Goal: Task Accomplishment & Management: Manage account settings

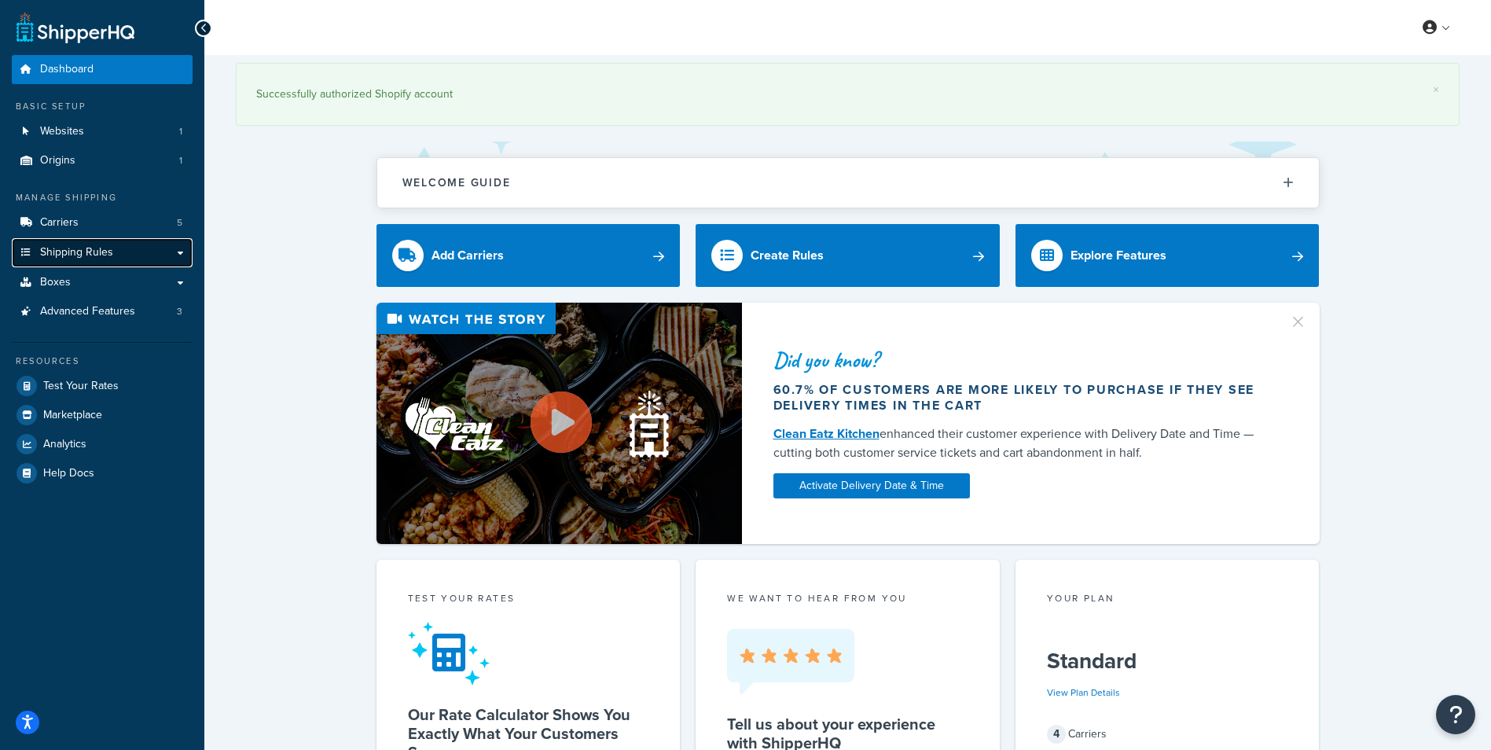
click at [131, 254] on link "Shipping Rules" at bounding box center [102, 252] width 181 height 29
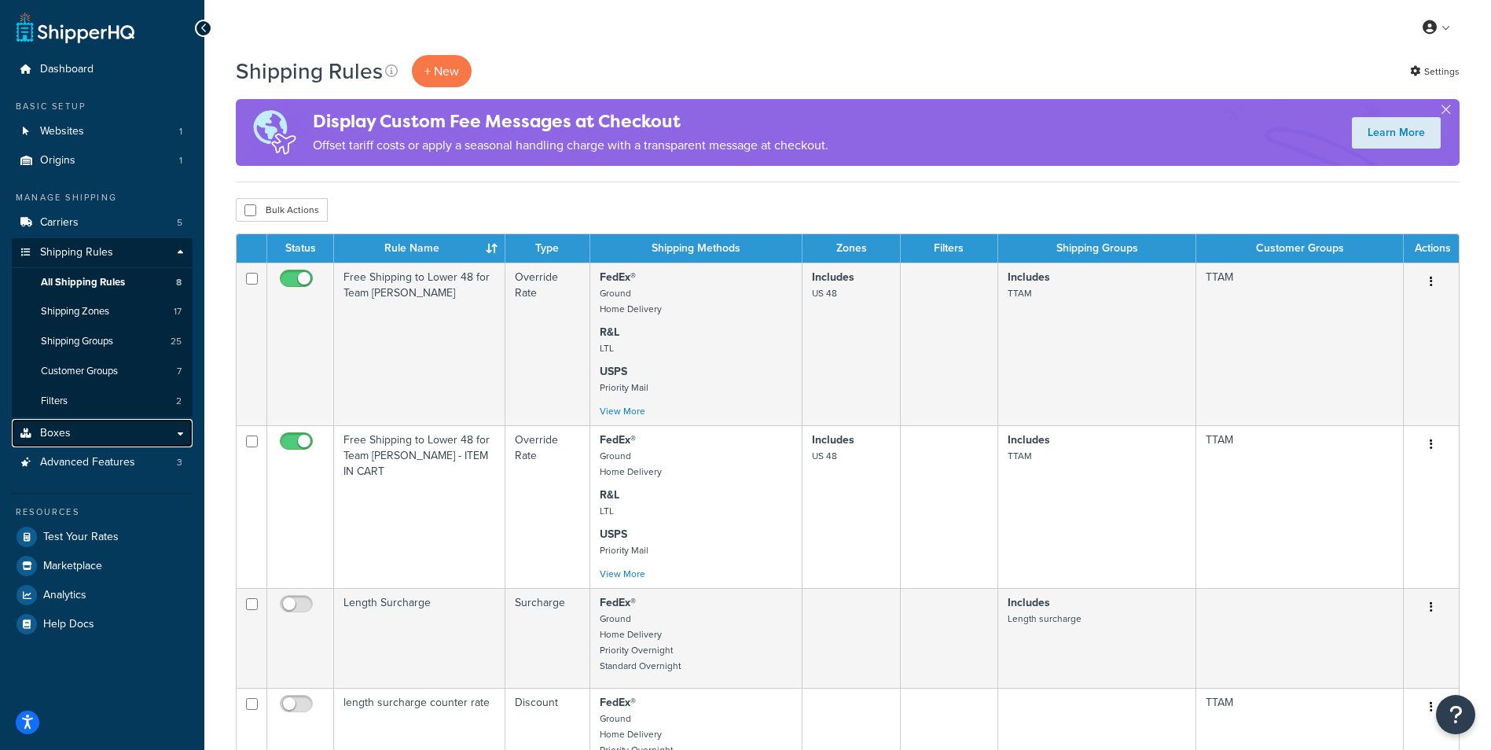
click at [96, 435] on link "Boxes" at bounding box center [102, 433] width 181 height 29
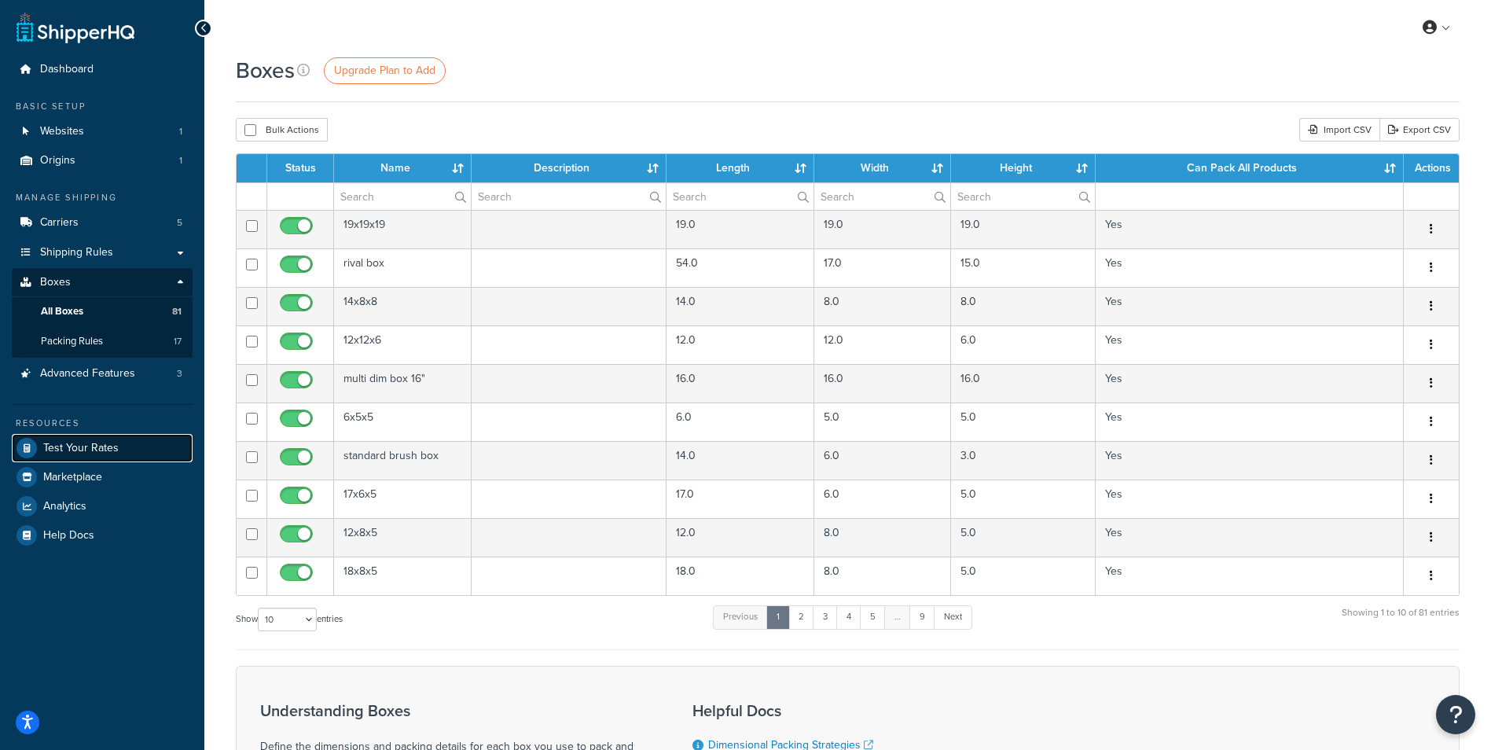
click at [98, 445] on span "Test Your Rates" at bounding box center [80, 448] width 75 height 13
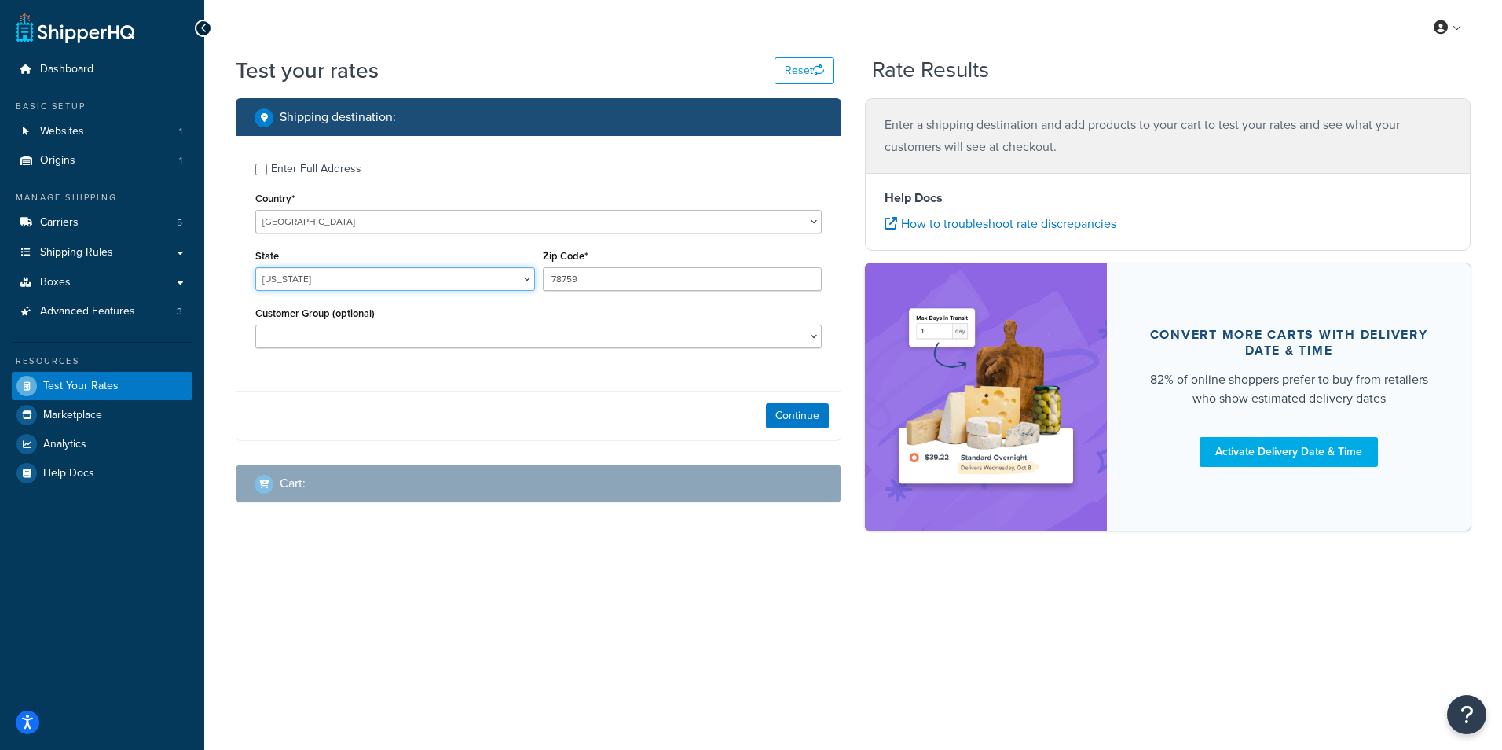
click at [520, 280] on select "Alabama Alaska American Samoa Arizona Arkansas Armed Forces Americas Armed Forc…" at bounding box center [395, 279] width 280 height 24
select select "CO"
click at [255, 268] on select "Alabama Alaska American Samoa Arizona Arkansas Armed Forces Americas Armed Forc…" at bounding box center [395, 279] width 280 height 24
drag, startPoint x: 589, startPoint y: 277, endPoint x: 479, endPoint y: 273, distance: 110.1
click at [479, 273] on div "State Alabama Alaska American Samoa Arizona Arkansas Armed Forces Americas Arme…" at bounding box center [538, 273] width 574 height 57
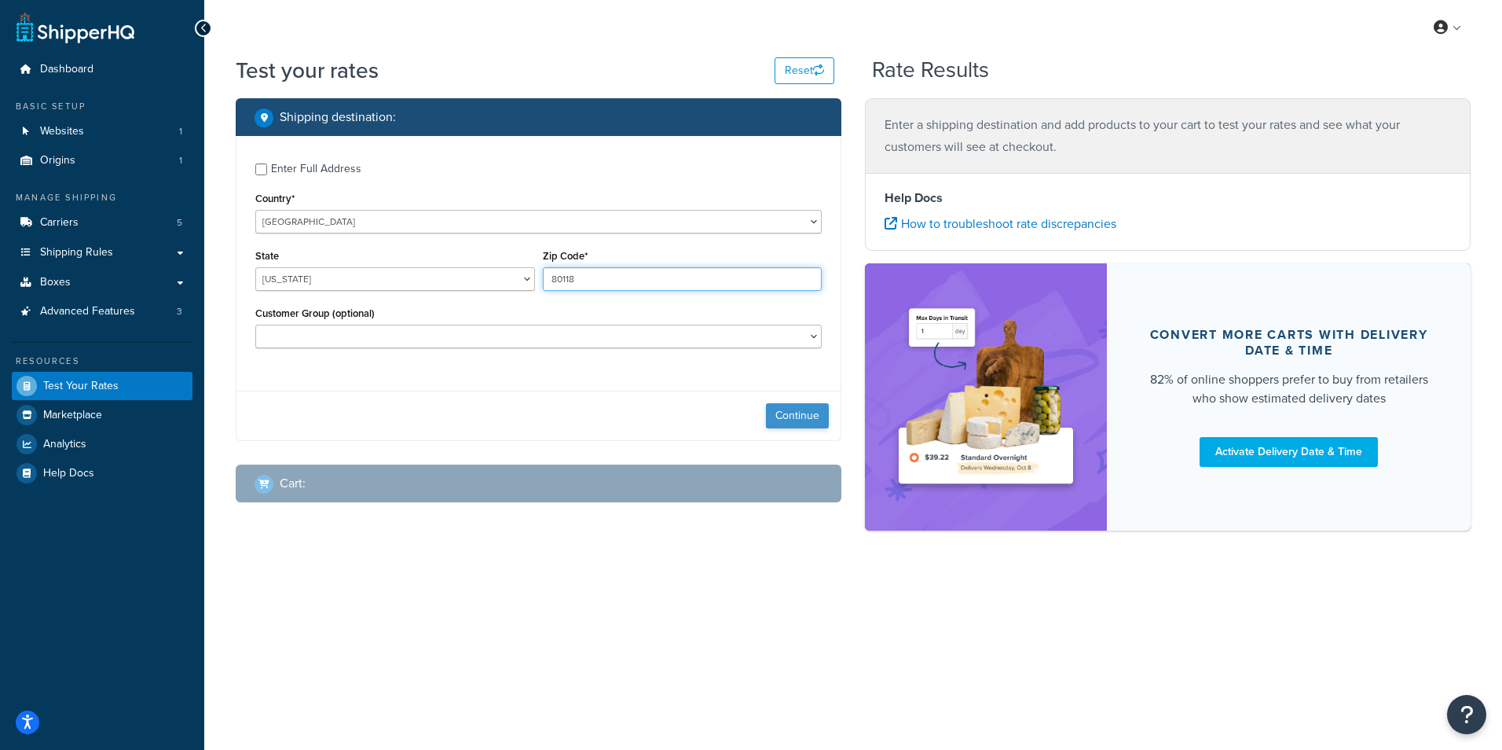
type input "80118"
click at [791, 412] on button "Continue" at bounding box center [797, 415] width 63 height 25
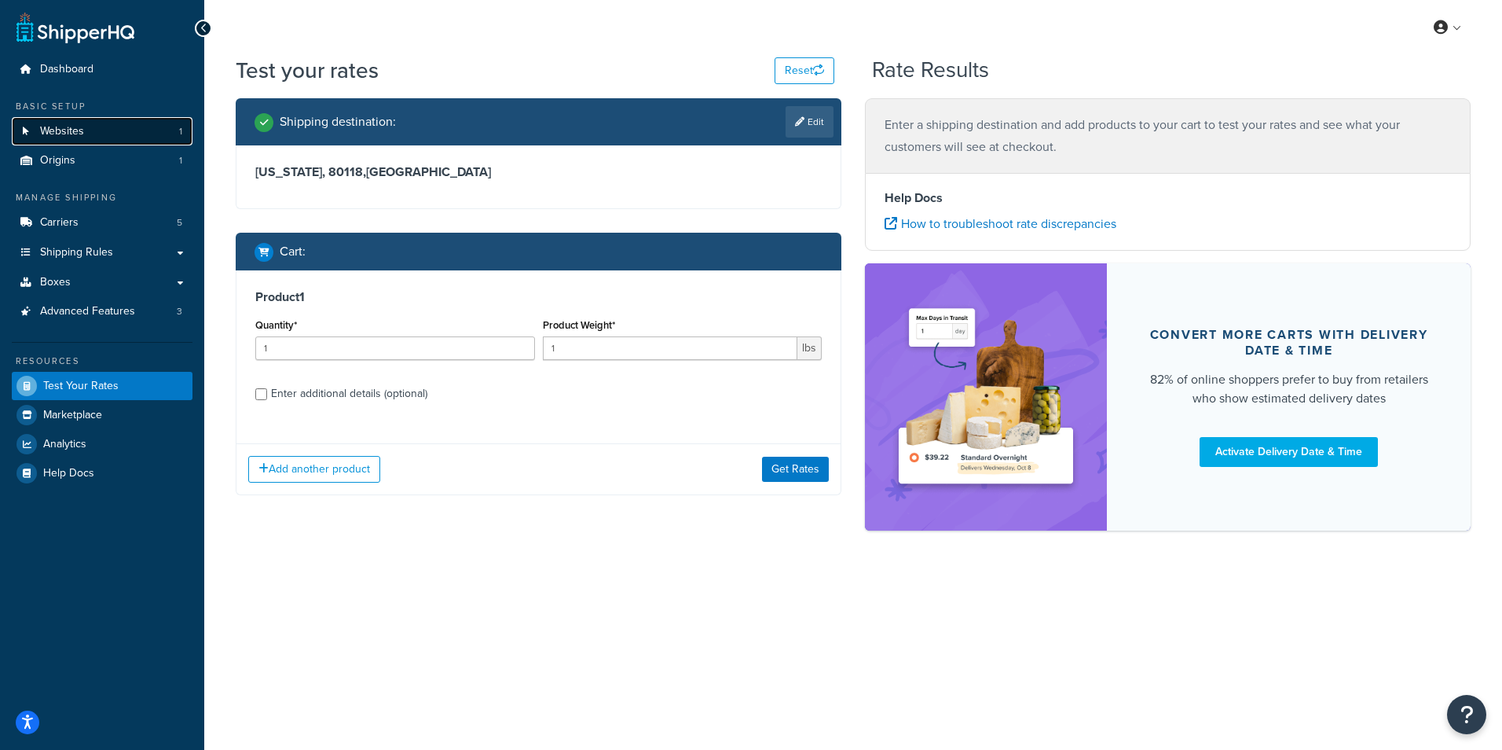
click at [94, 134] on link "Websites 1" at bounding box center [102, 131] width 181 height 29
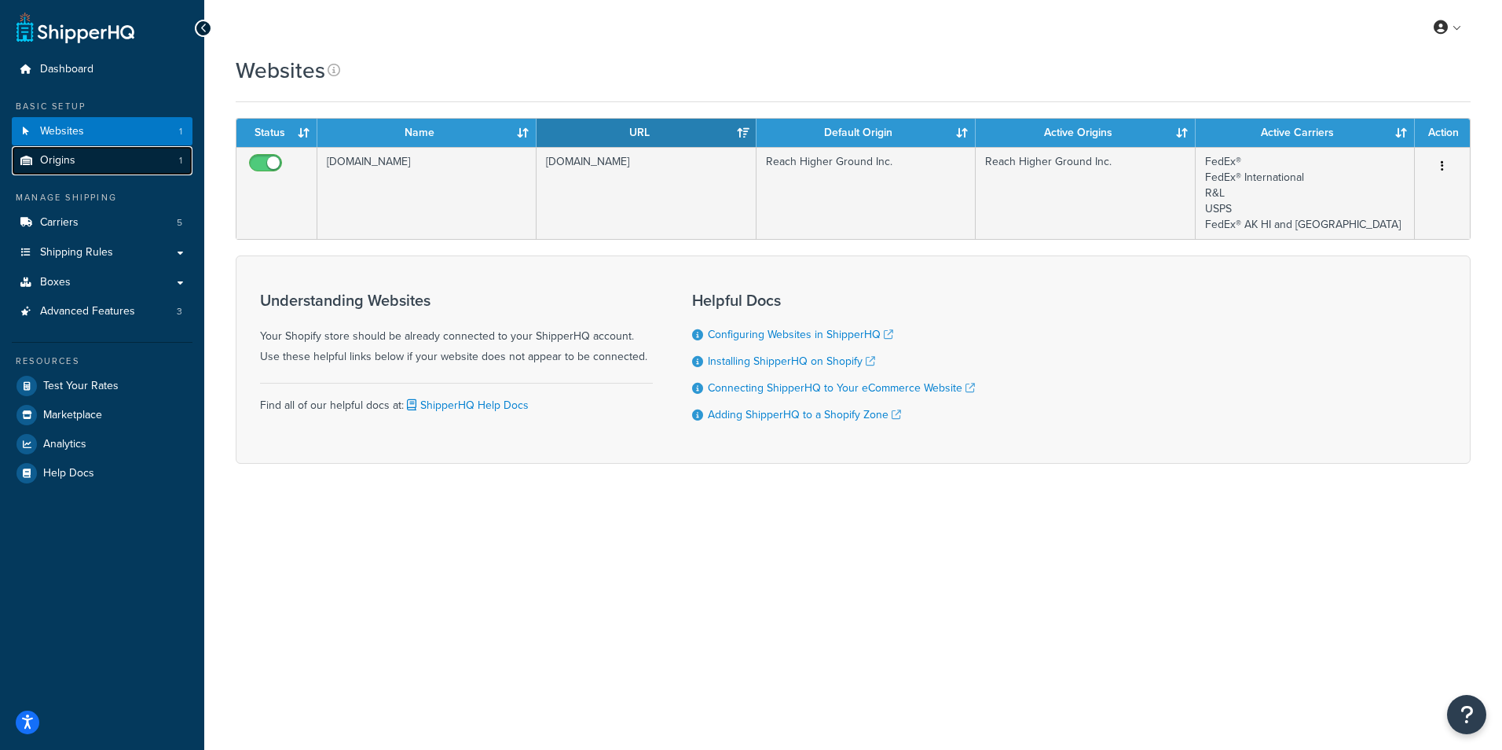
click at [49, 161] on span "Origins" at bounding box center [57, 160] width 35 height 13
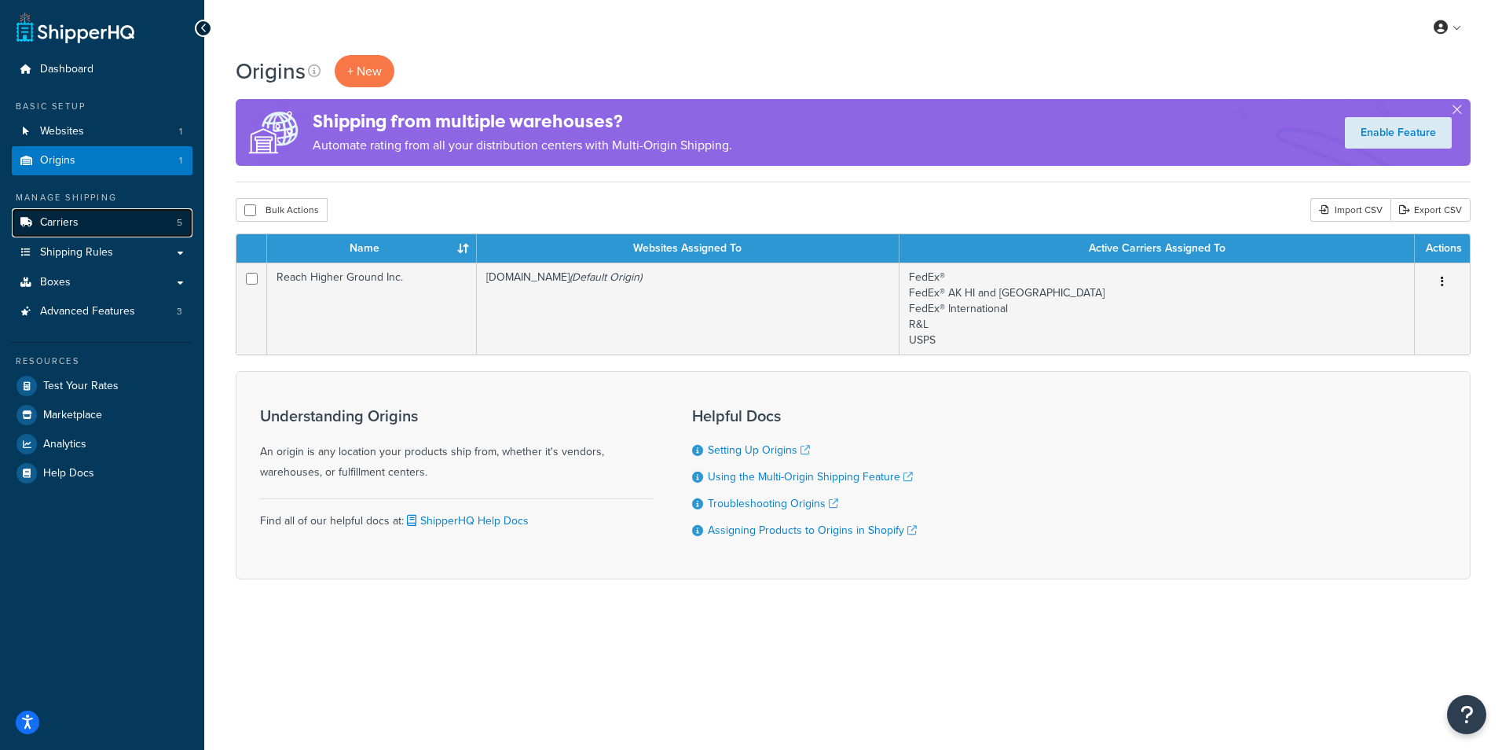
click at [58, 222] on span "Carriers" at bounding box center [59, 222] width 39 height 13
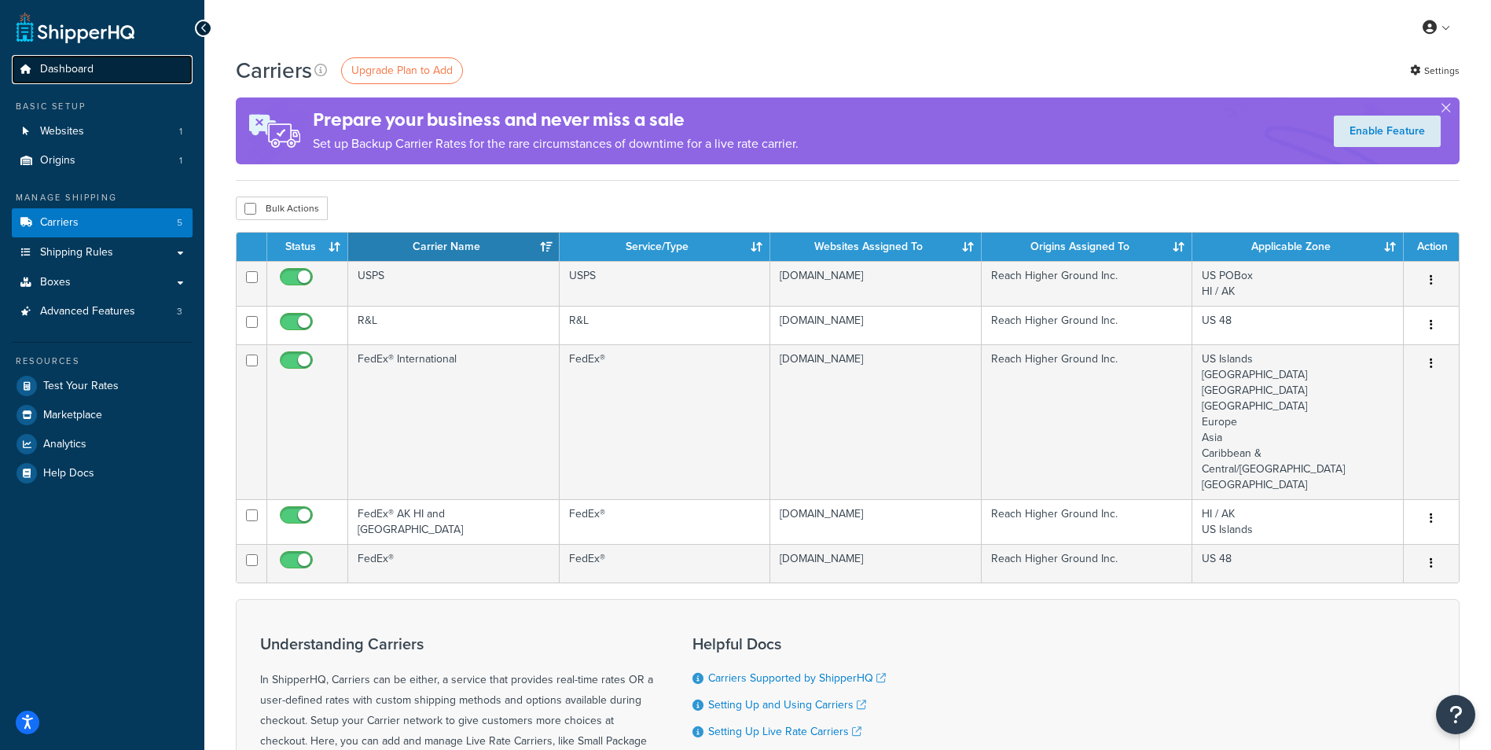
click at [78, 68] on span "Dashboard" at bounding box center [66, 69] width 53 height 13
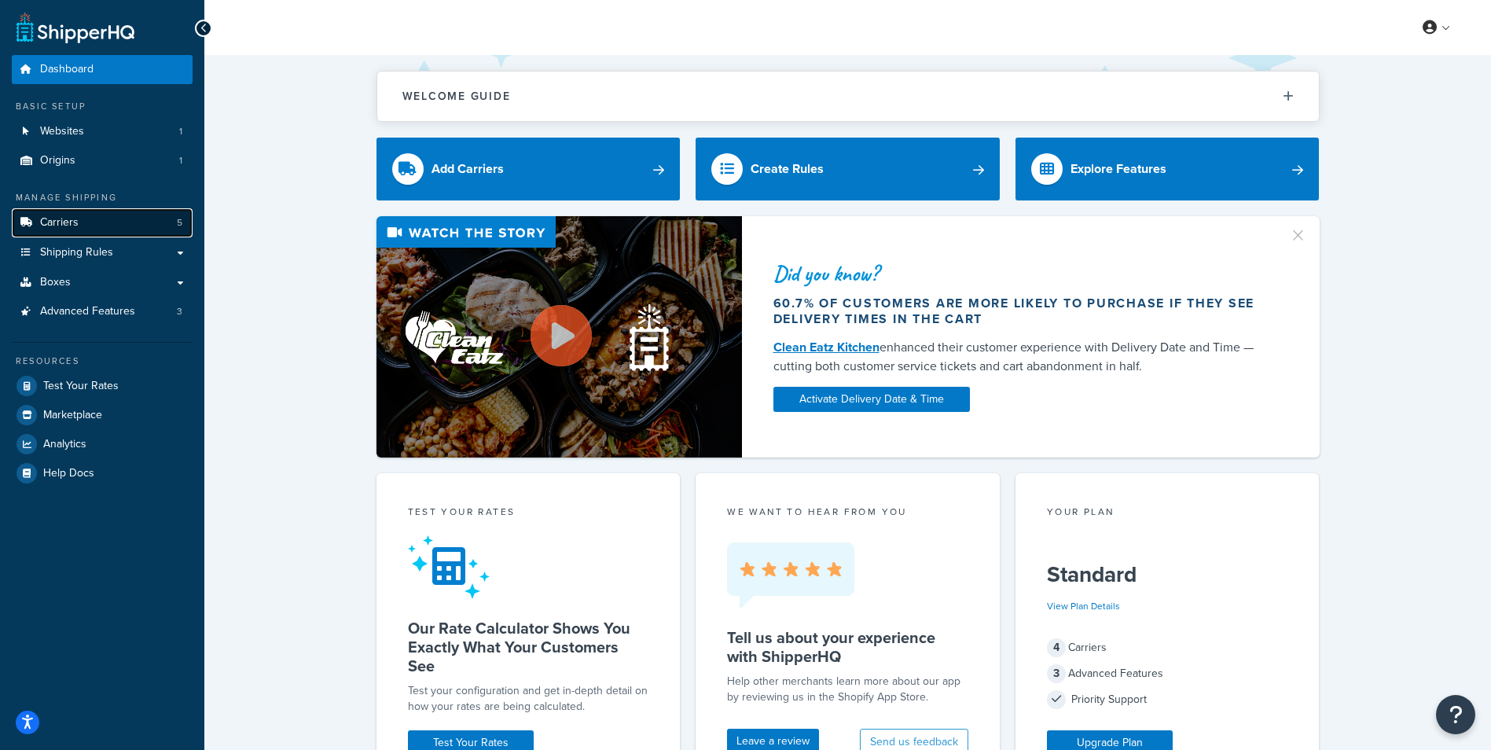
click at [97, 227] on link "Carriers 5" at bounding box center [102, 222] width 181 height 29
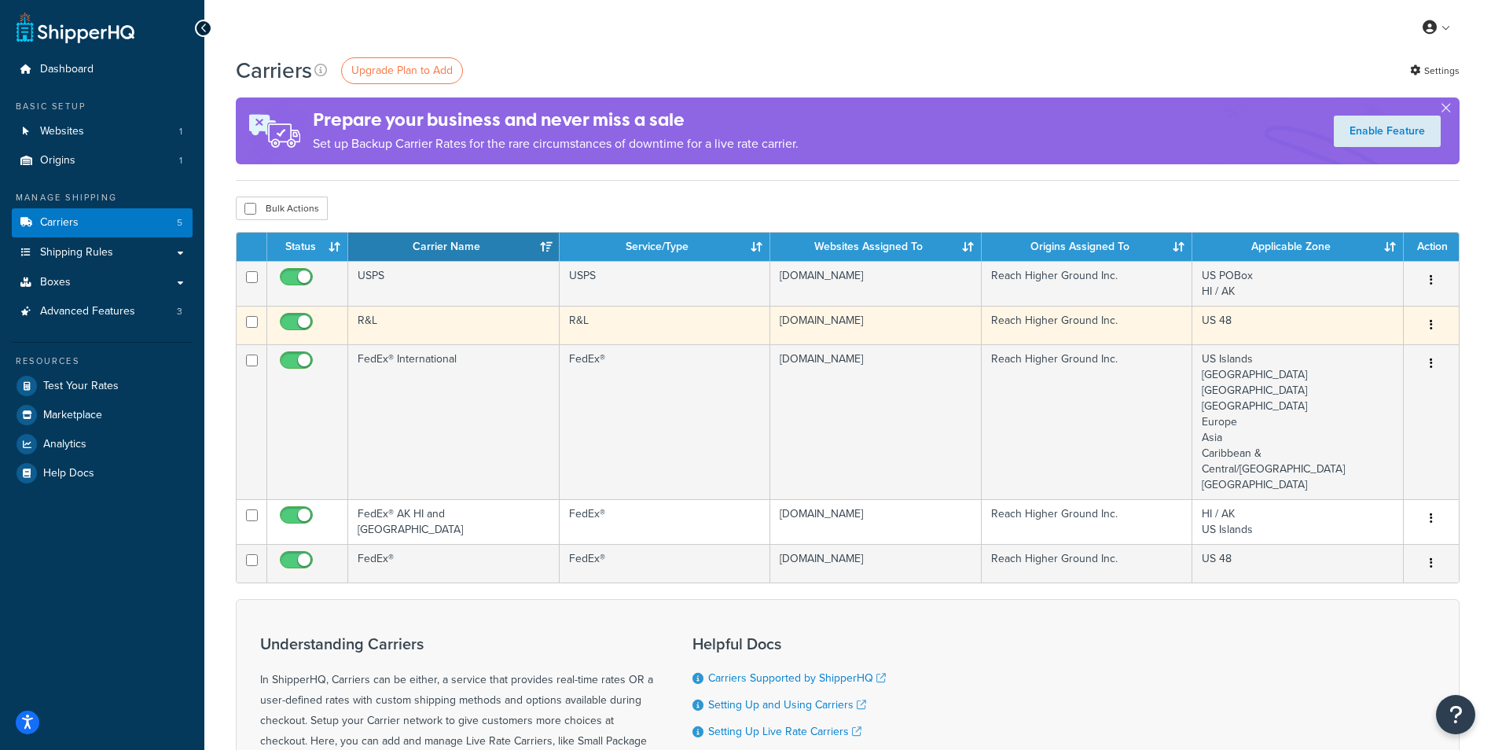
click at [1432, 328] on icon "button" at bounding box center [1430, 324] width 3 height 11
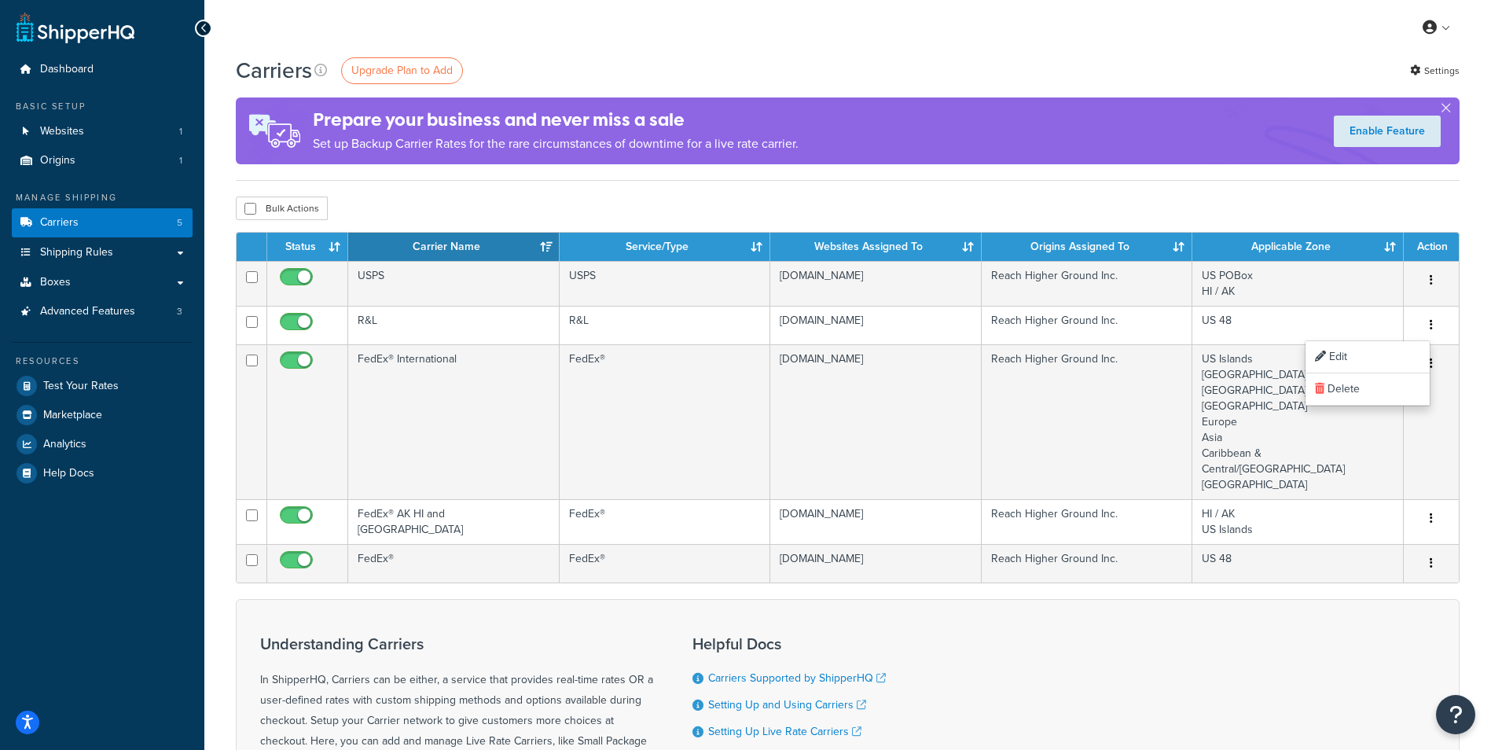
click at [915, 167] on div "Carriers Upgrade Plan to Add Settings Prepare your business and never miss a sa…" at bounding box center [848, 118] width 1224 height 126
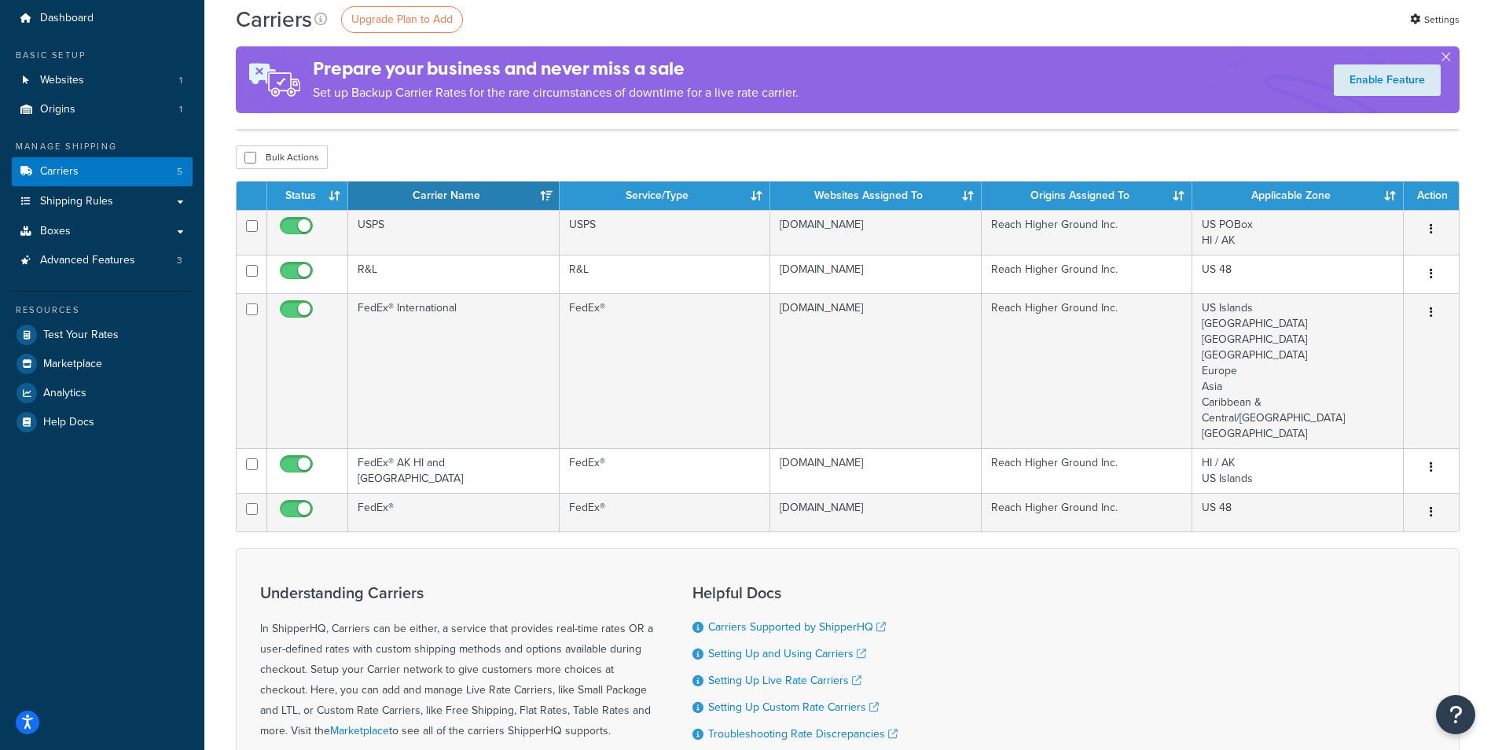
scroll to position [79, 0]
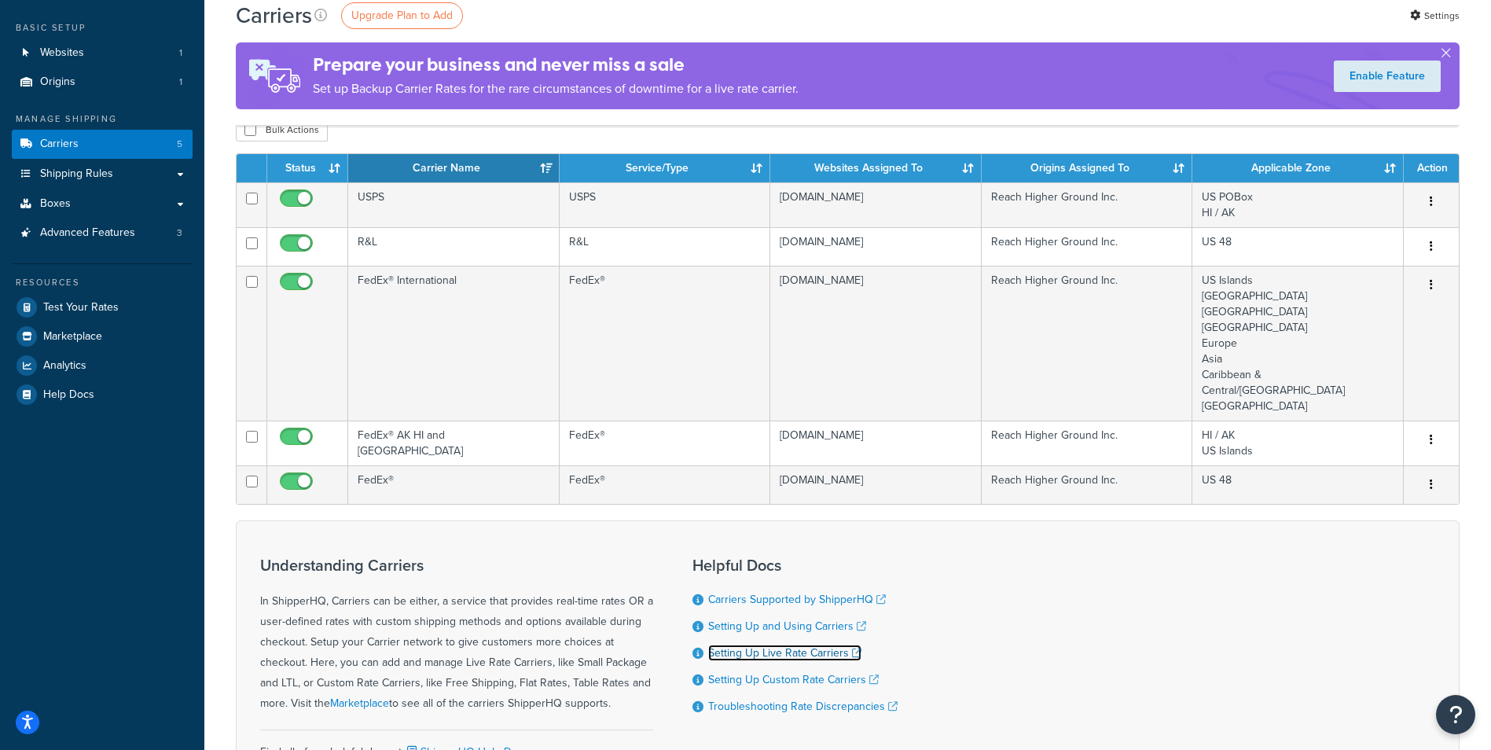
click at [817, 644] on link "Setting Up Live Rate Carriers" at bounding box center [784, 652] width 153 height 17
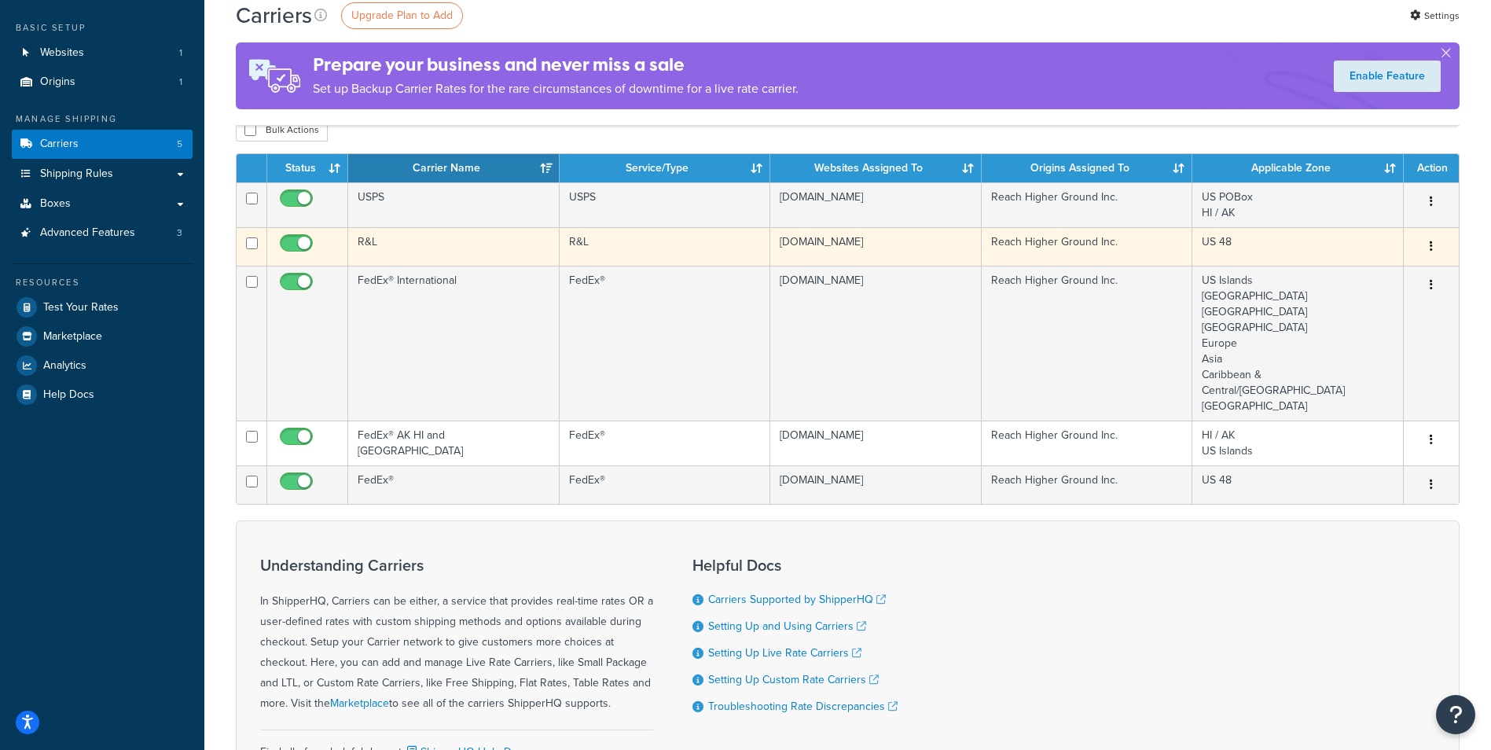
click at [1433, 244] on button "button" at bounding box center [1431, 246] width 22 height 25
click at [1368, 274] on link "Edit" at bounding box center [1367, 278] width 124 height 32
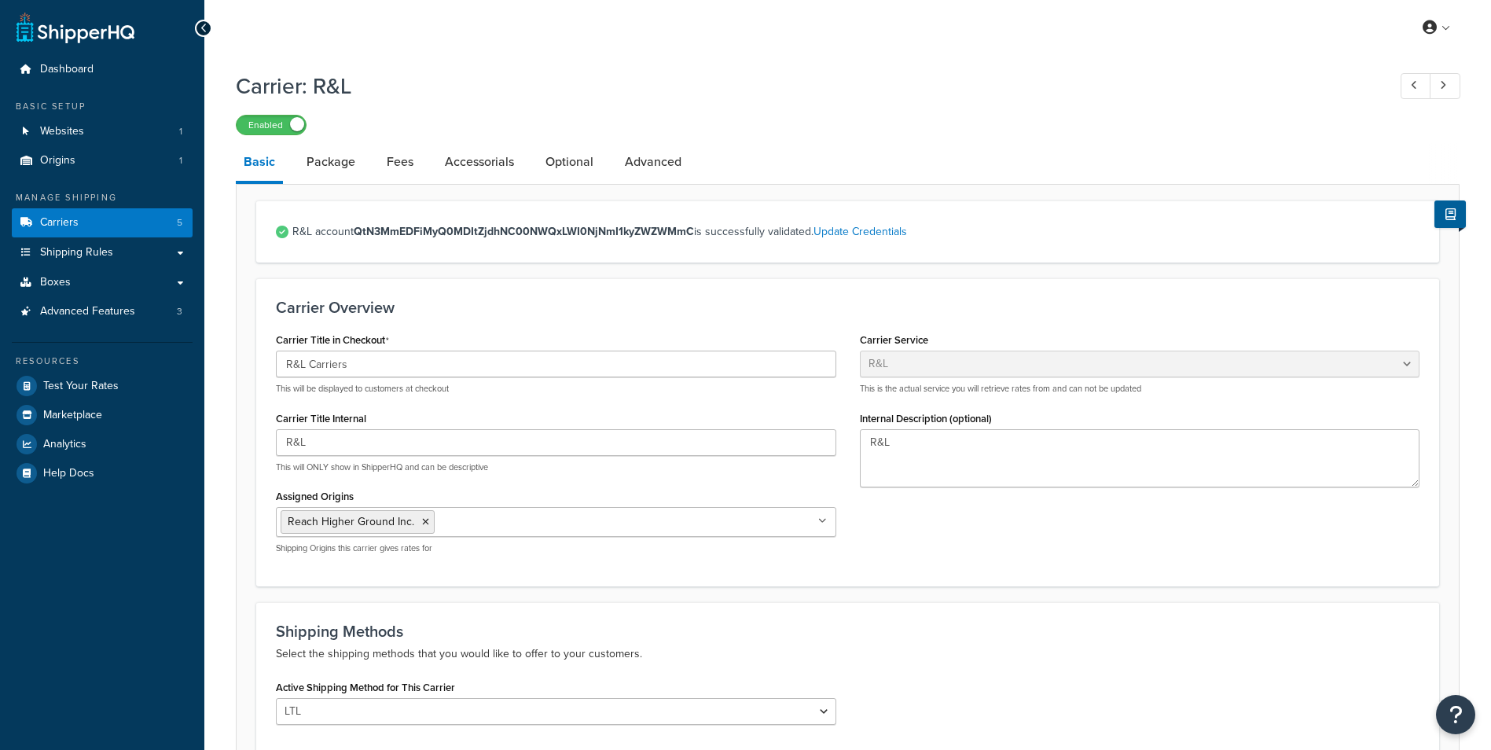
select select "rlFreight"
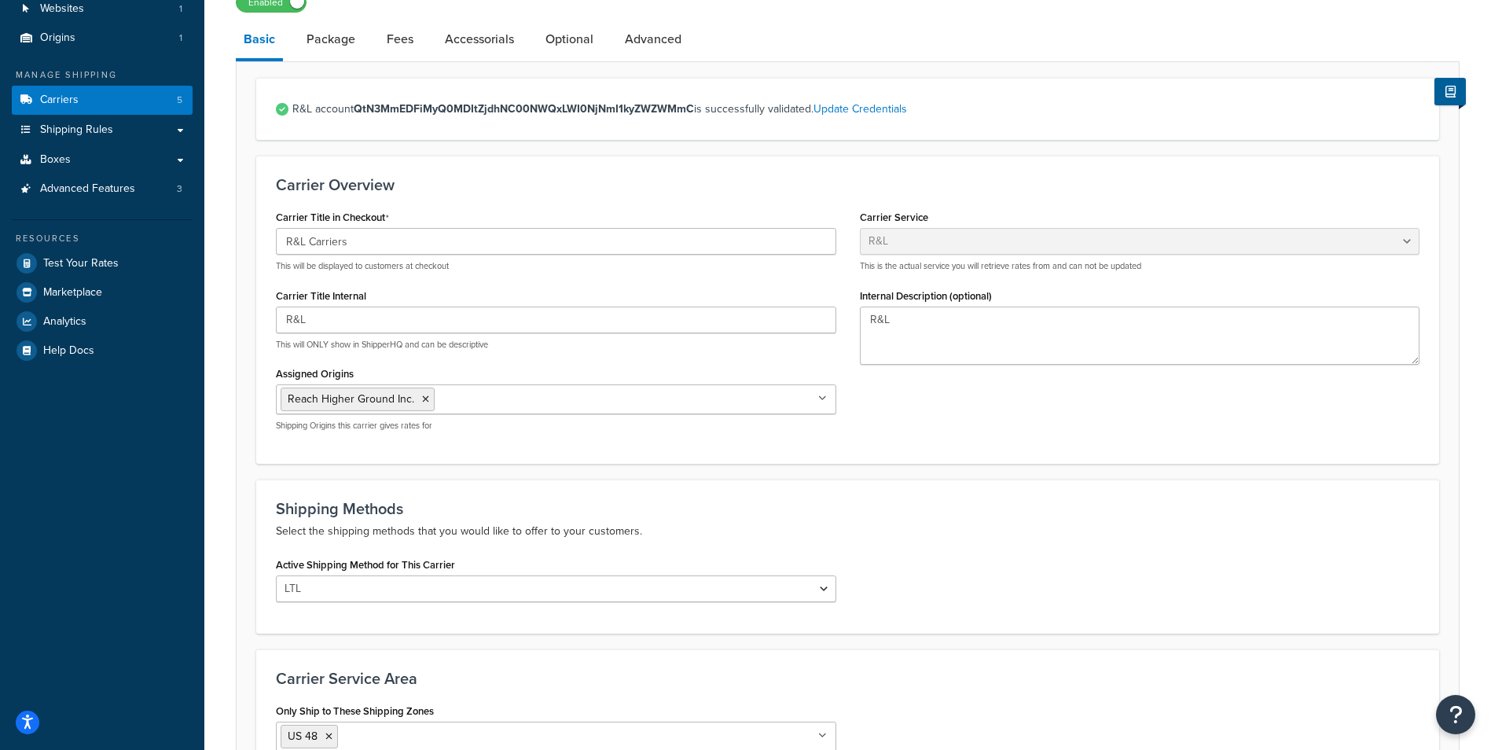
scroll to position [95, 0]
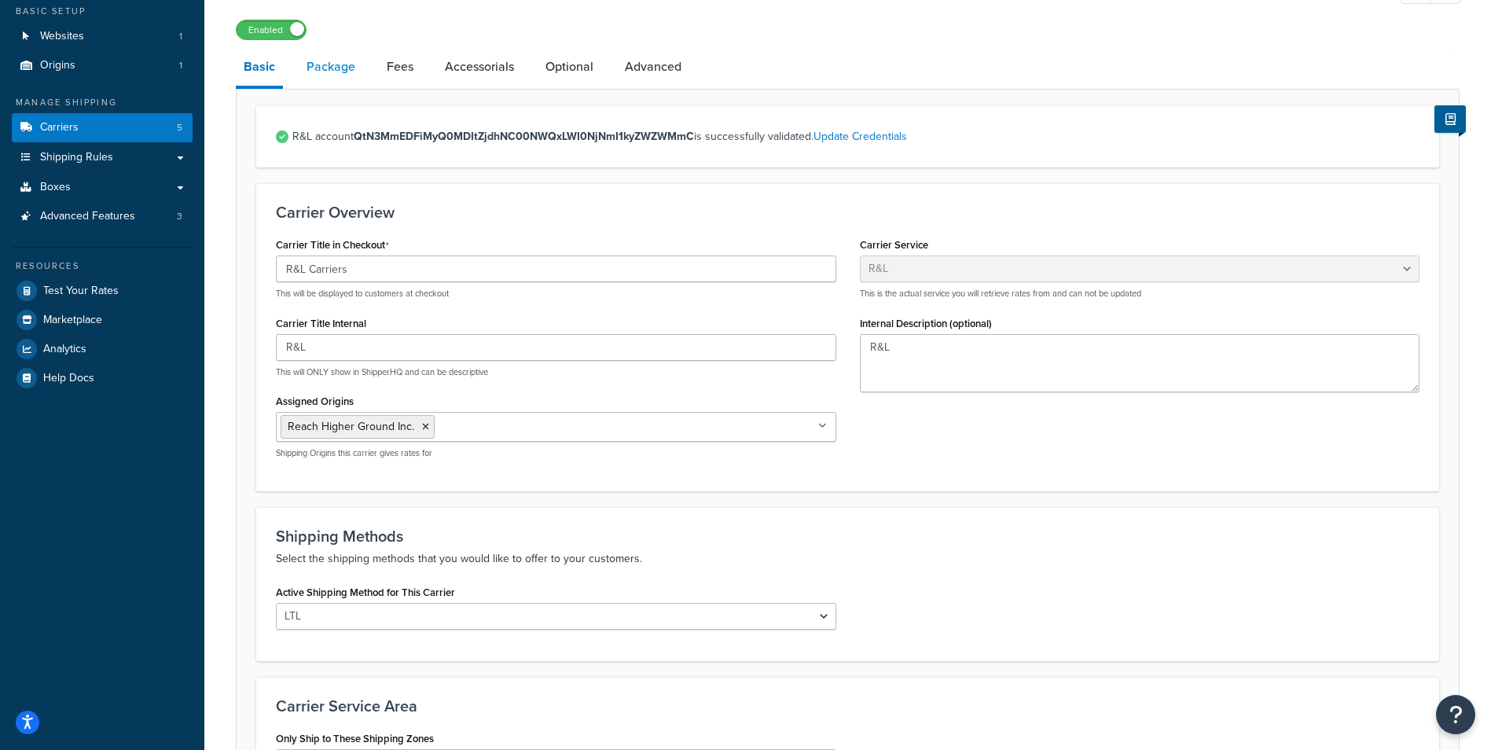
click at [323, 69] on link "Package" at bounding box center [331, 67] width 64 height 38
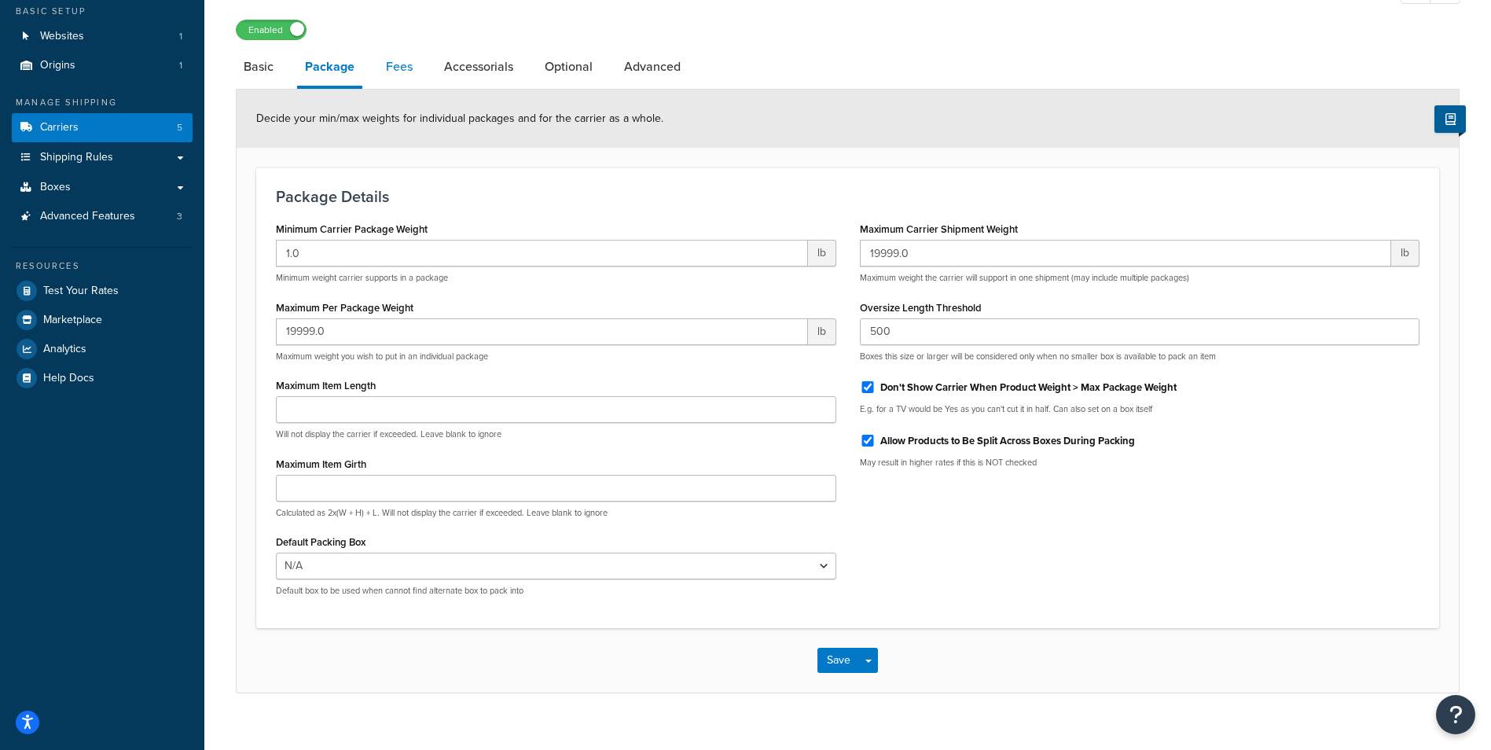
click at [393, 72] on link "Fees" at bounding box center [399, 67] width 42 height 38
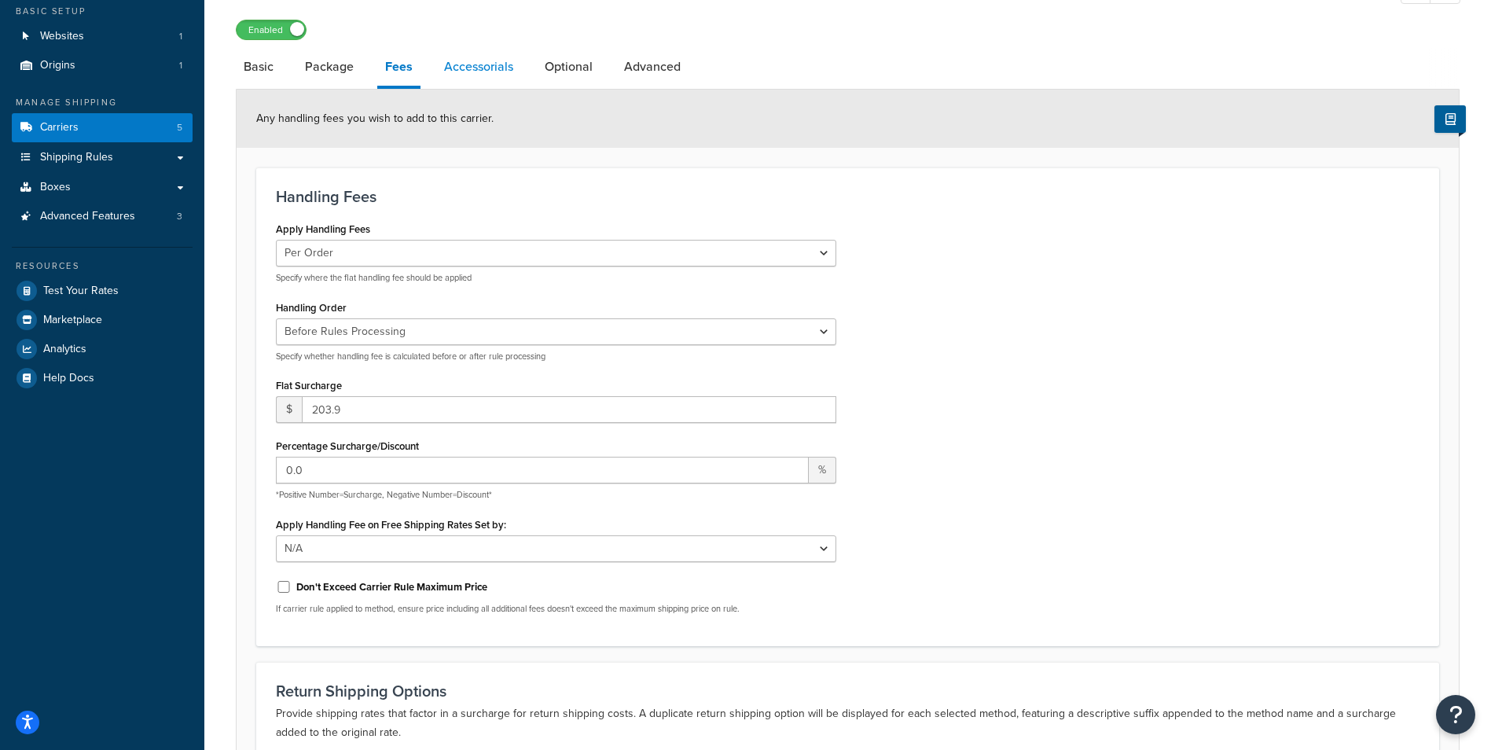
click at [449, 72] on link "Accessorials" at bounding box center [478, 67] width 85 height 38
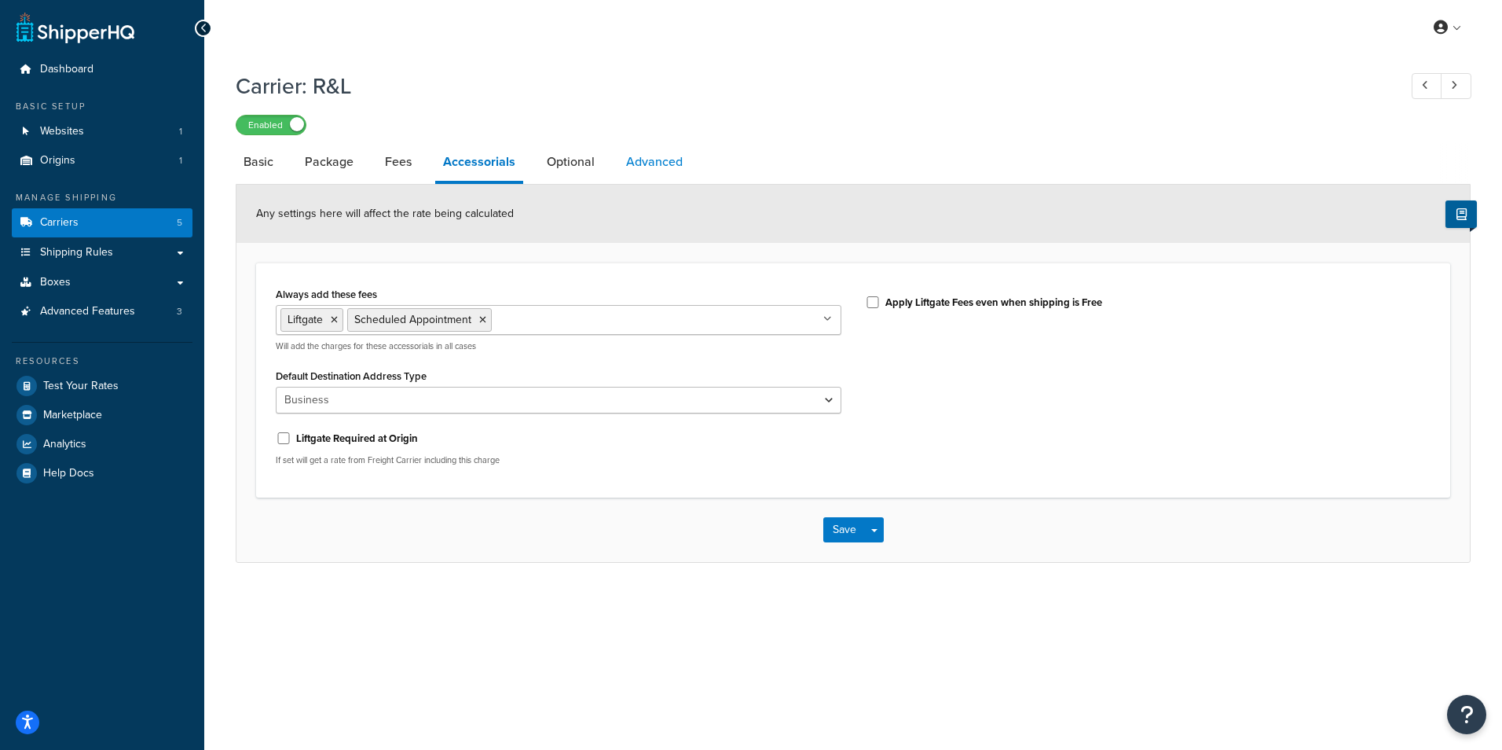
click at [634, 163] on link "Advanced" at bounding box center [654, 162] width 72 height 38
select select "false"
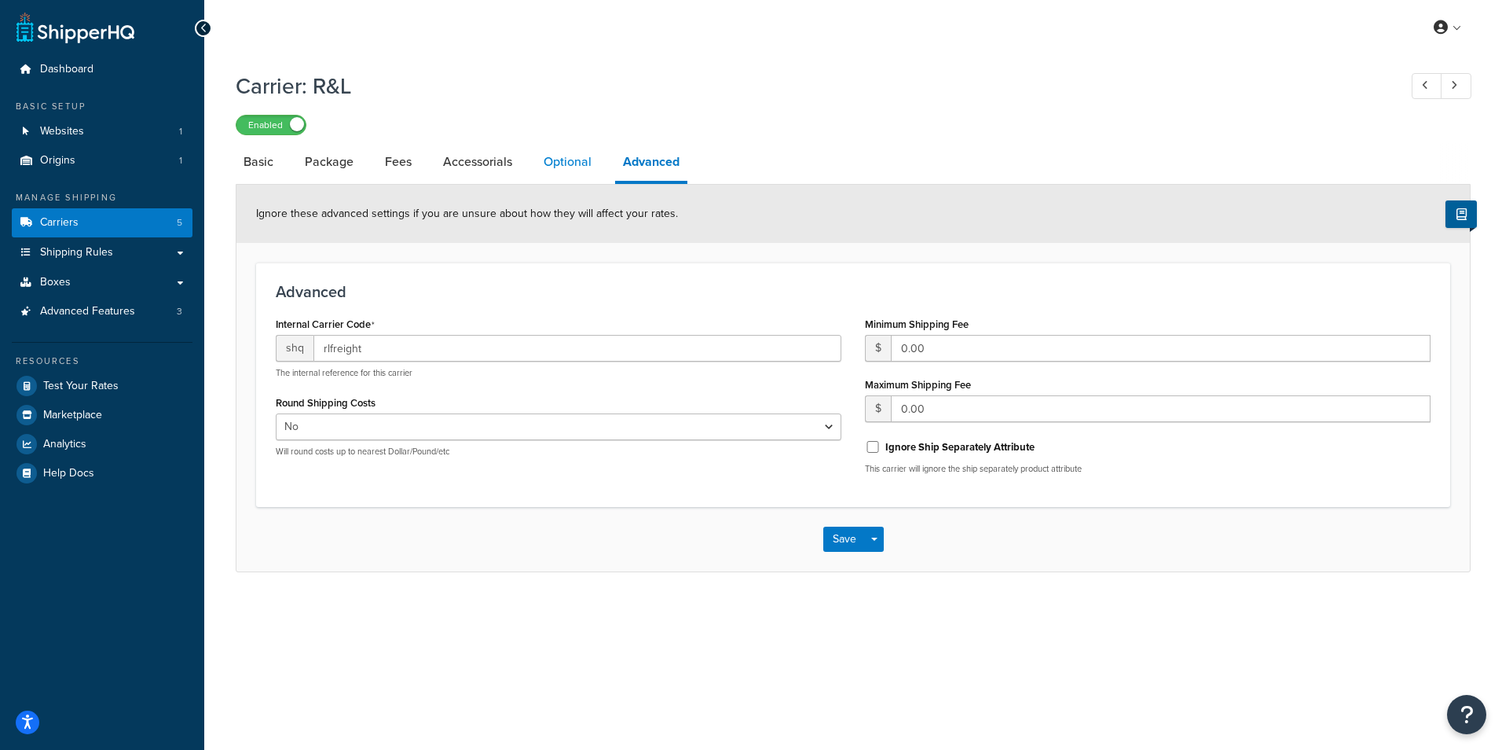
click at [560, 158] on link "Optional" at bounding box center [568, 162] width 64 height 38
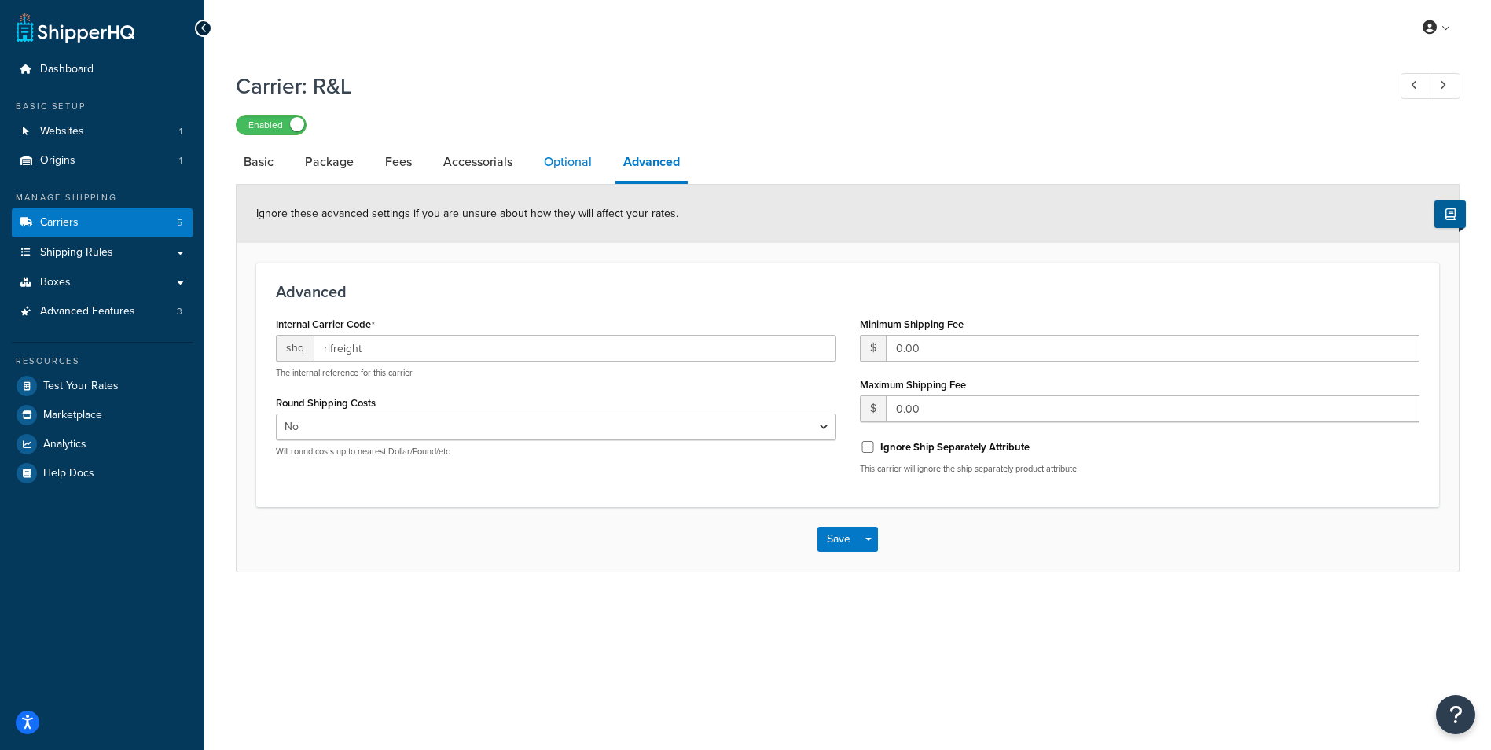
select select "55"
select select "508"
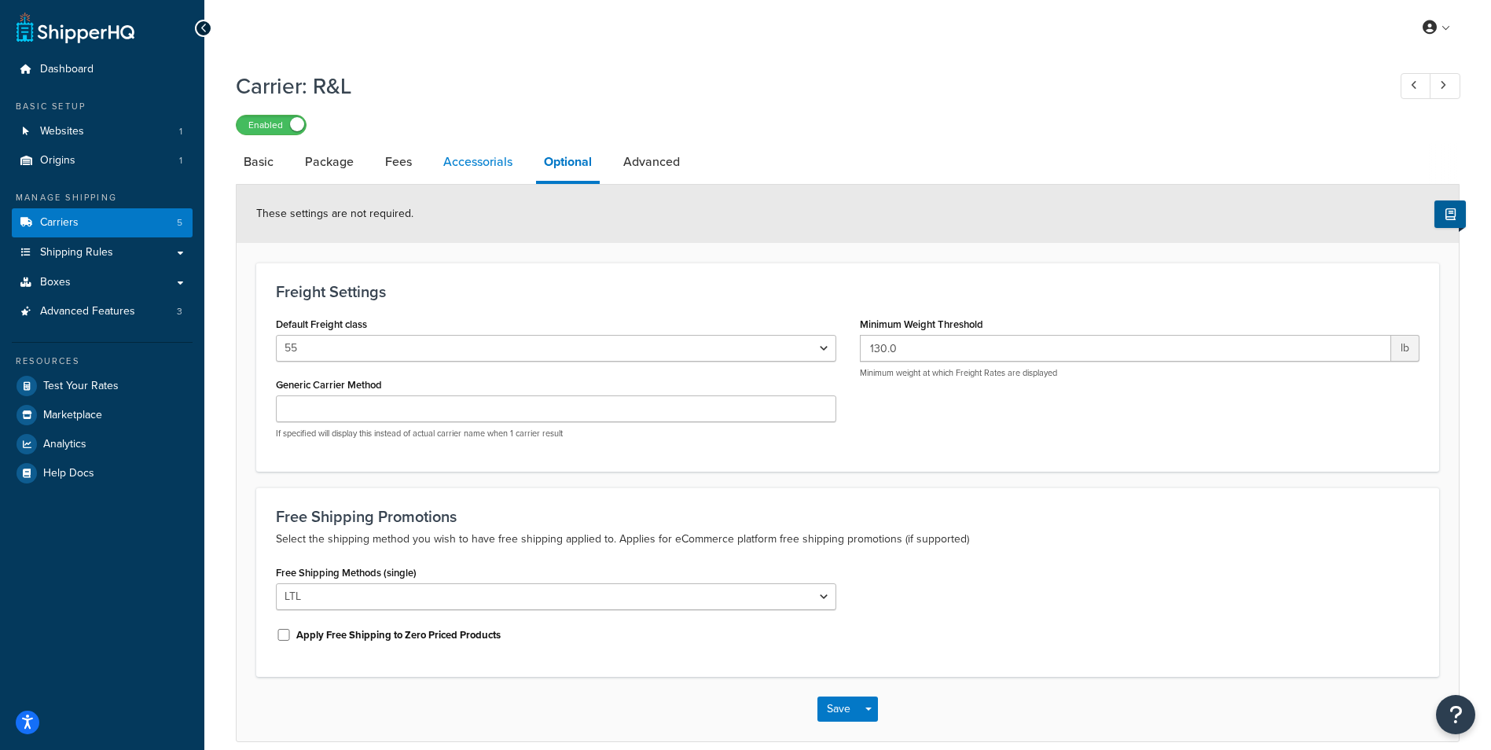
click at [470, 170] on link "Accessorials" at bounding box center [477, 162] width 85 height 38
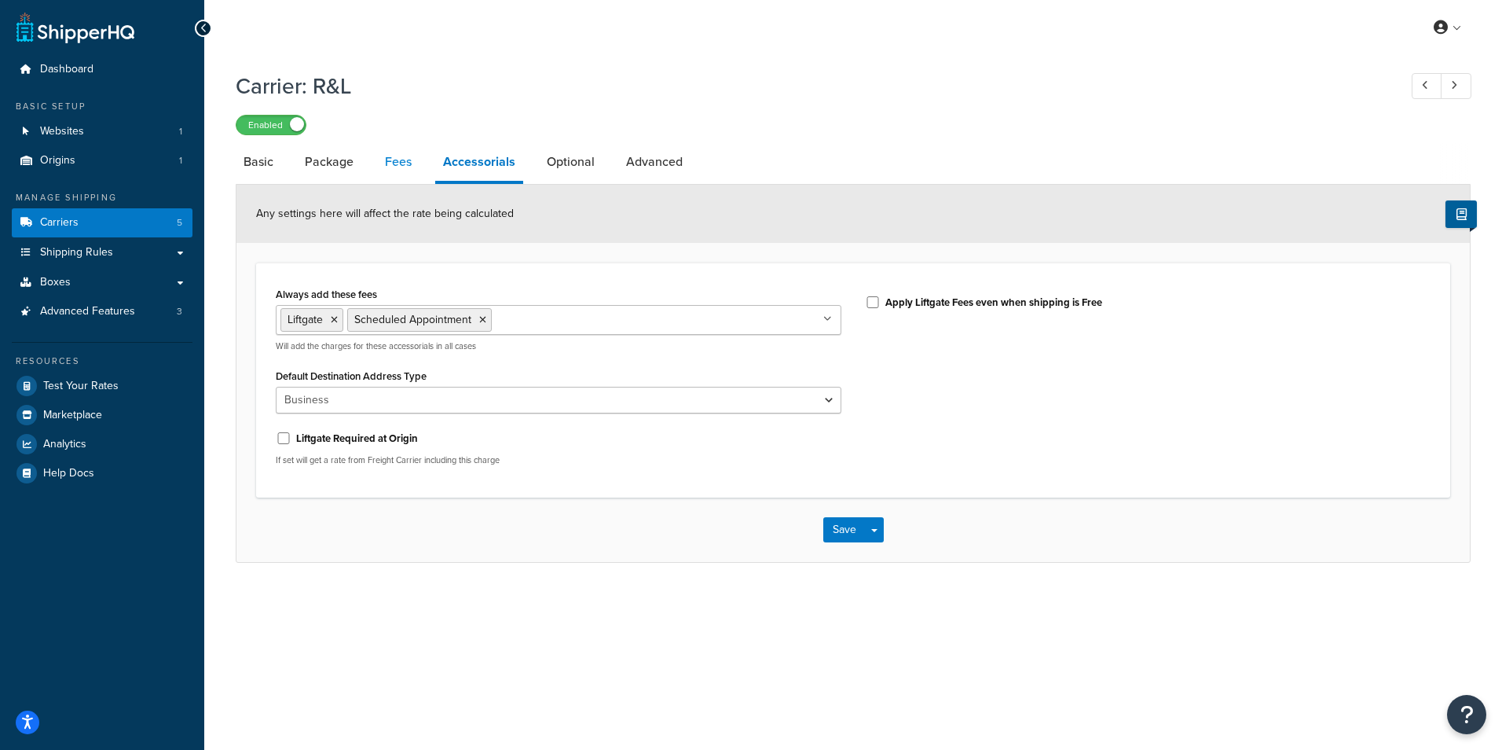
click at [390, 166] on link "Fees" at bounding box center [398, 162] width 42 height 38
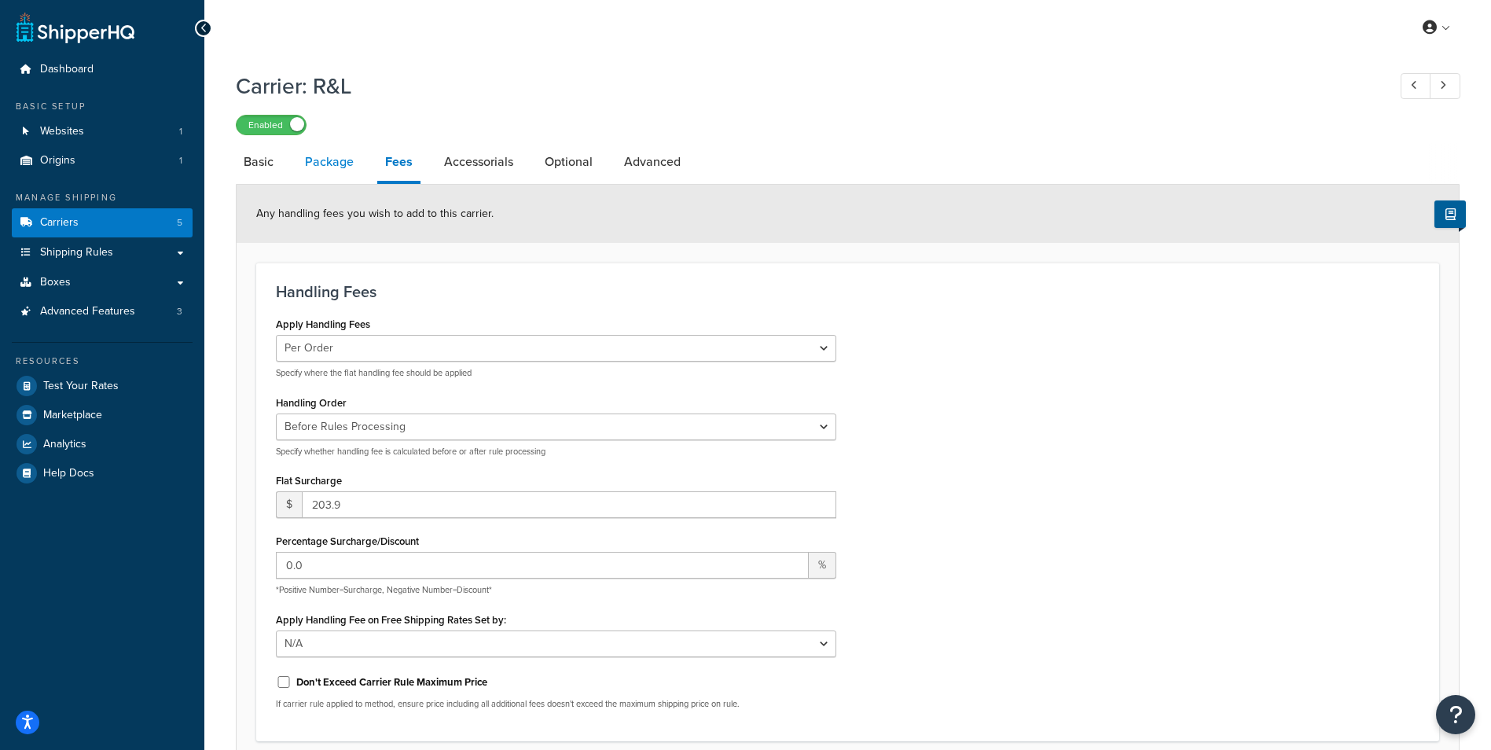
click at [318, 168] on link "Package" at bounding box center [329, 162] width 64 height 38
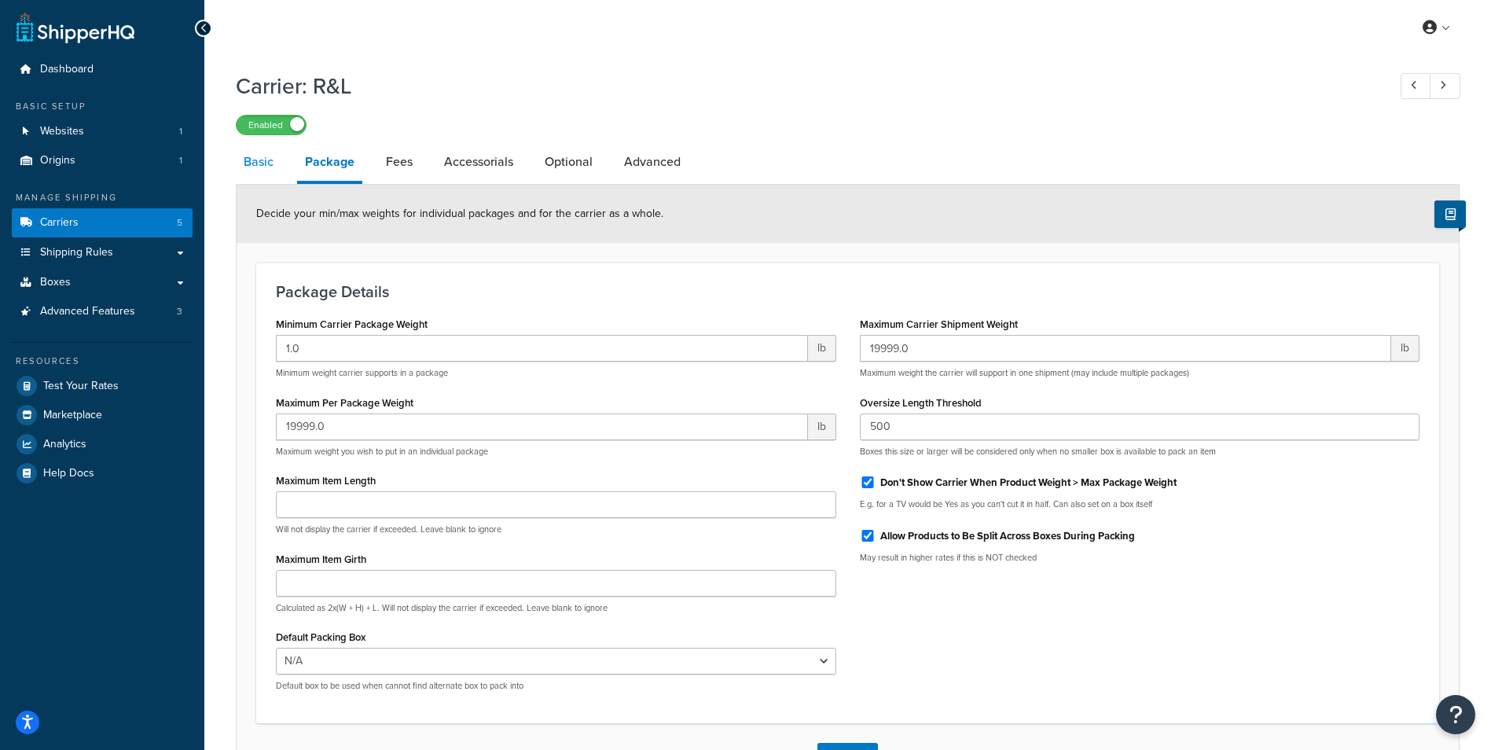
click at [259, 168] on link "Basic" at bounding box center [259, 162] width 46 height 38
select select "rlFreight"
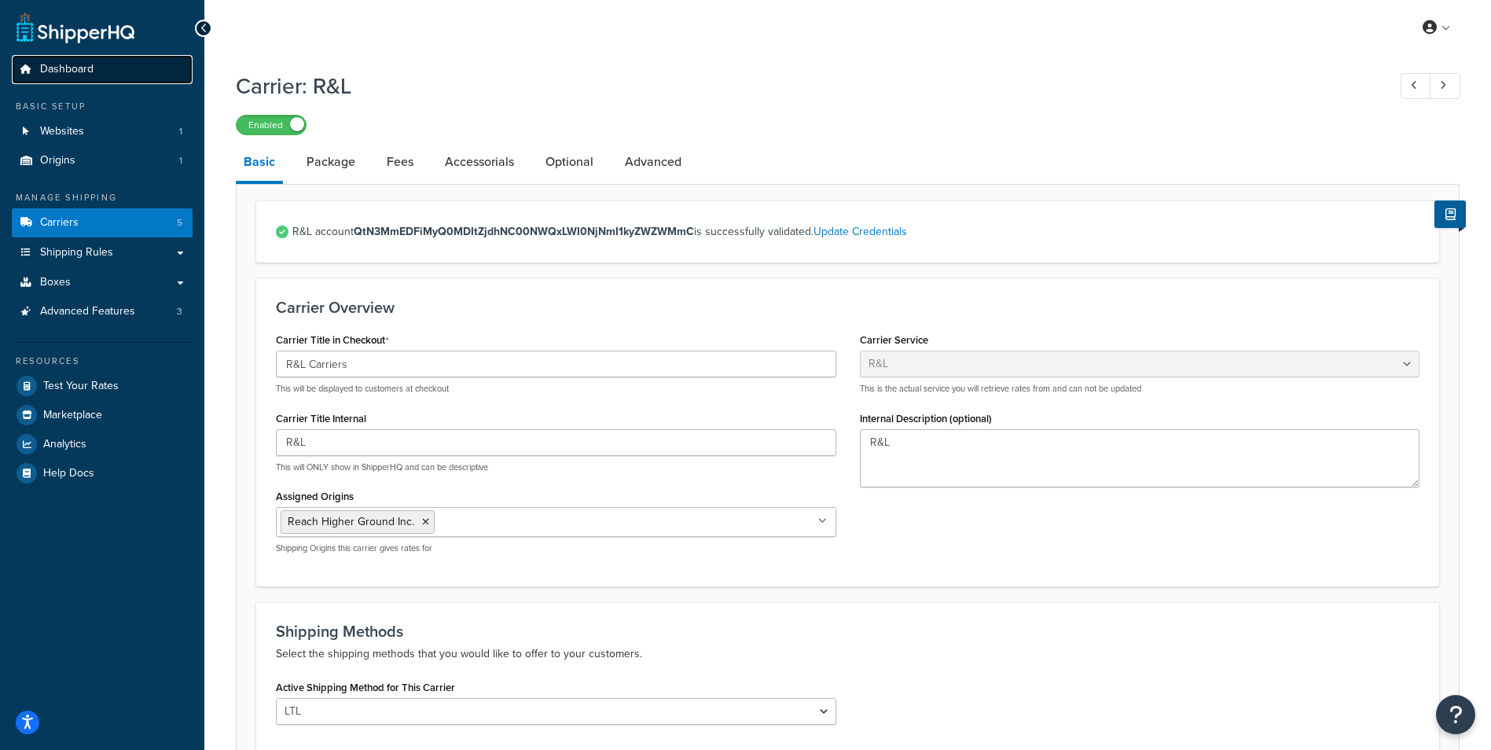
click at [69, 68] on span "Dashboard" at bounding box center [66, 69] width 53 height 13
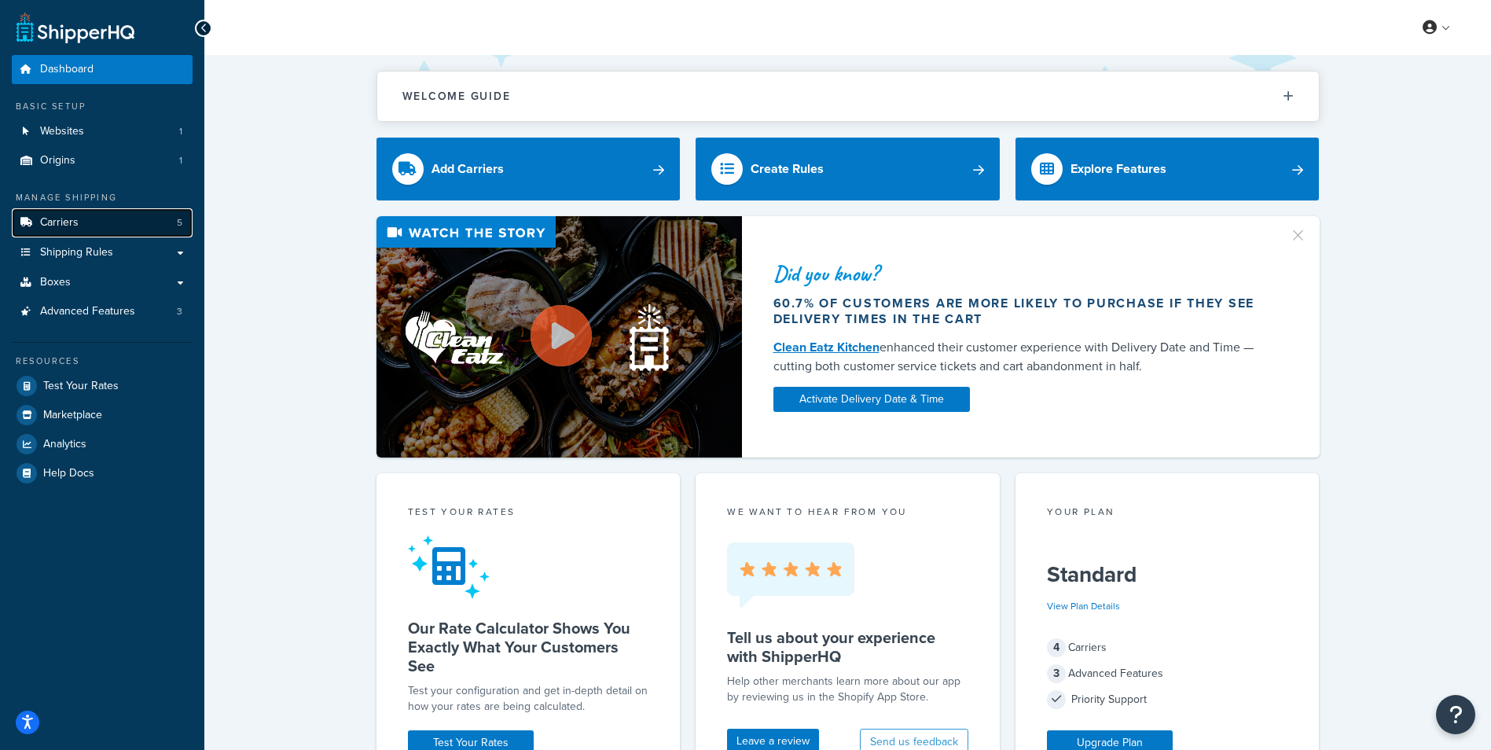
click at [117, 237] on link "Carriers 5" at bounding box center [102, 222] width 181 height 29
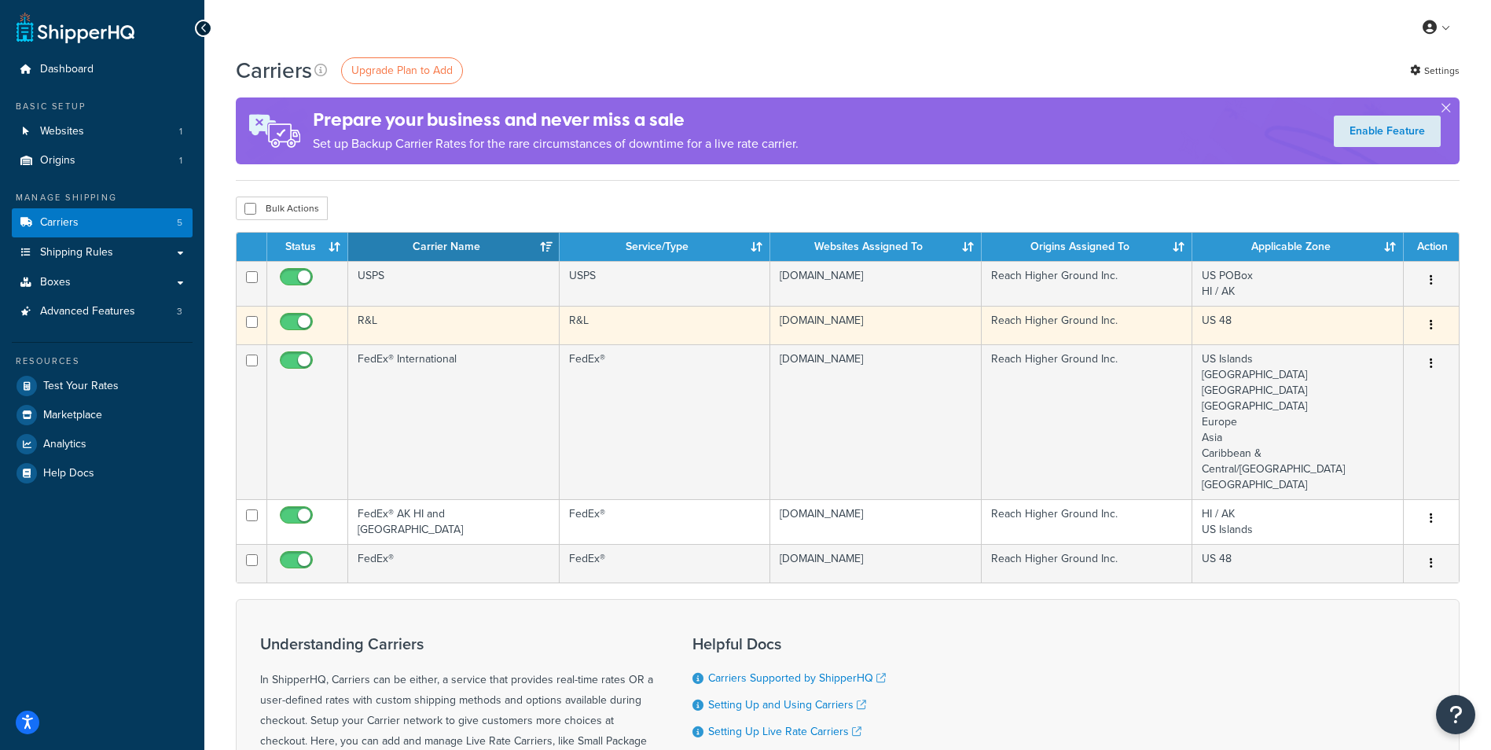
click at [1436, 325] on button "button" at bounding box center [1431, 325] width 22 height 25
click at [1331, 352] on link "Edit" at bounding box center [1367, 357] width 124 height 32
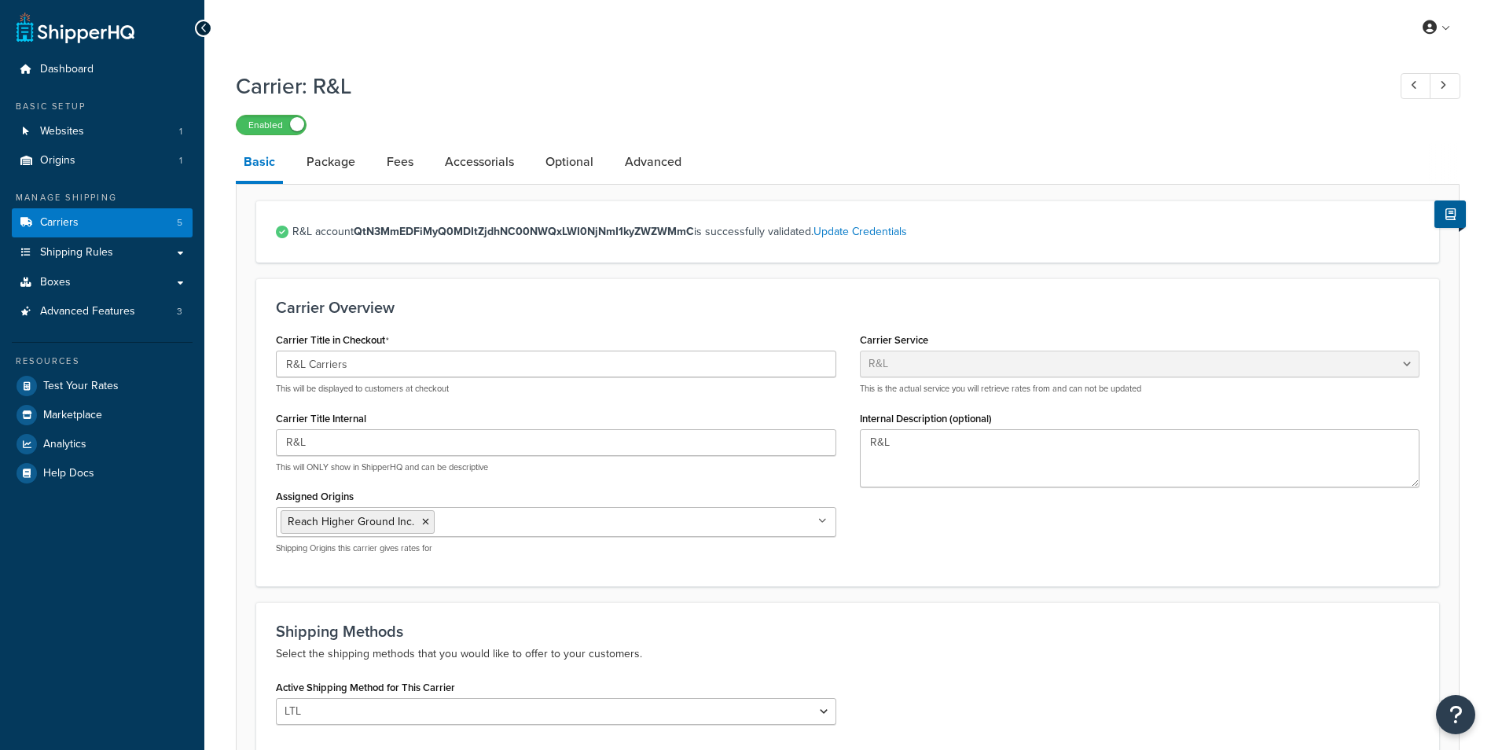
select select "rlFreight"
click at [846, 237] on link "Update Credentials" at bounding box center [860, 231] width 94 height 17
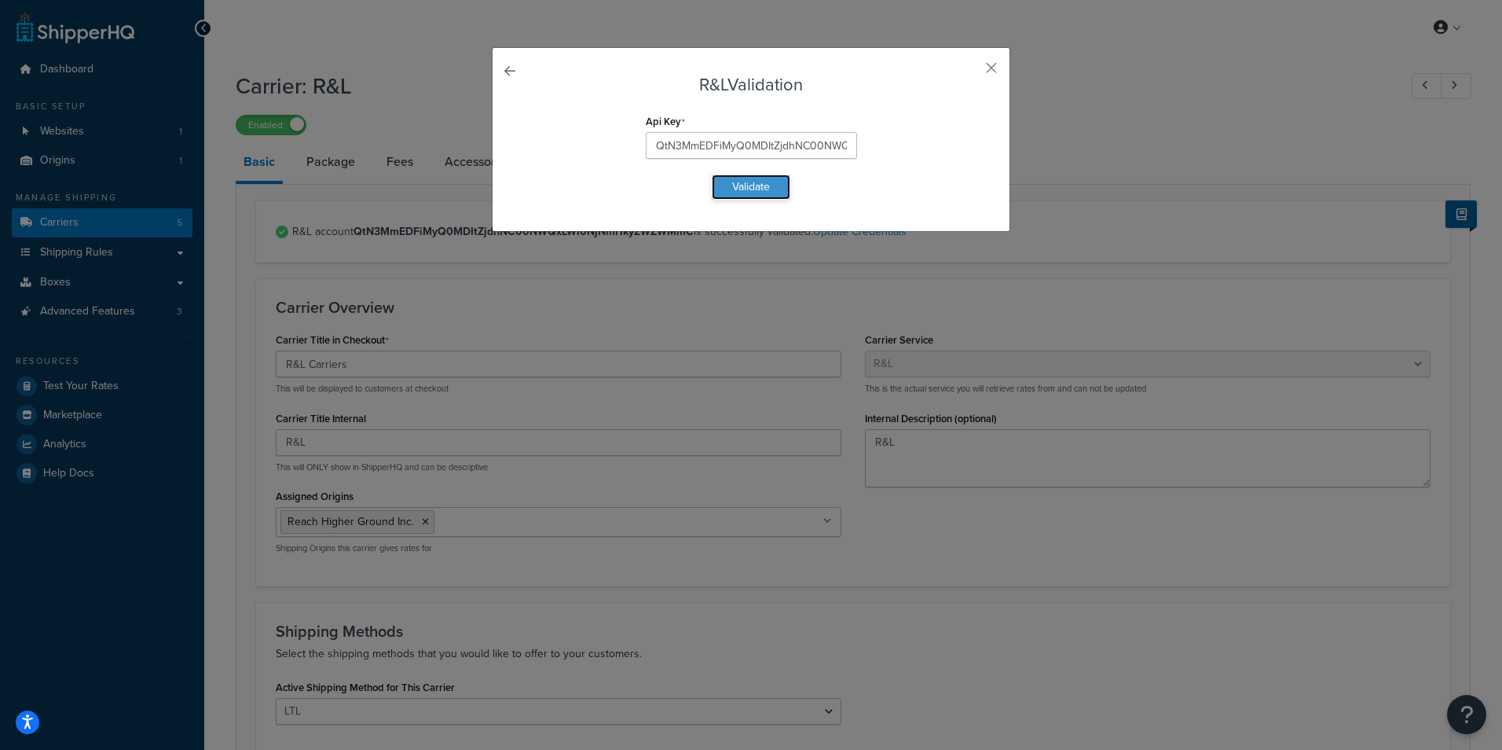
click at [741, 181] on button "Validate" at bounding box center [751, 186] width 79 height 25
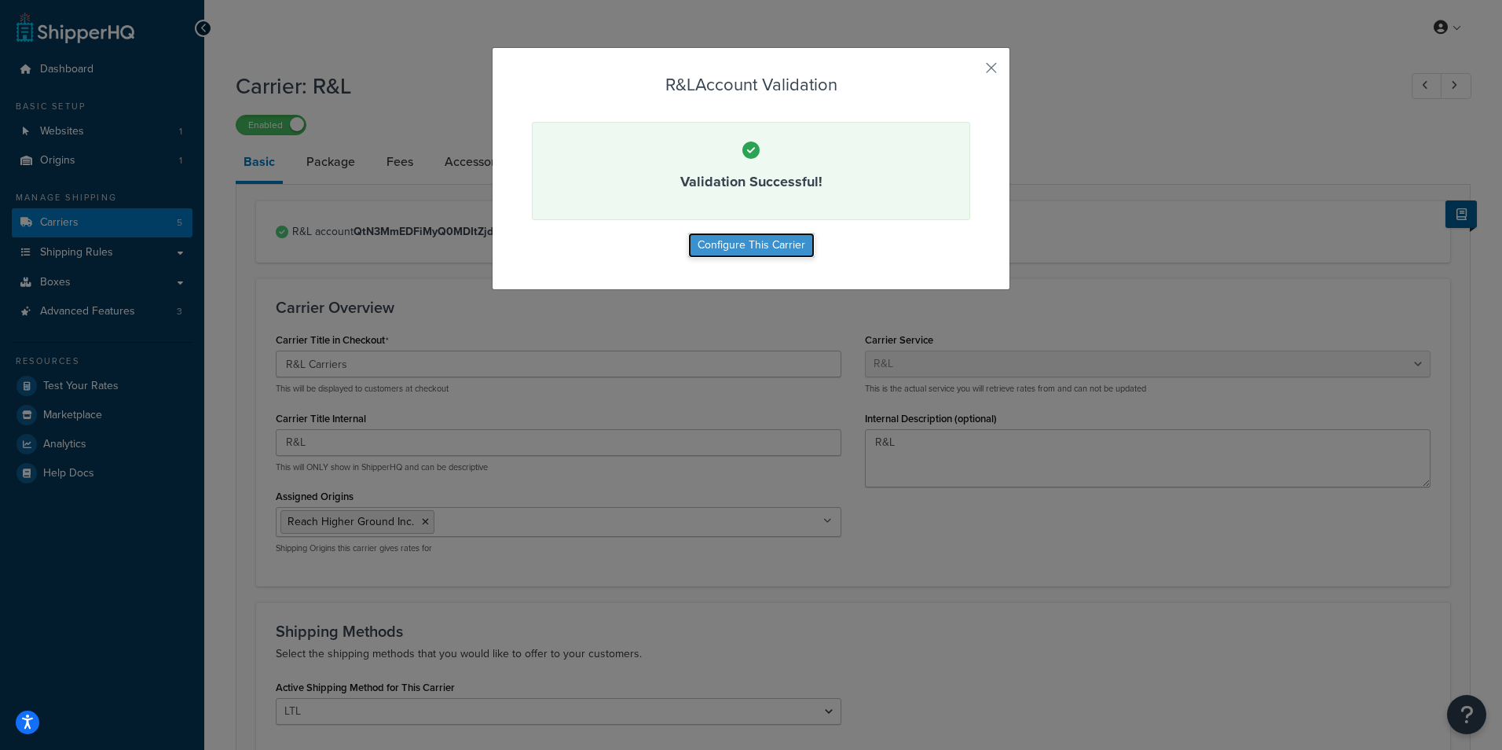
click at [741, 251] on button "Configure This Carrier" at bounding box center [751, 245] width 127 height 25
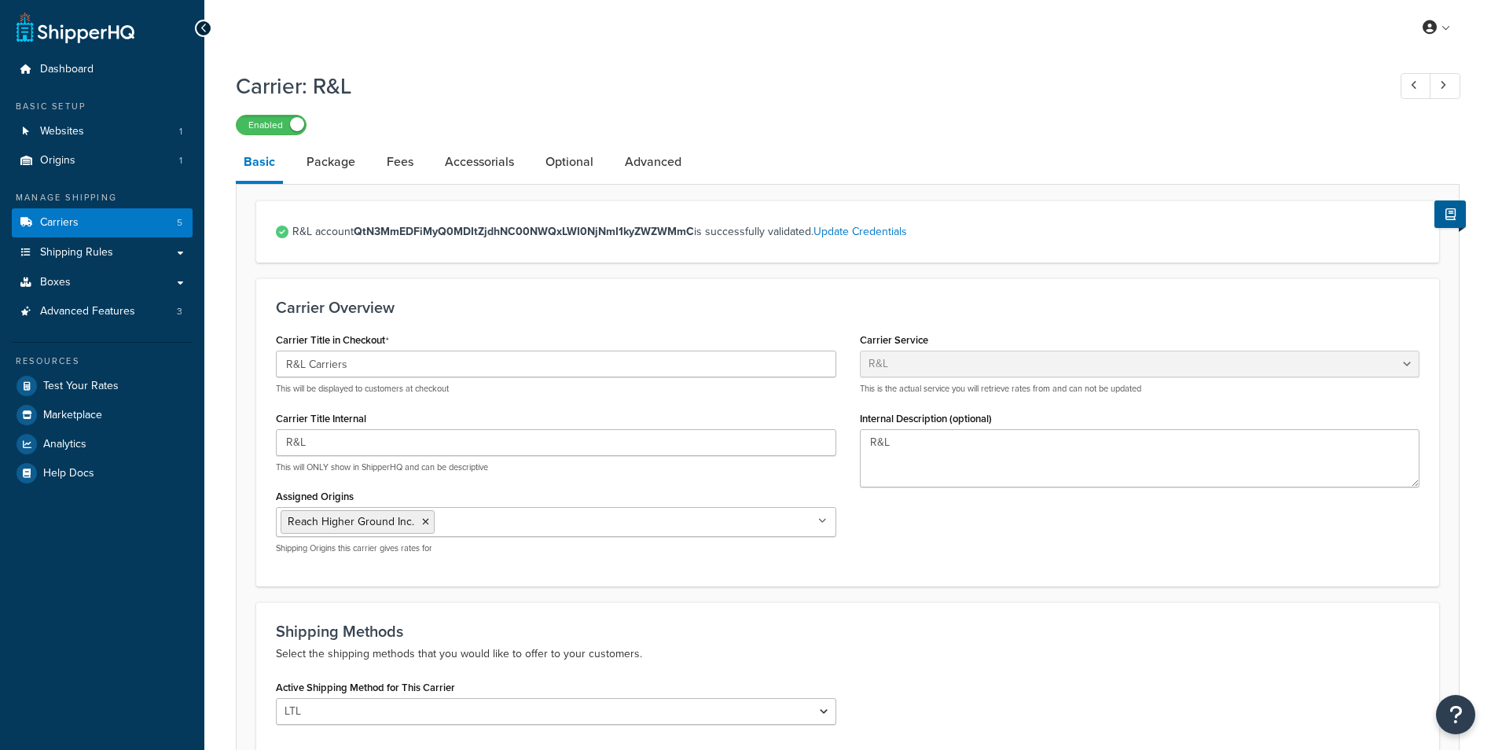
select select "rlFreight"
click at [321, 167] on link "Package" at bounding box center [331, 162] width 64 height 38
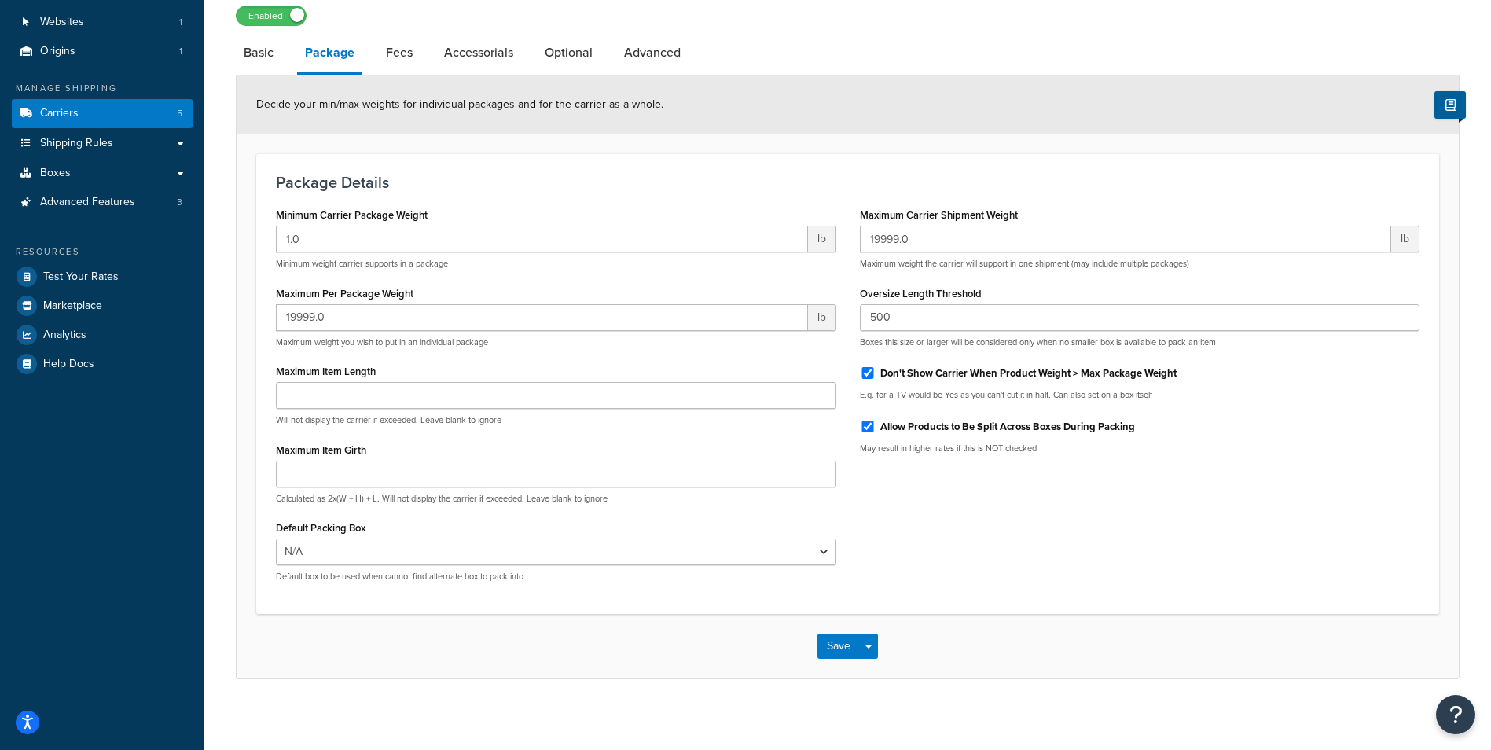
scroll to position [119, 0]
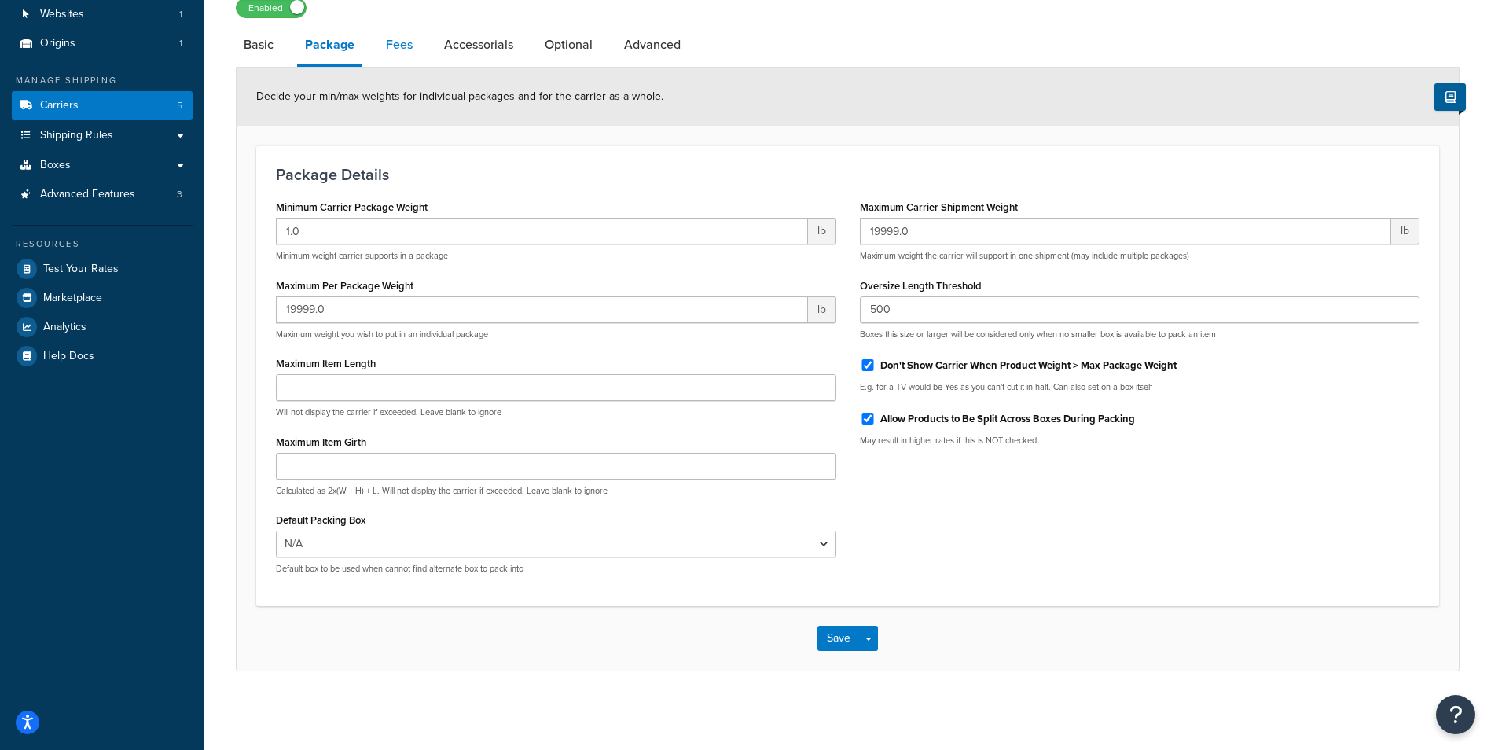
click at [405, 44] on link "Fees" at bounding box center [399, 45] width 42 height 38
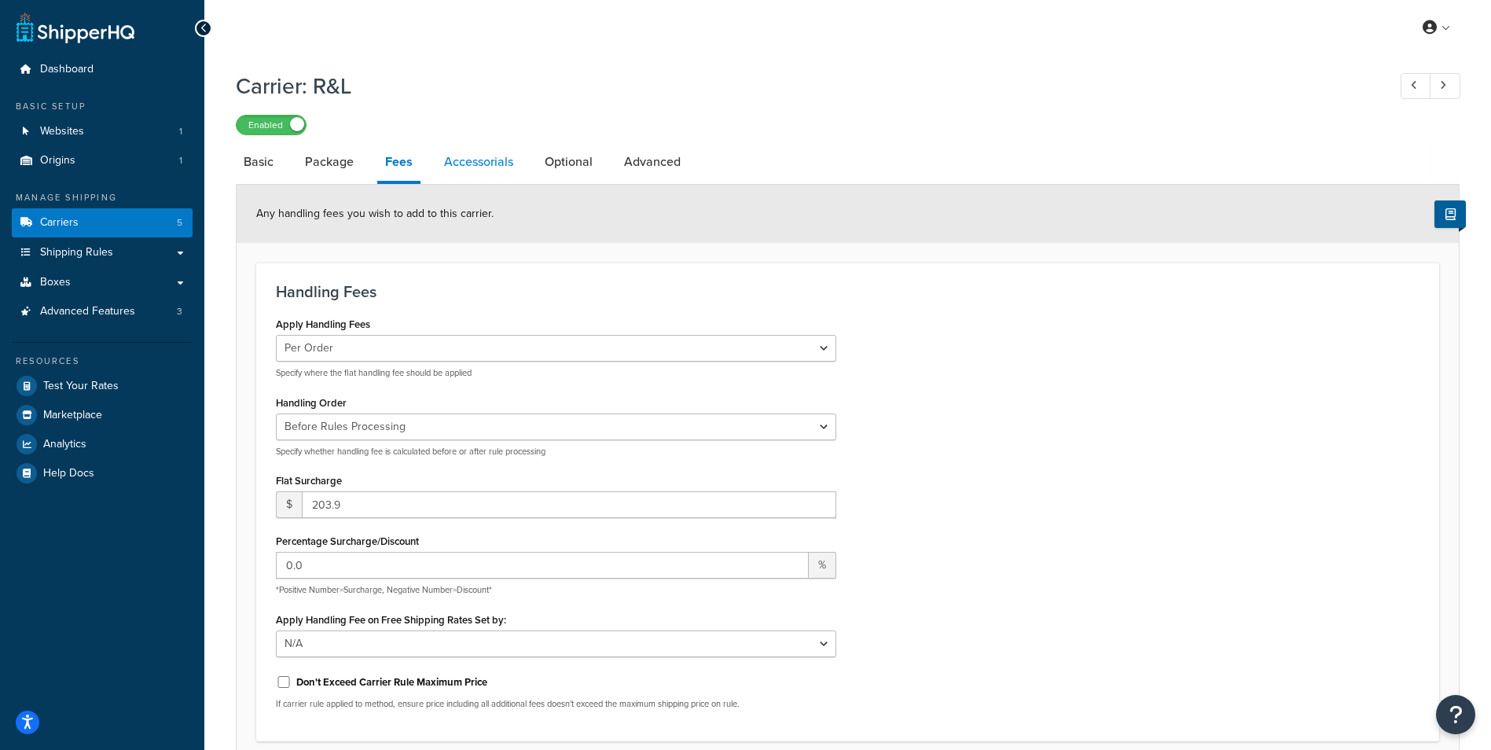
click at [471, 170] on link "Accessorials" at bounding box center [478, 162] width 85 height 38
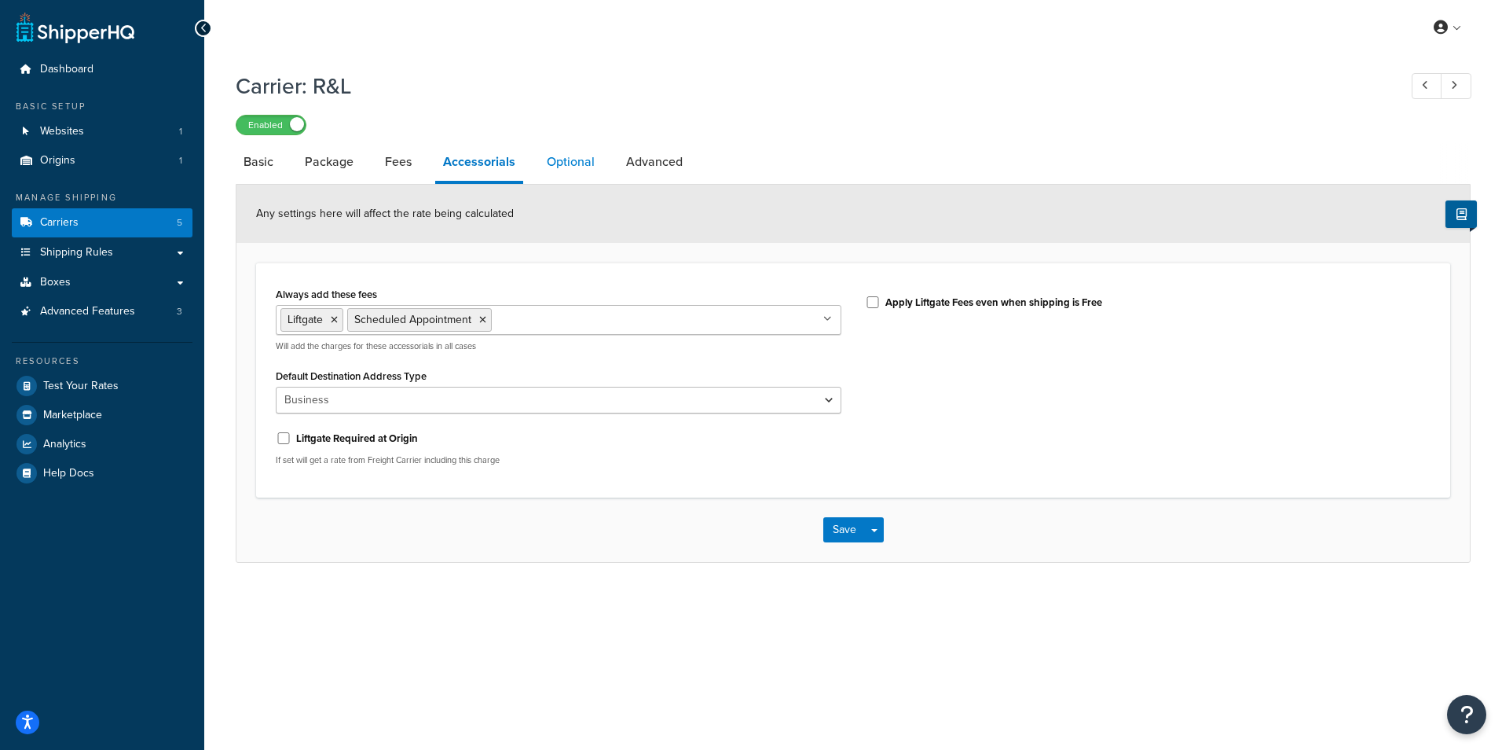
click at [554, 160] on link "Optional" at bounding box center [571, 162] width 64 height 38
select select "55"
select select "508"
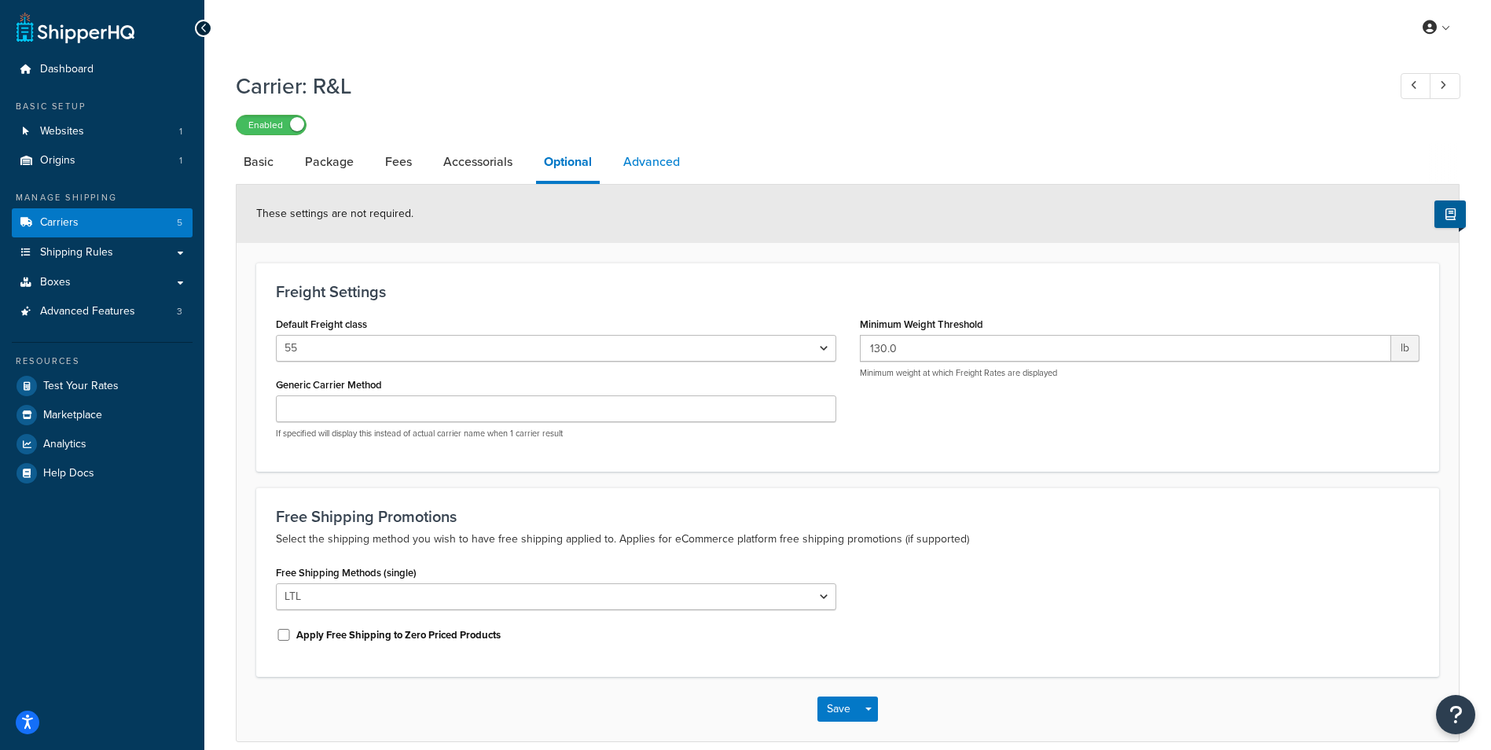
click at [636, 155] on link "Advanced" at bounding box center [651, 162] width 72 height 38
select select "false"
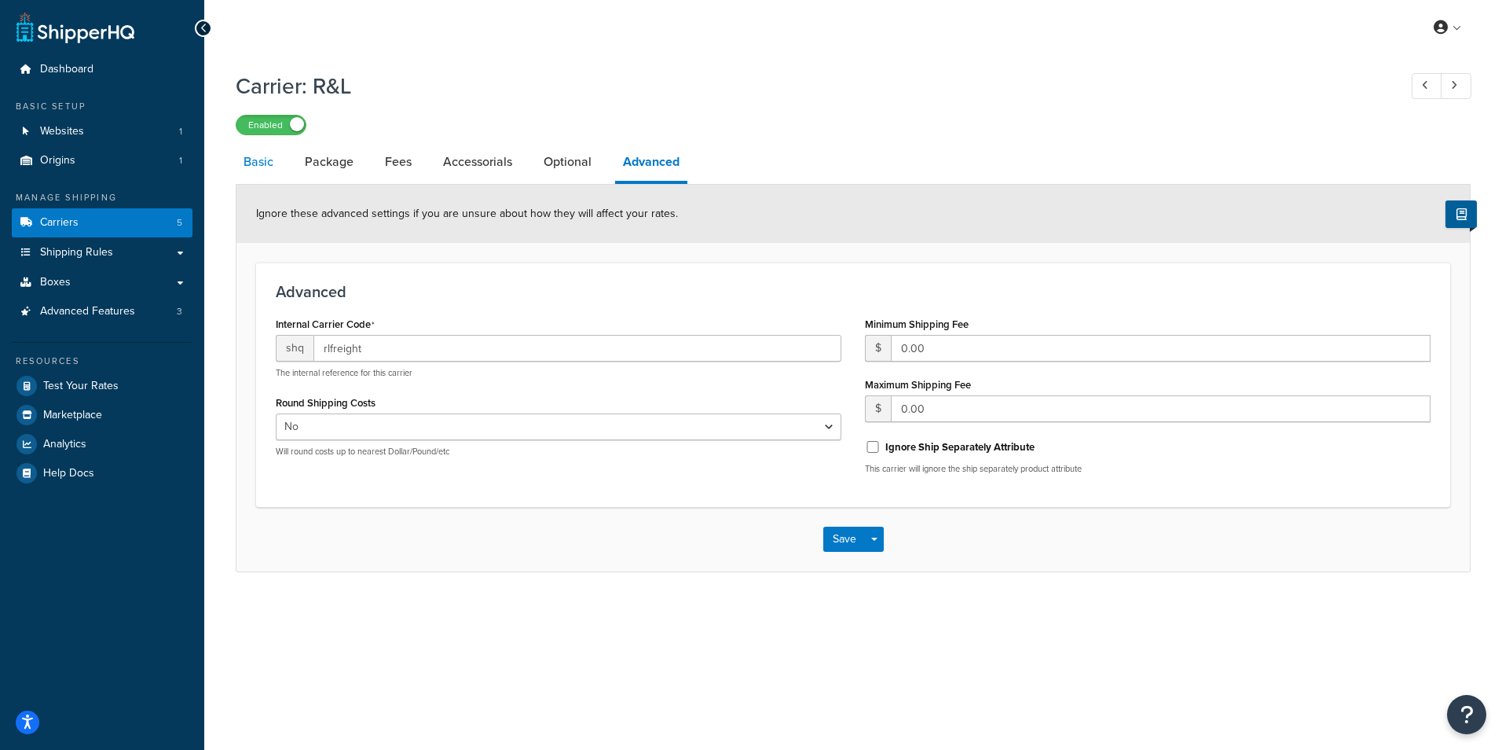
click at [260, 169] on link "Basic" at bounding box center [259, 162] width 46 height 38
select select "rlFreight"
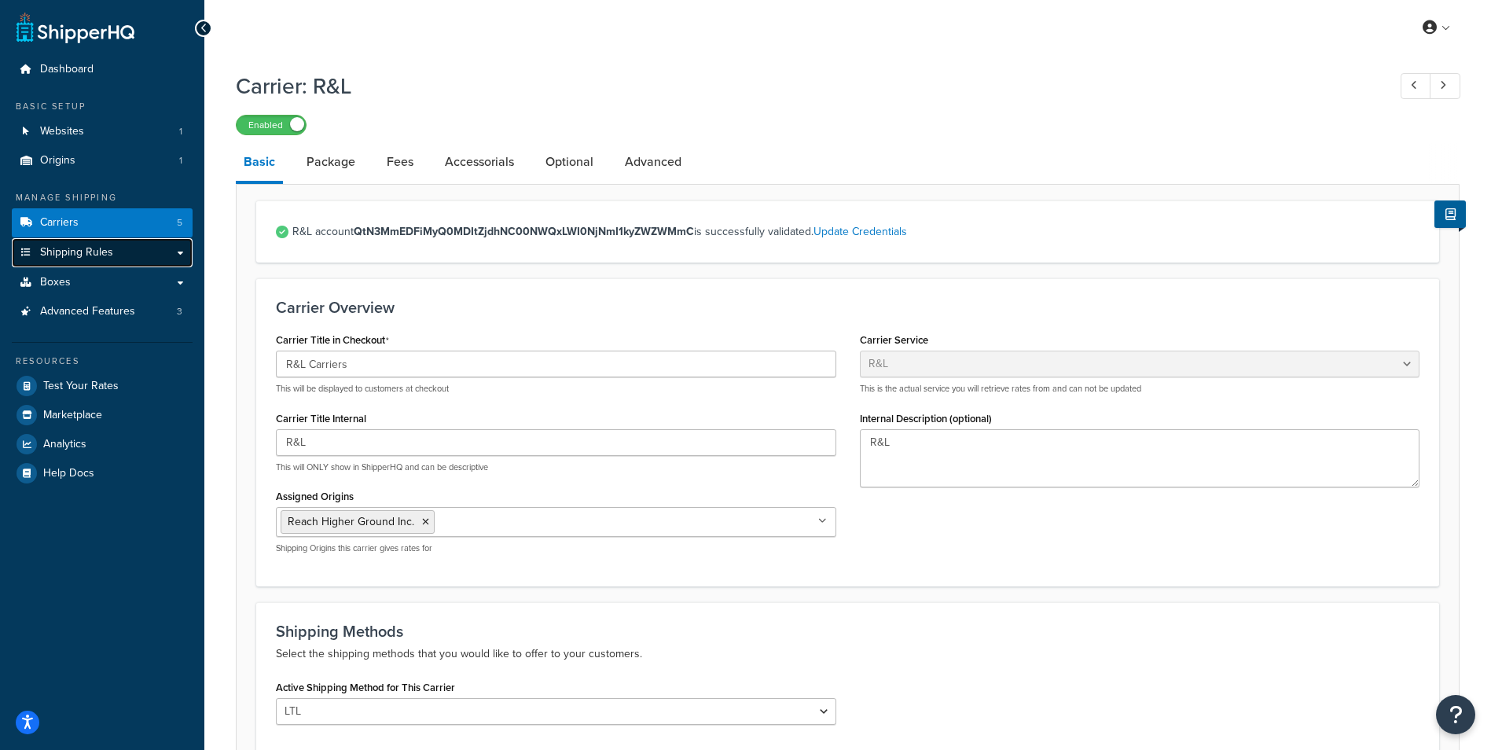
click at [149, 251] on link "Shipping Rules" at bounding box center [102, 252] width 181 height 29
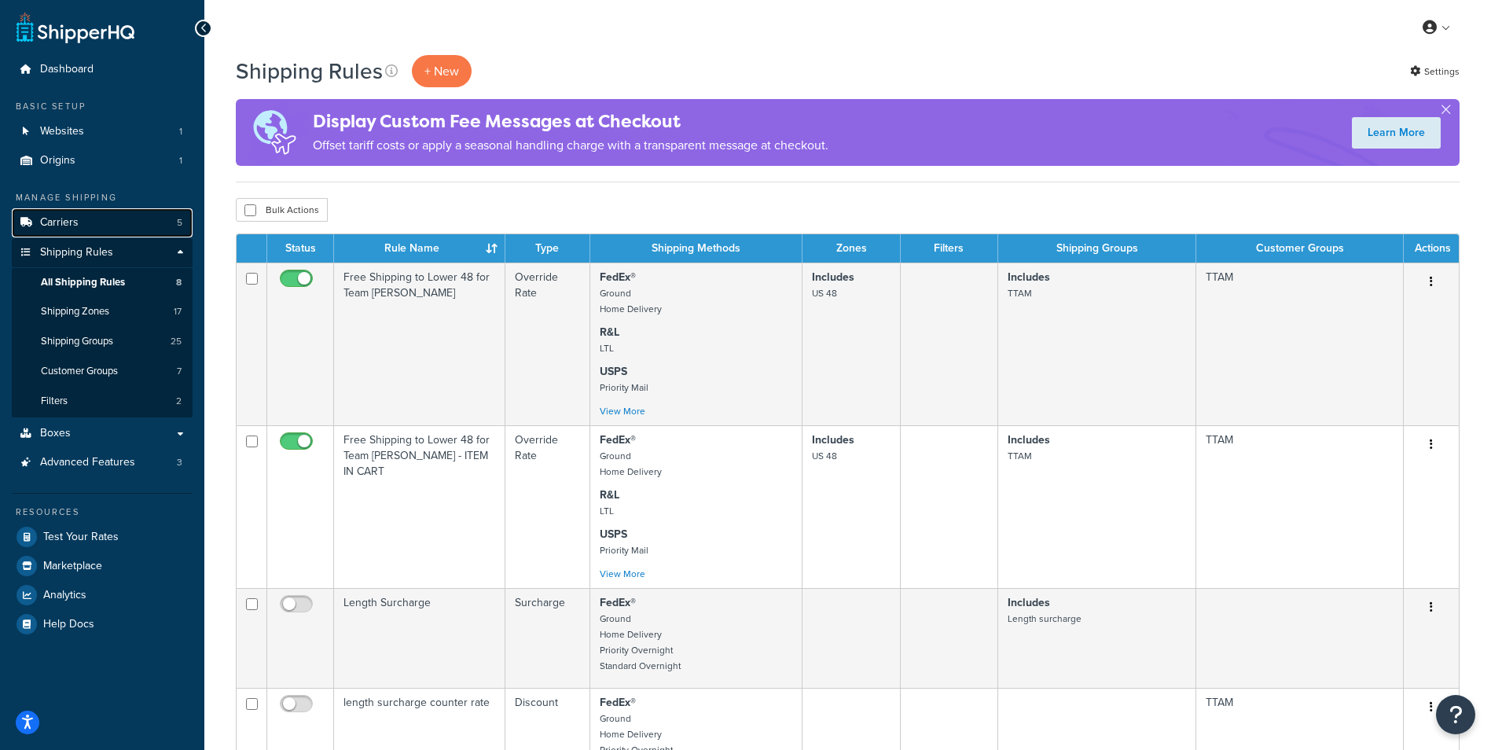
click at [82, 218] on link "Carriers 5" at bounding box center [102, 222] width 181 height 29
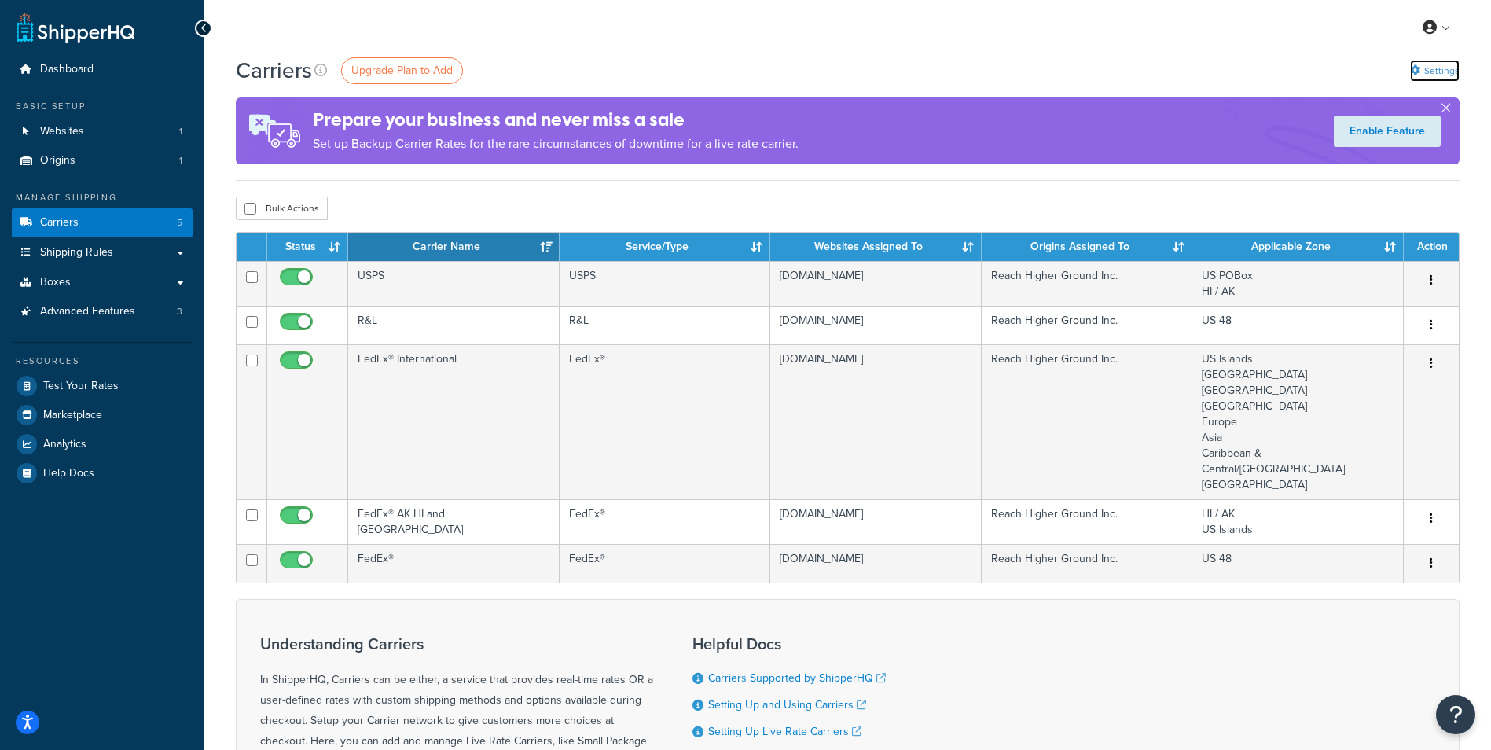
click at [1441, 74] on link "Settings" at bounding box center [1435, 71] width 50 height 22
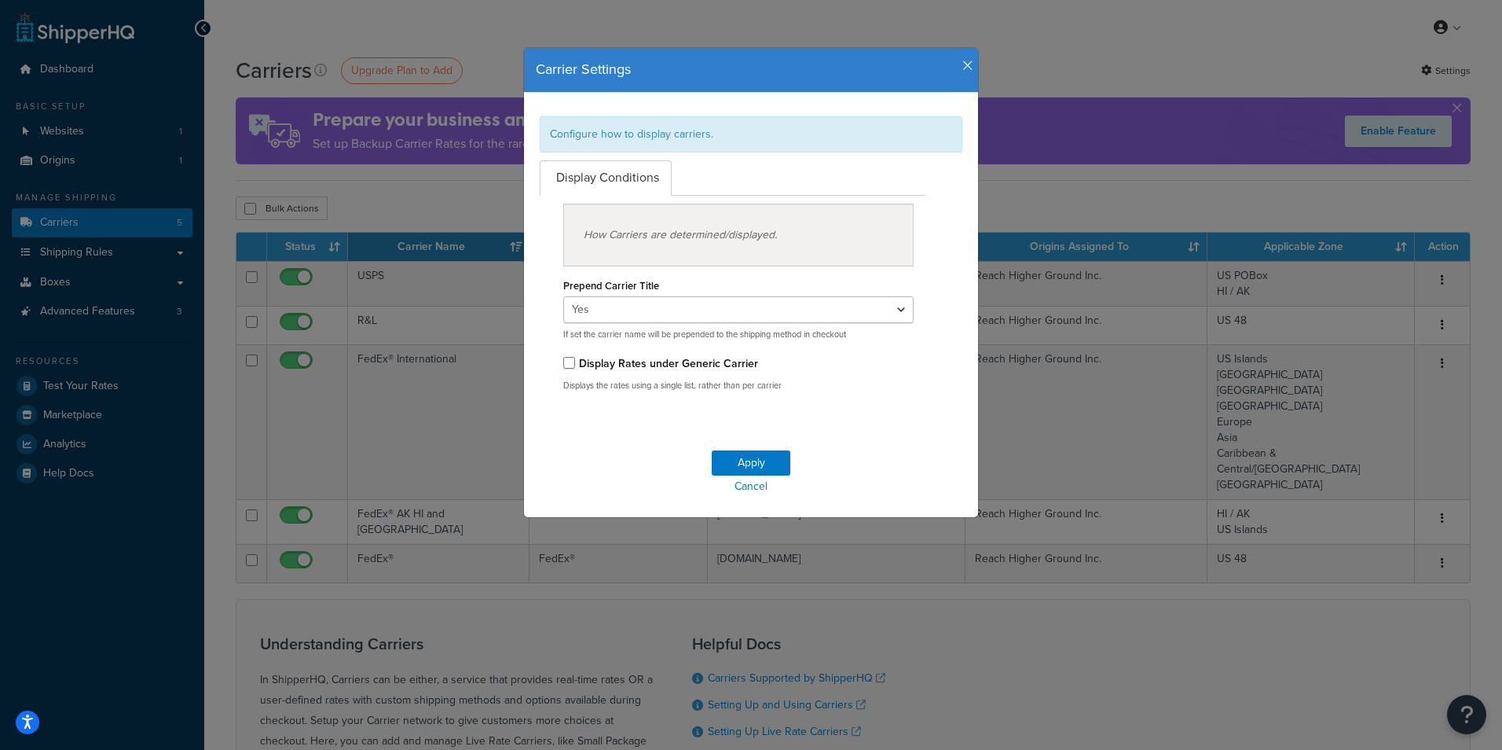
click at [963, 62] on icon "button" at bounding box center [968, 66] width 11 height 14
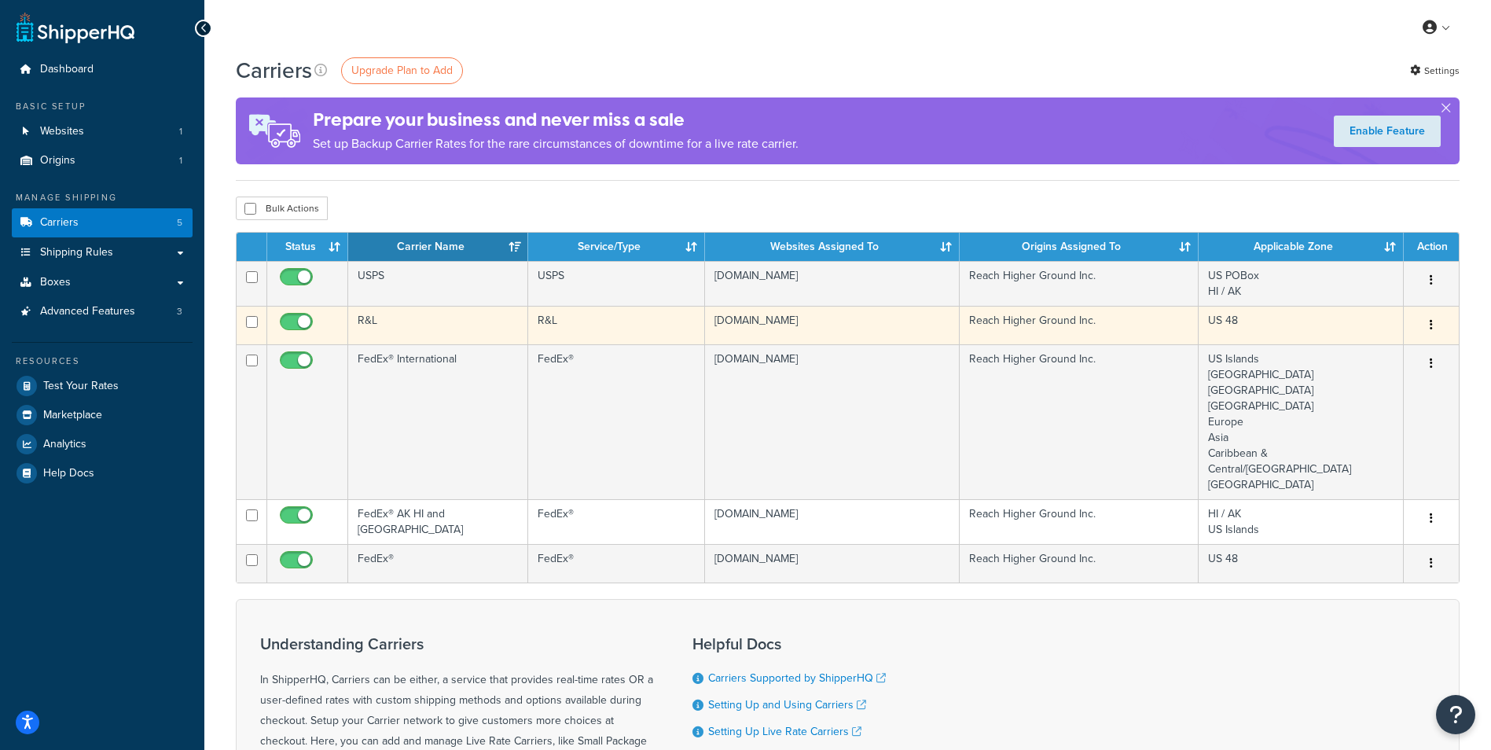
click at [1428, 329] on button "button" at bounding box center [1431, 325] width 22 height 25
click at [1381, 356] on link "Edit" at bounding box center [1367, 357] width 124 height 32
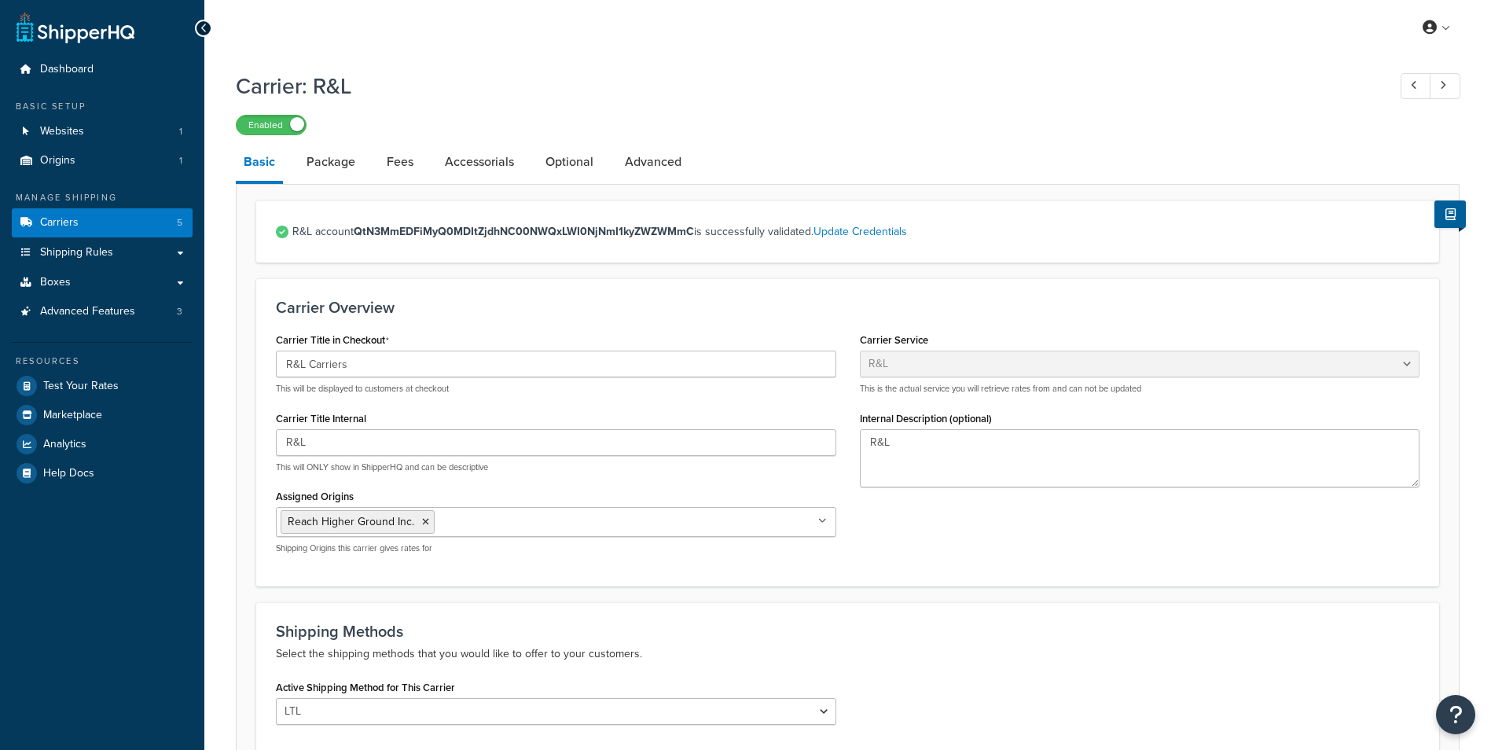
select select "rlFreight"
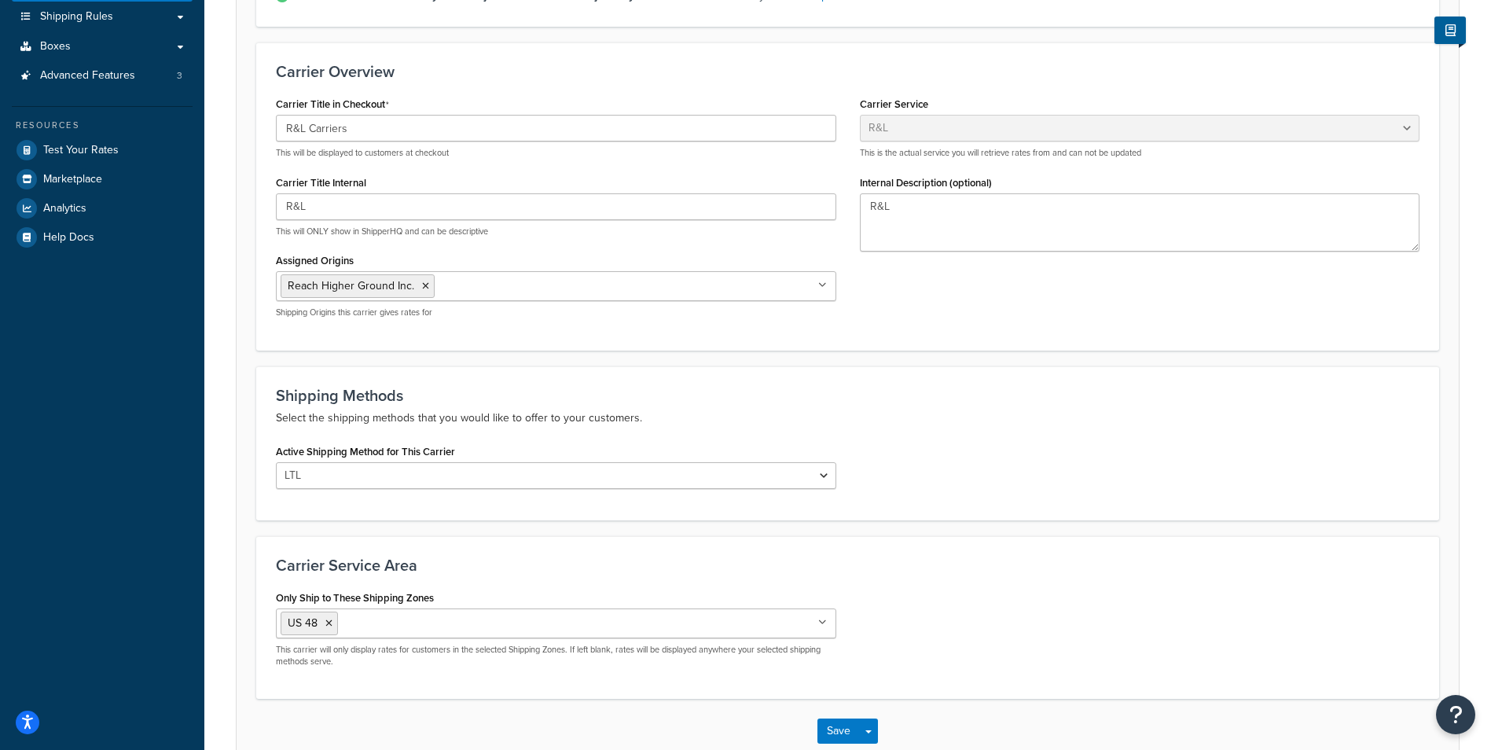
scroll to position [157, 0]
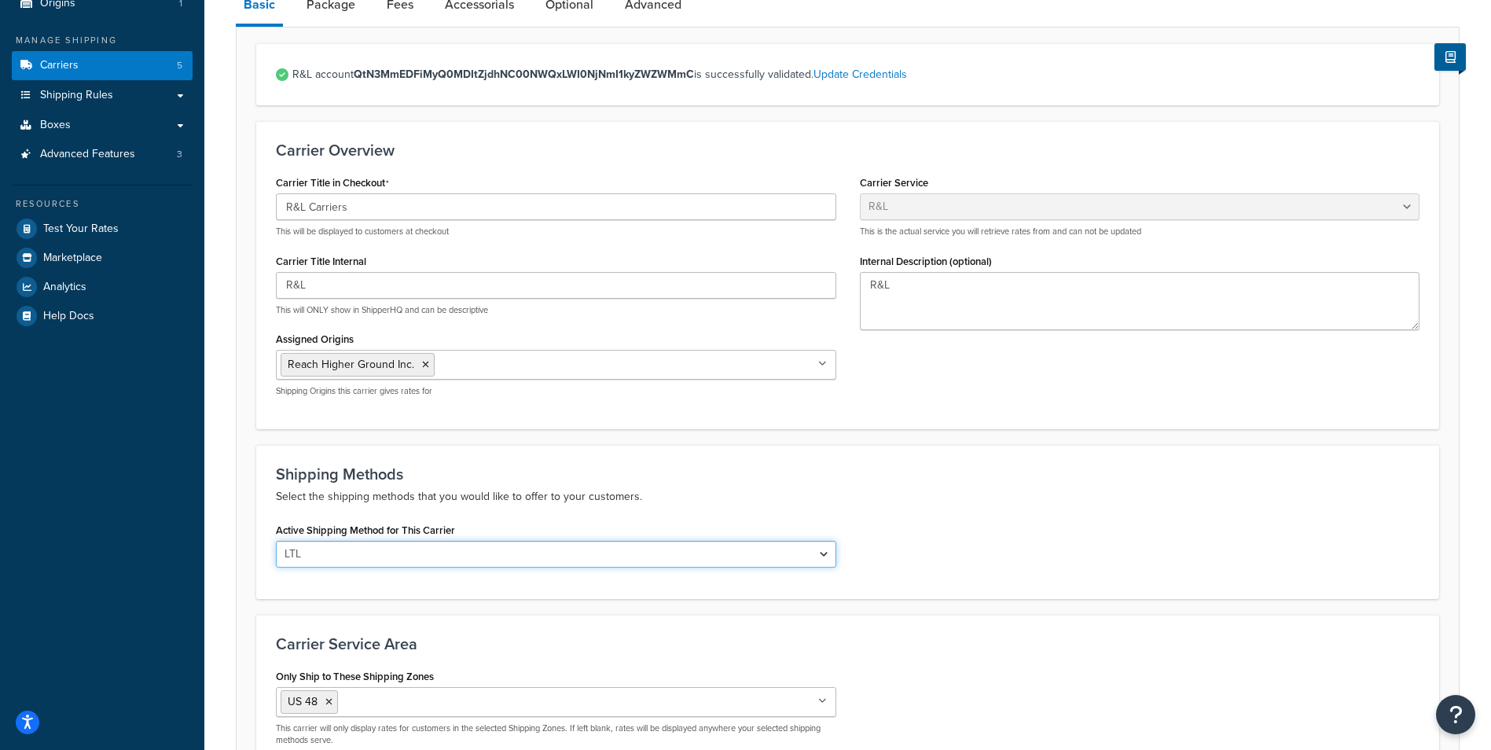
click at [821, 553] on select "LTL" at bounding box center [556, 554] width 560 height 27
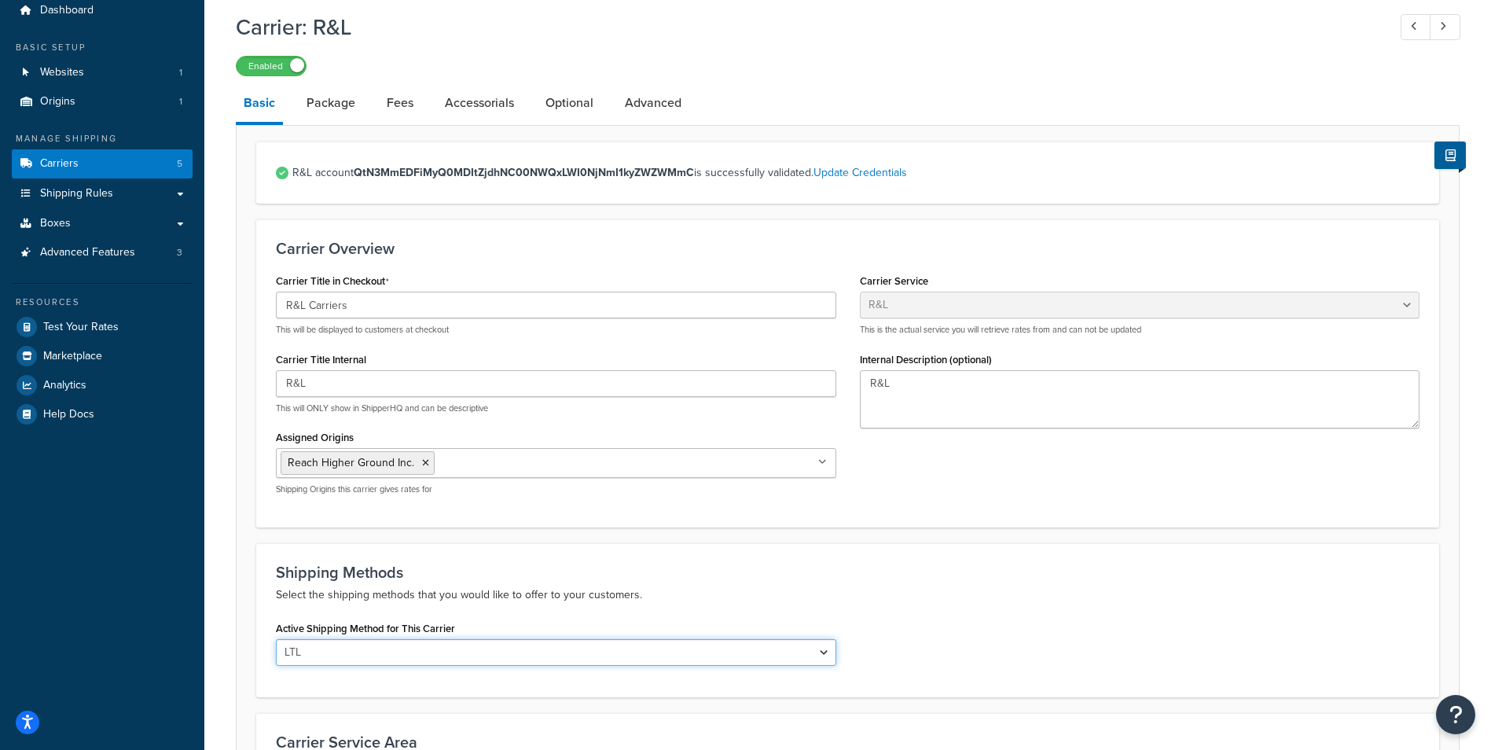
scroll to position [0, 0]
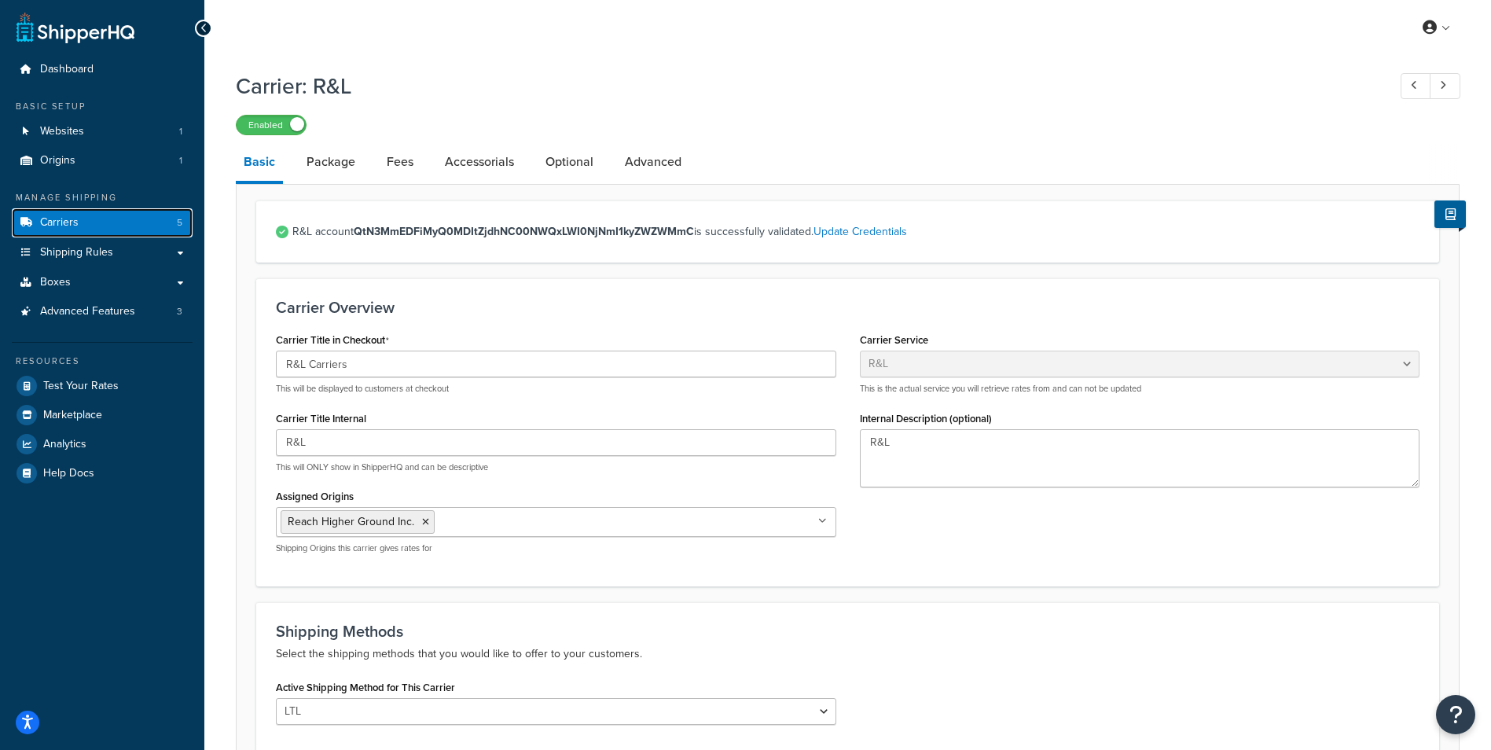
click at [81, 225] on link "Carriers 5" at bounding box center [102, 222] width 181 height 29
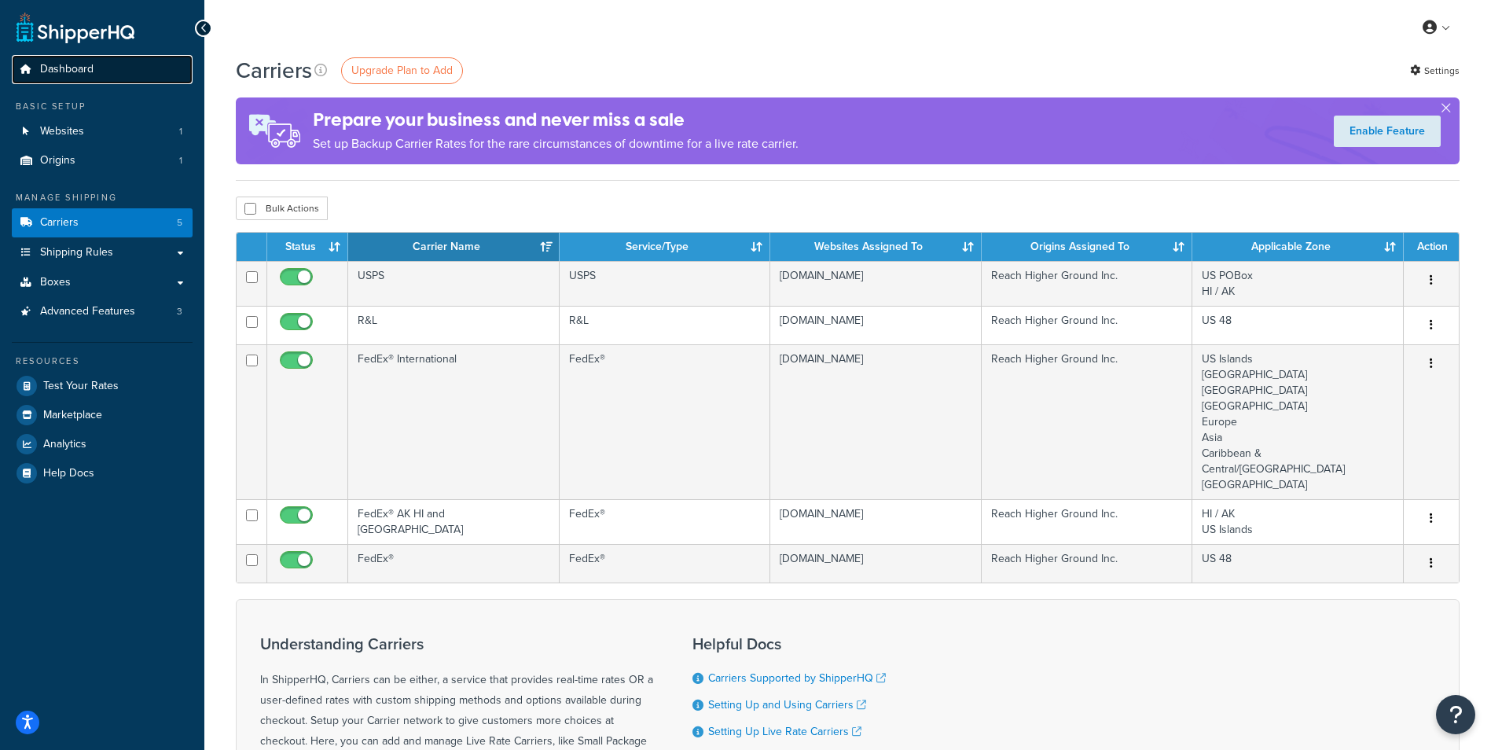
click at [55, 72] on span "Dashboard" at bounding box center [66, 69] width 53 height 13
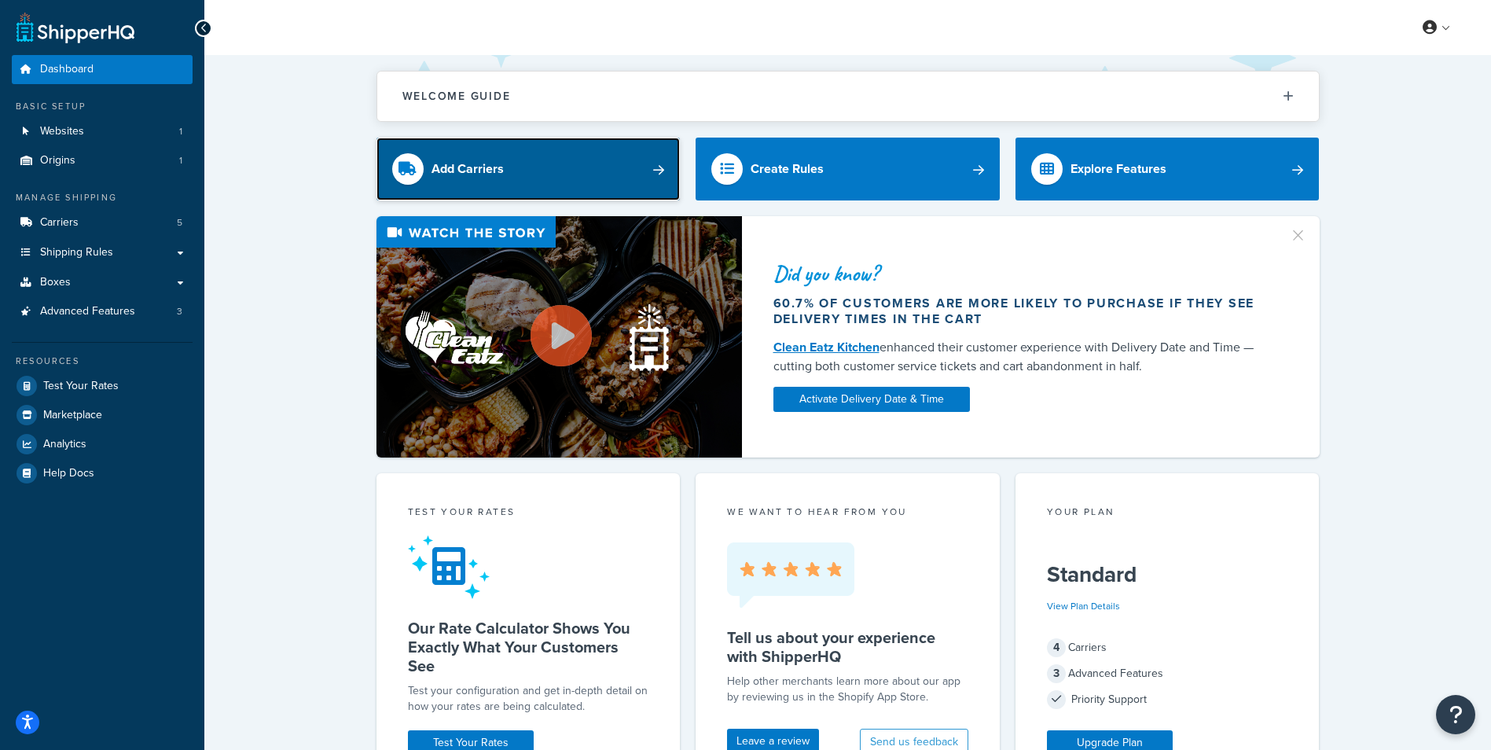
click at [609, 171] on link "Add Carriers" at bounding box center [528, 169] width 304 height 63
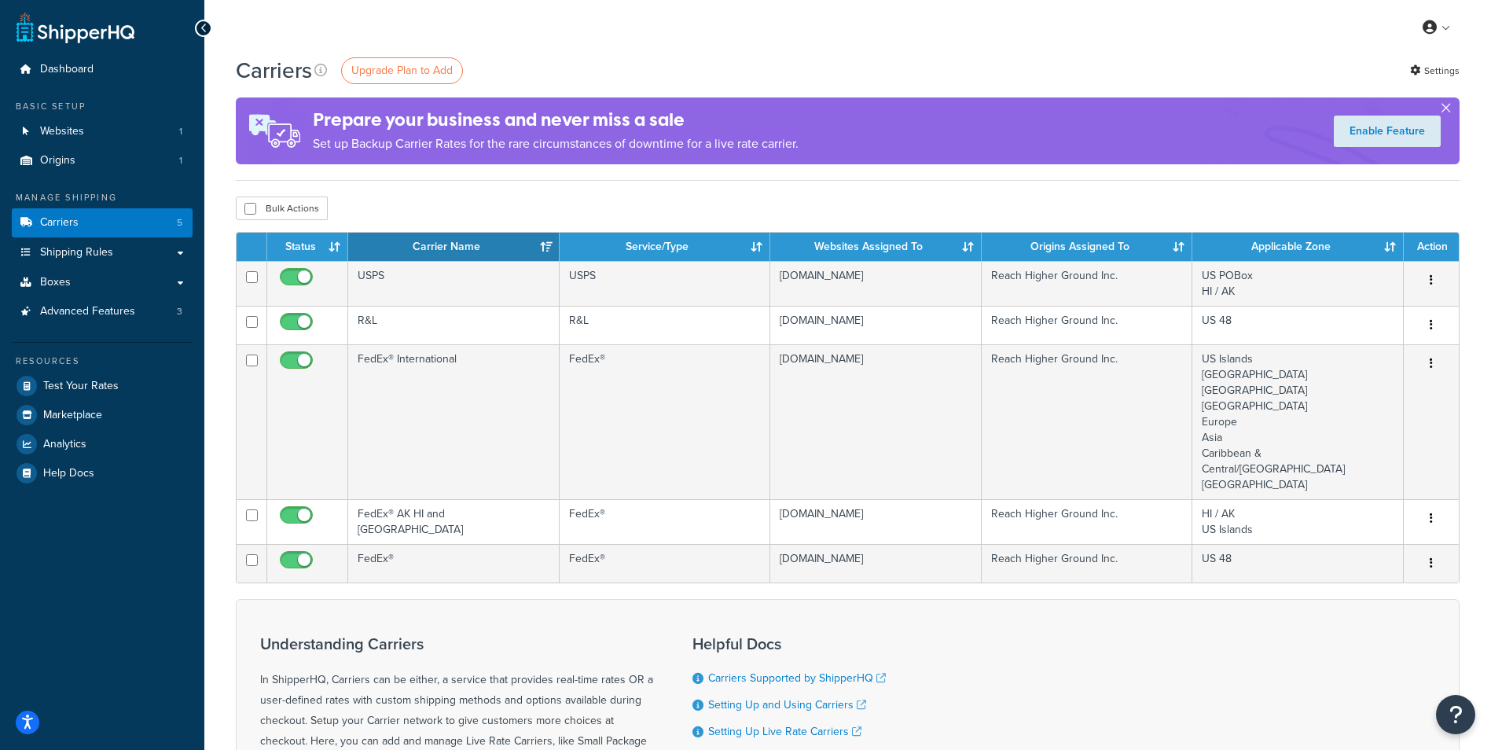
click at [1444, 109] on button "button" at bounding box center [1446, 111] width 4 height 4
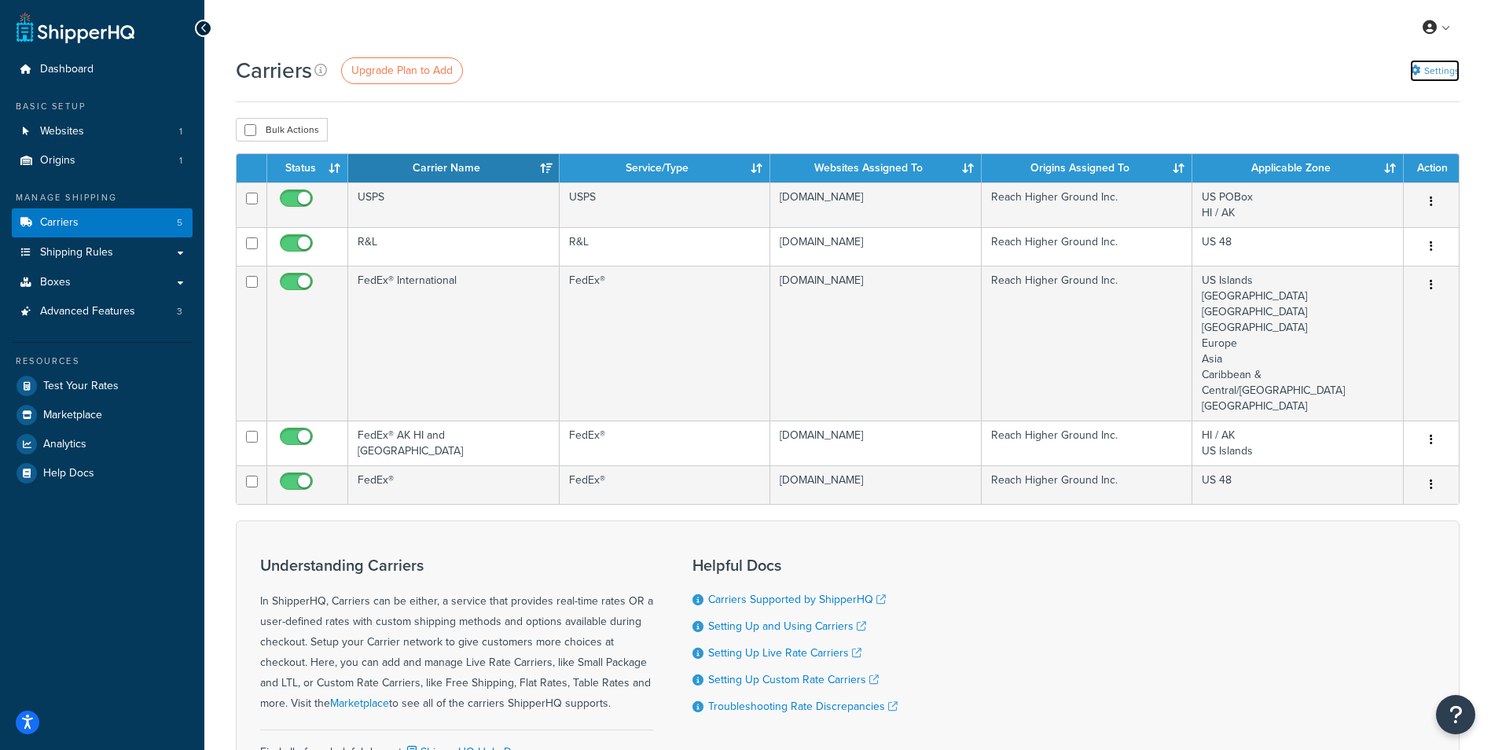
click at [1426, 68] on link "Settings" at bounding box center [1435, 71] width 50 height 22
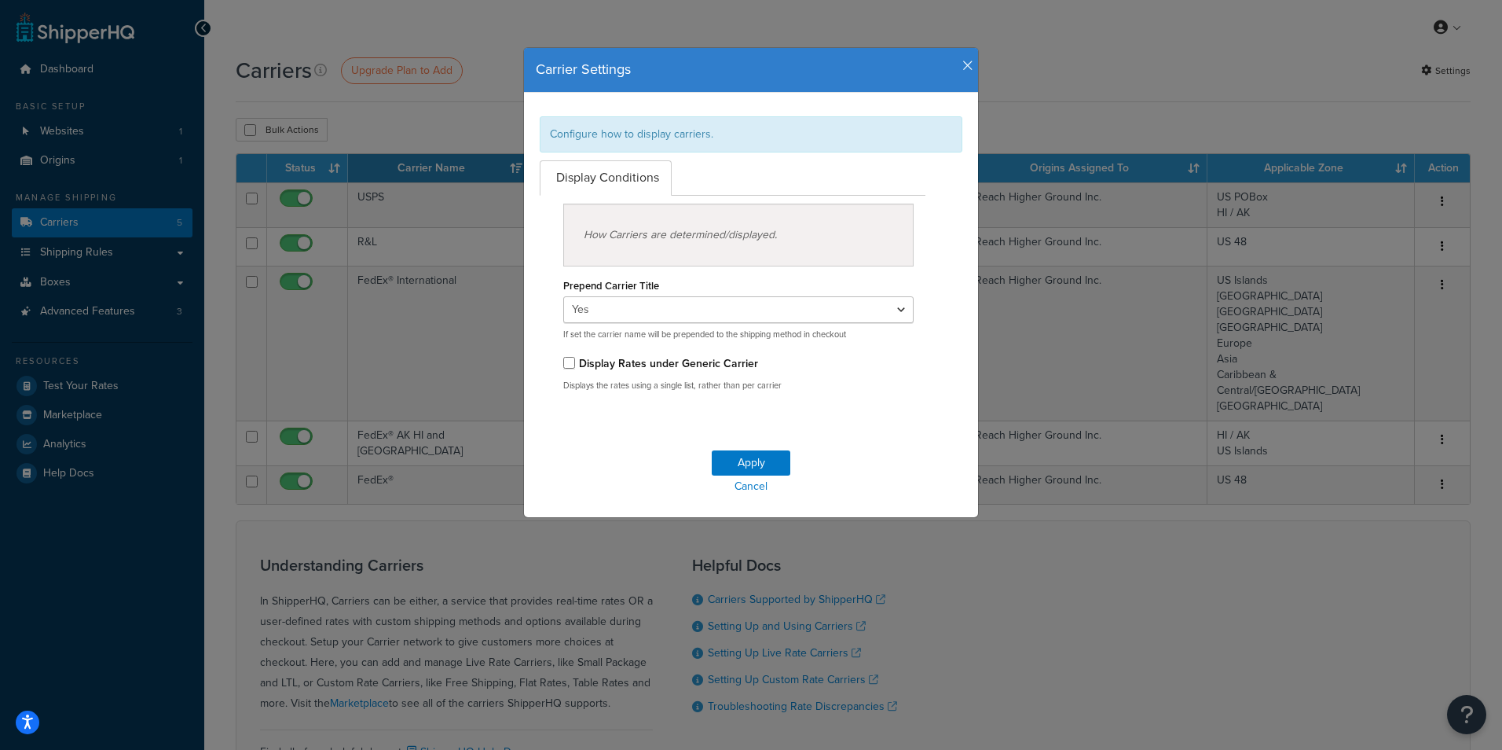
click at [963, 72] on icon "button" at bounding box center [968, 66] width 11 height 14
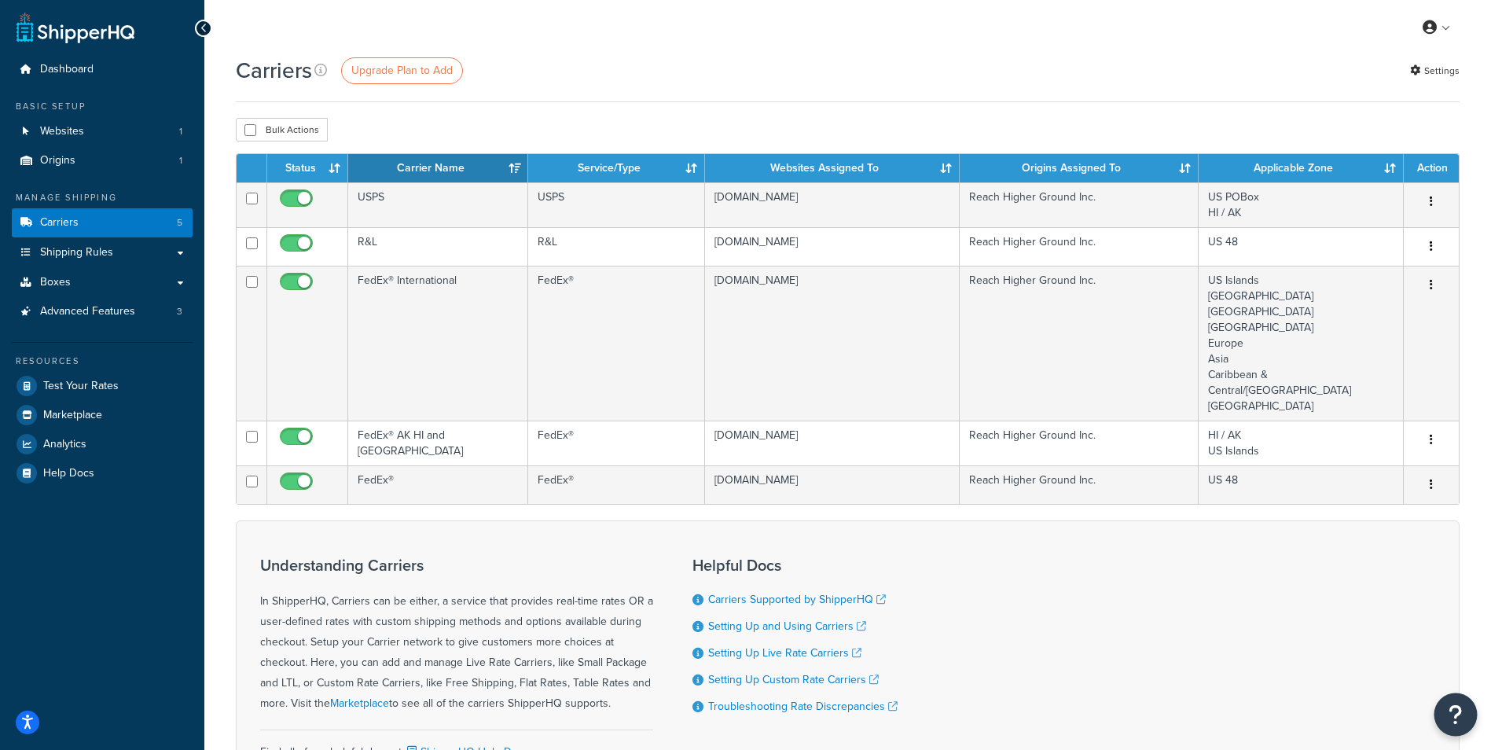
click at [1453, 710] on icon "Open Resource Center" at bounding box center [1455, 714] width 15 height 22
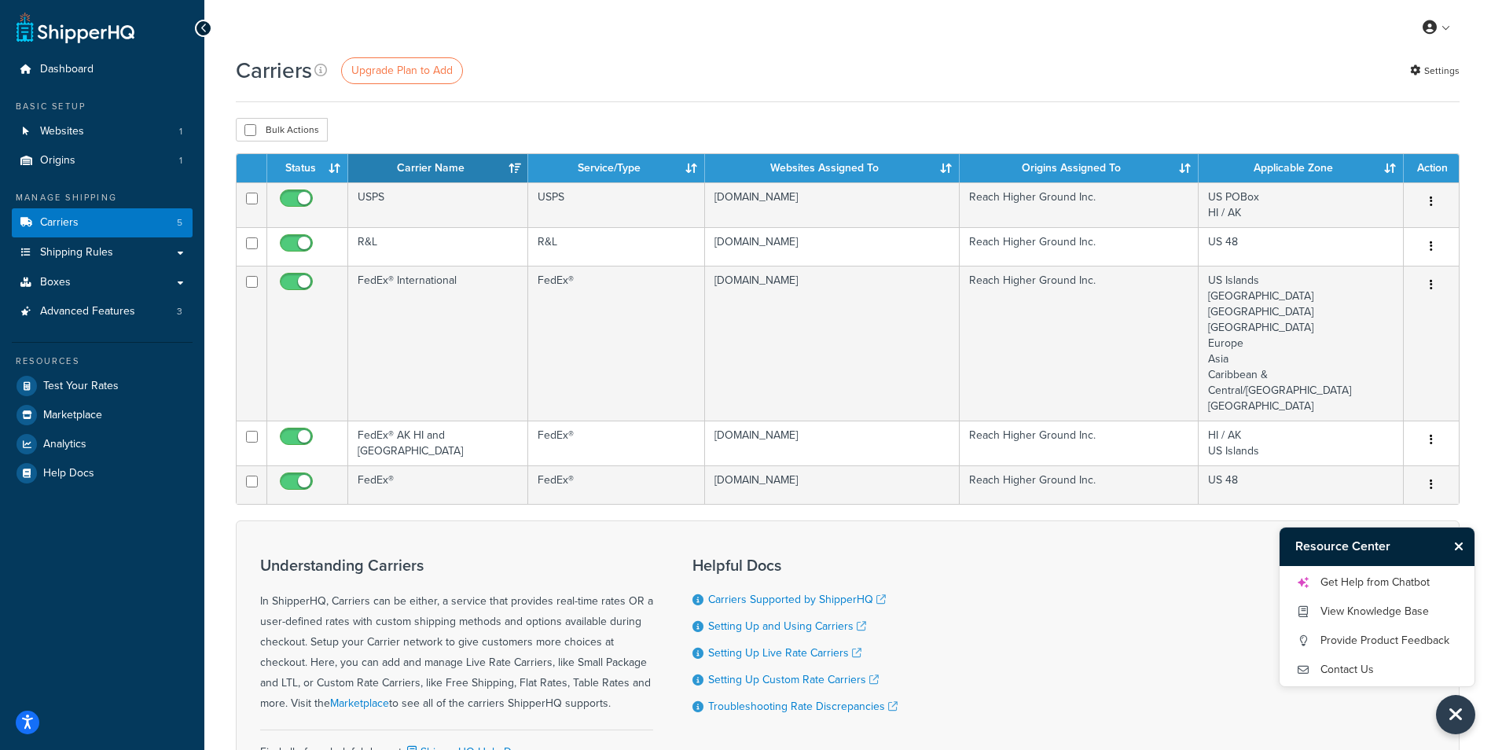
click at [1146, 606] on div "Understanding Carriers In ShipperHQ, Carriers can be either, a service that pro…" at bounding box center [848, 665] width 1224 height 290
click at [1366, 585] on link "Get Help from Chatbot" at bounding box center [1376, 582] width 163 height 25
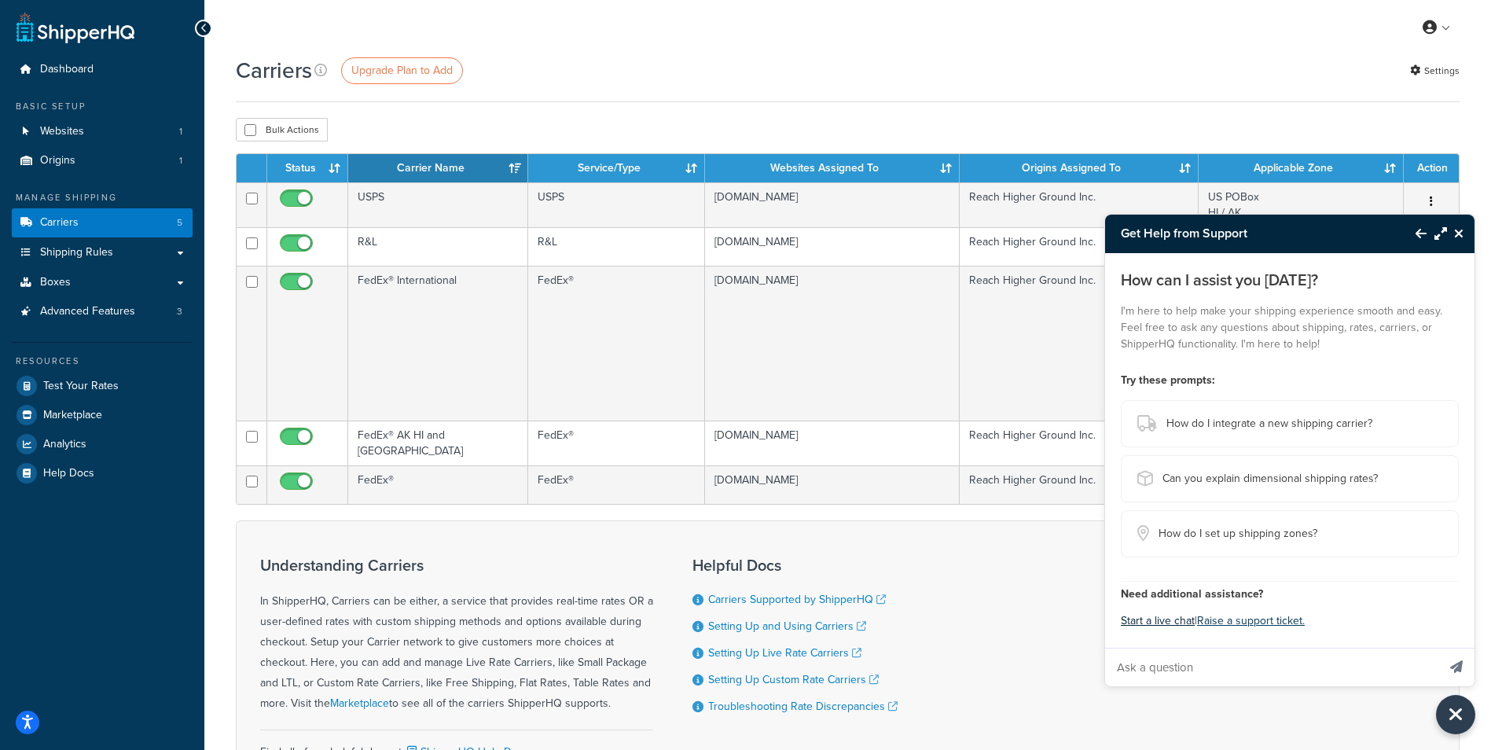
click at [1164, 623] on button "Start a live chat" at bounding box center [1158, 621] width 74 height 22
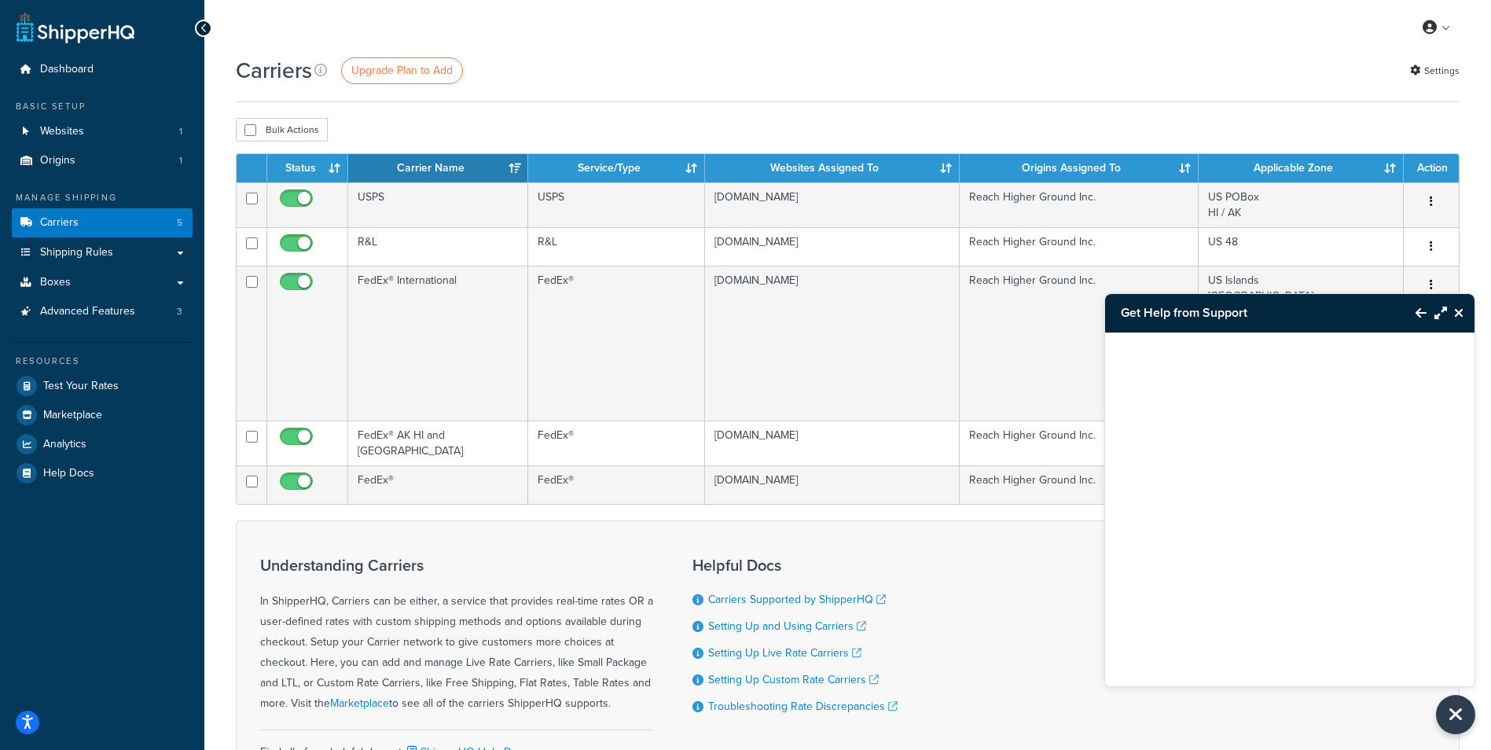
click at [1112, 579] on div at bounding box center [1289, 489] width 369 height 314
click at [1194, 583] on div at bounding box center [1289, 489] width 369 height 314
click at [1194, 585] on div at bounding box center [1289, 489] width 369 height 314
click at [1276, 577] on div at bounding box center [1289, 489] width 369 height 314
click at [1462, 315] on icon "Close Resource Center" at bounding box center [1458, 312] width 9 height 13
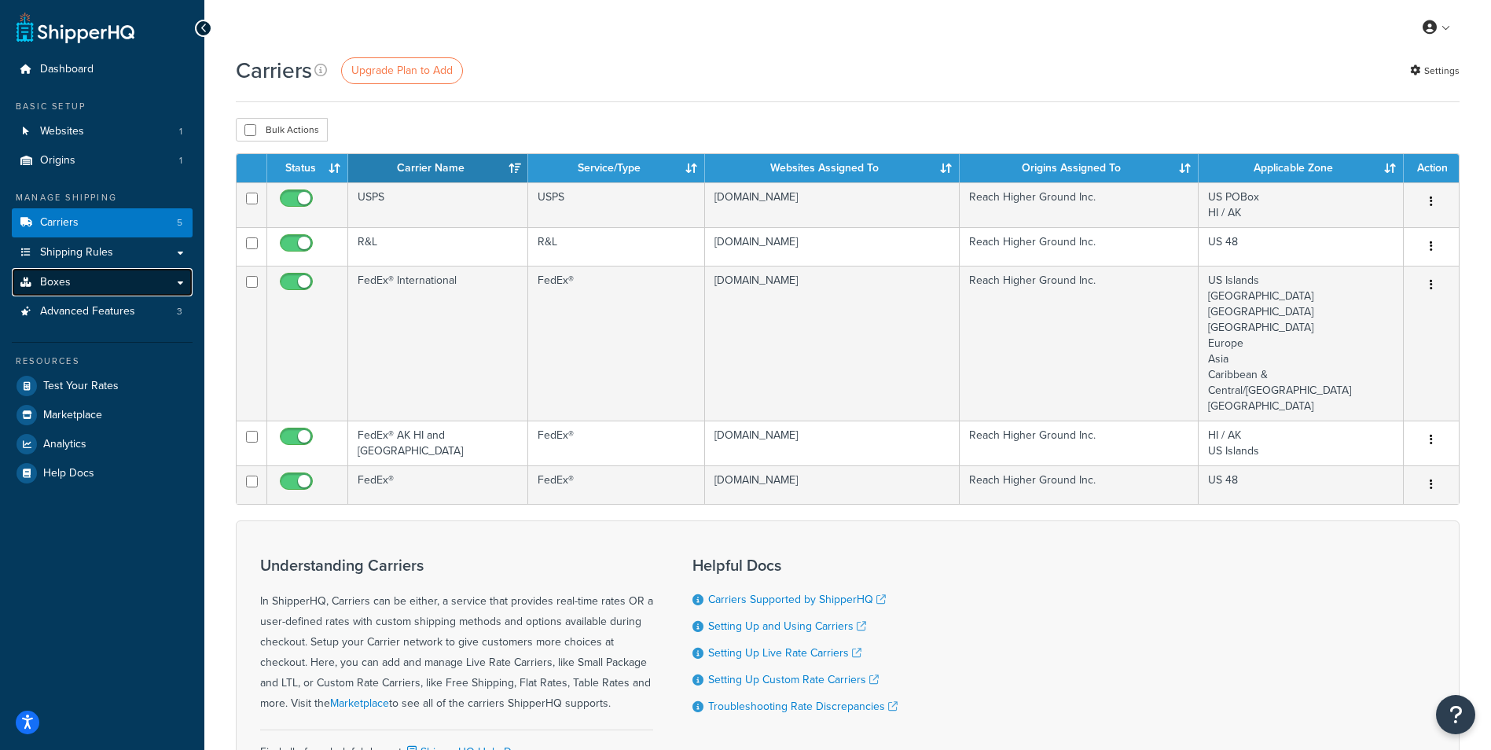
click at [88, 278] on link "Boxes" at bounding box center [102, 282] width 181 height 29
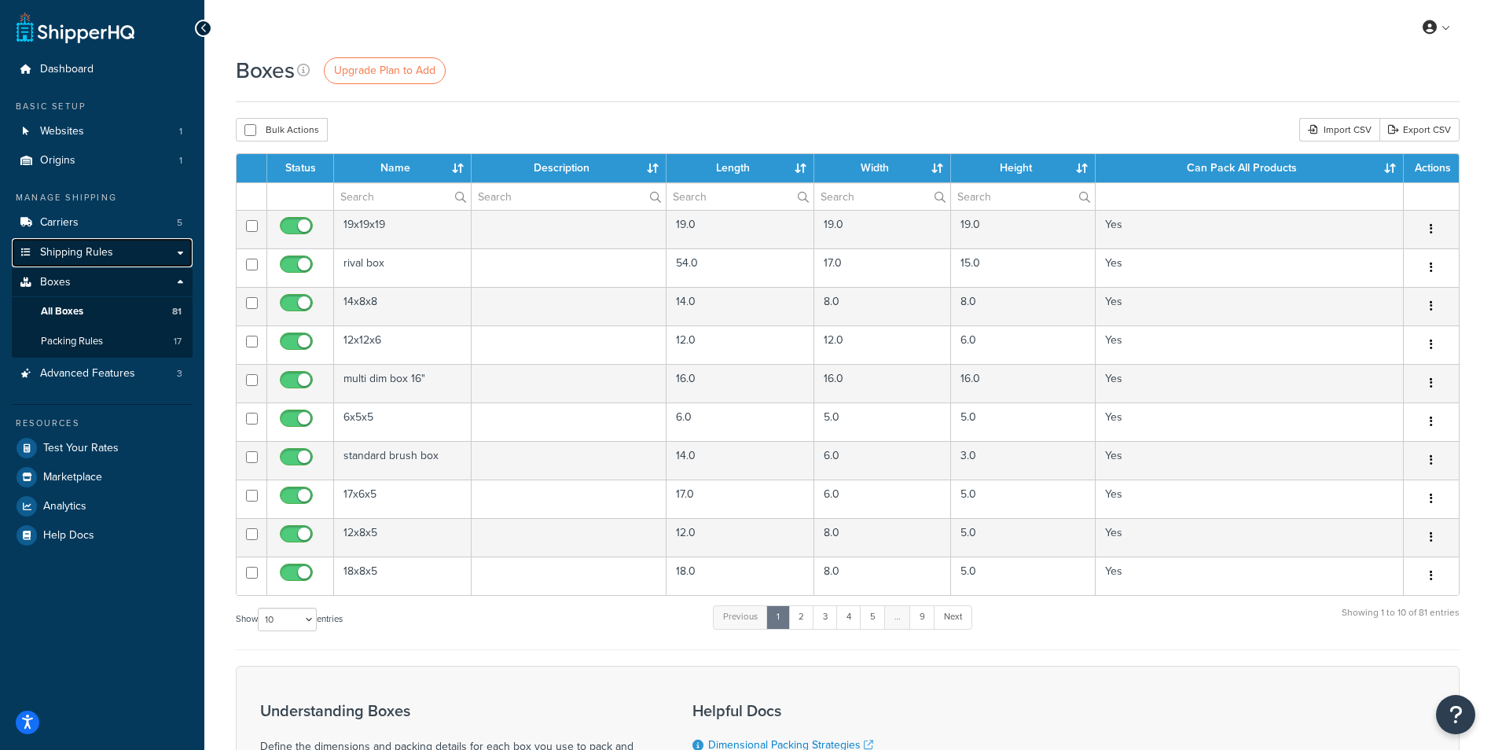
click at [84, 257] on span "Shipping Rules" at bounding box center [76, 252] width 73 height 13
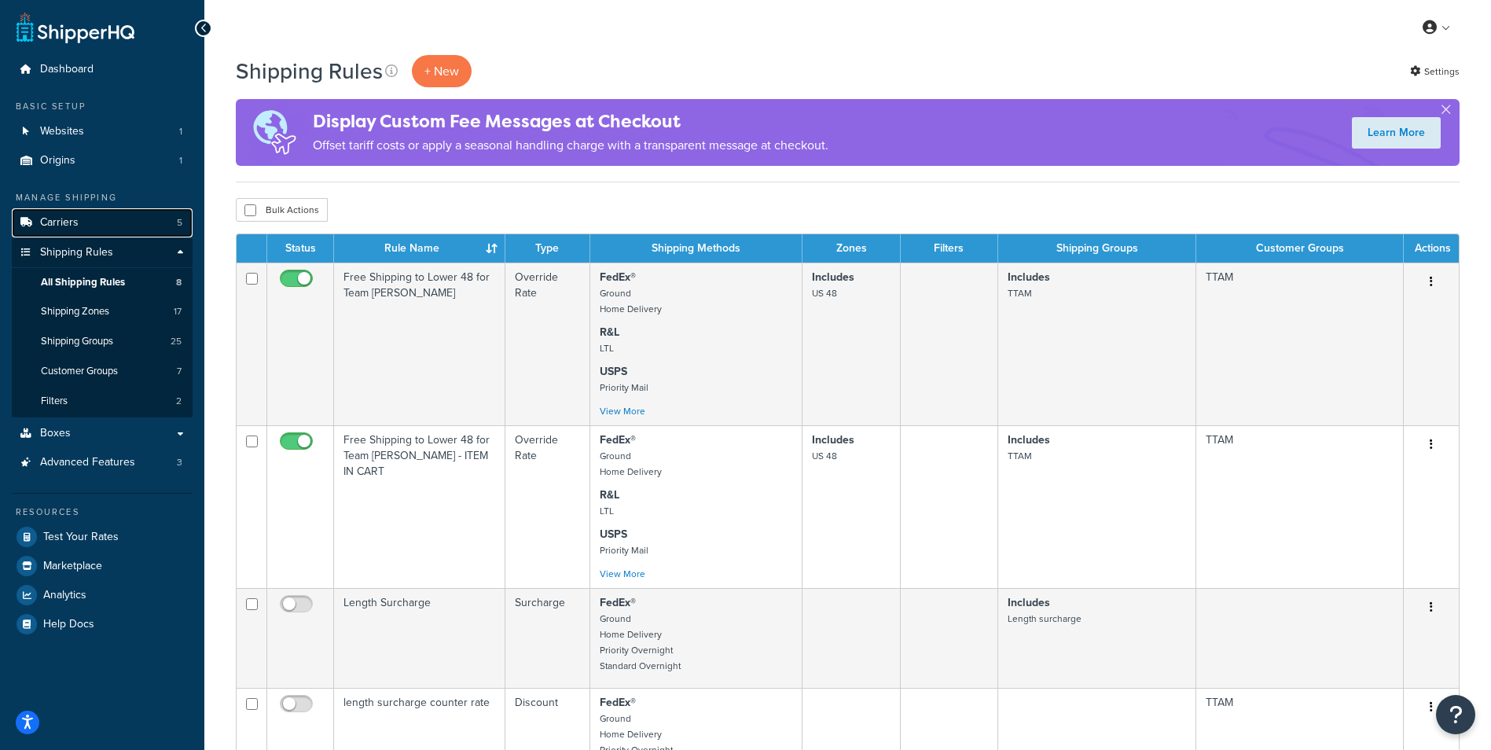
click at [68, 224] on span "Carriers" at bounding box center [59, 222] width 39 height 13
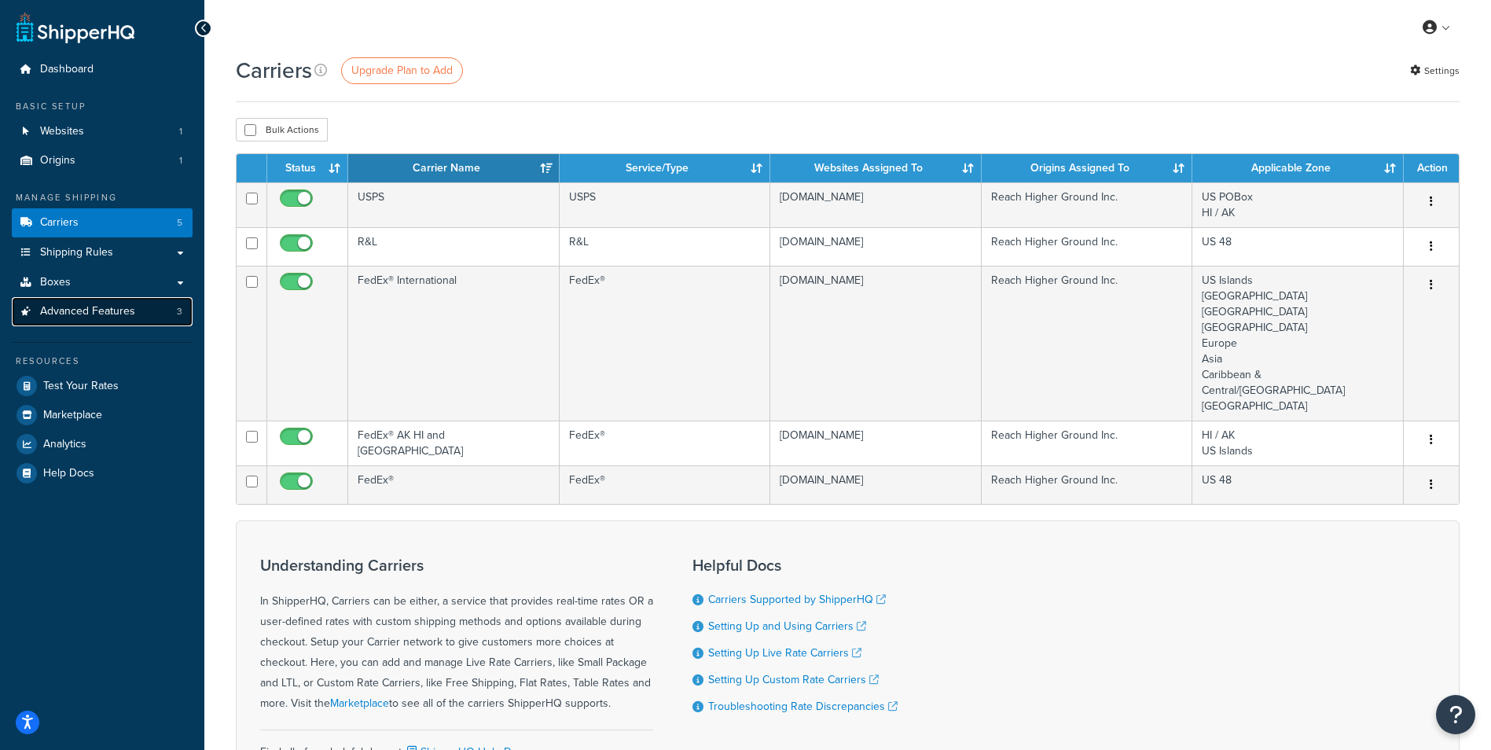
click at [114, 311] on span "Advanced Features" at bounding box center [87, 311] width 95 height 13
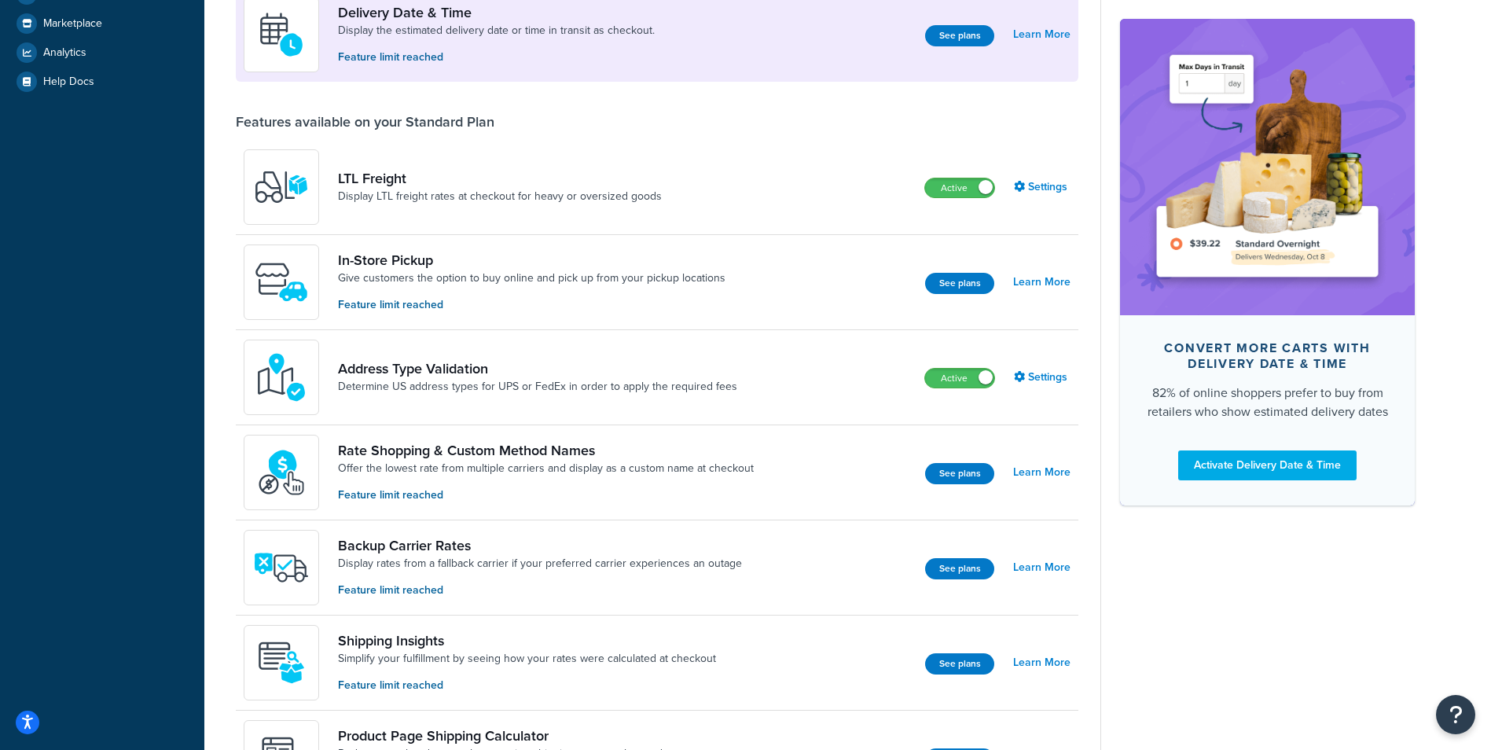
scroll to position [393, 0]
